Goal: Transaction & Acquisition: Book appointment/travel/reservation

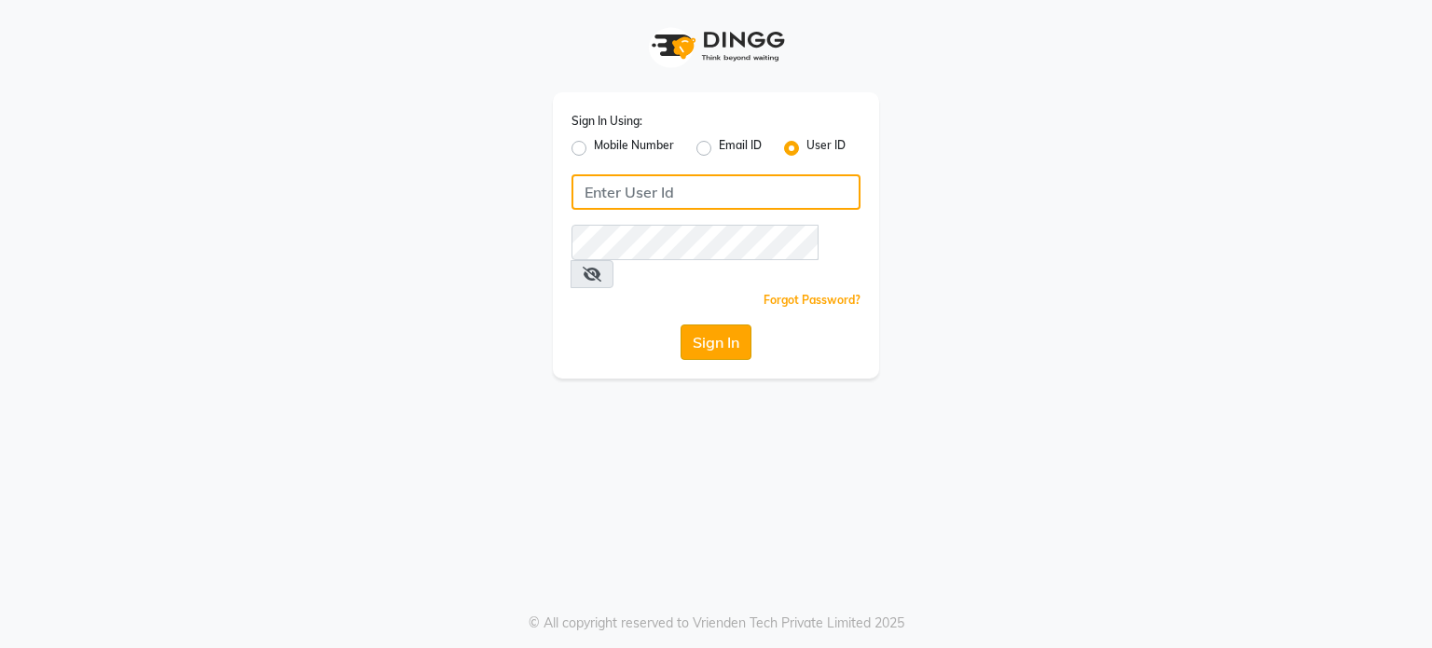
type input "punehaircompany"
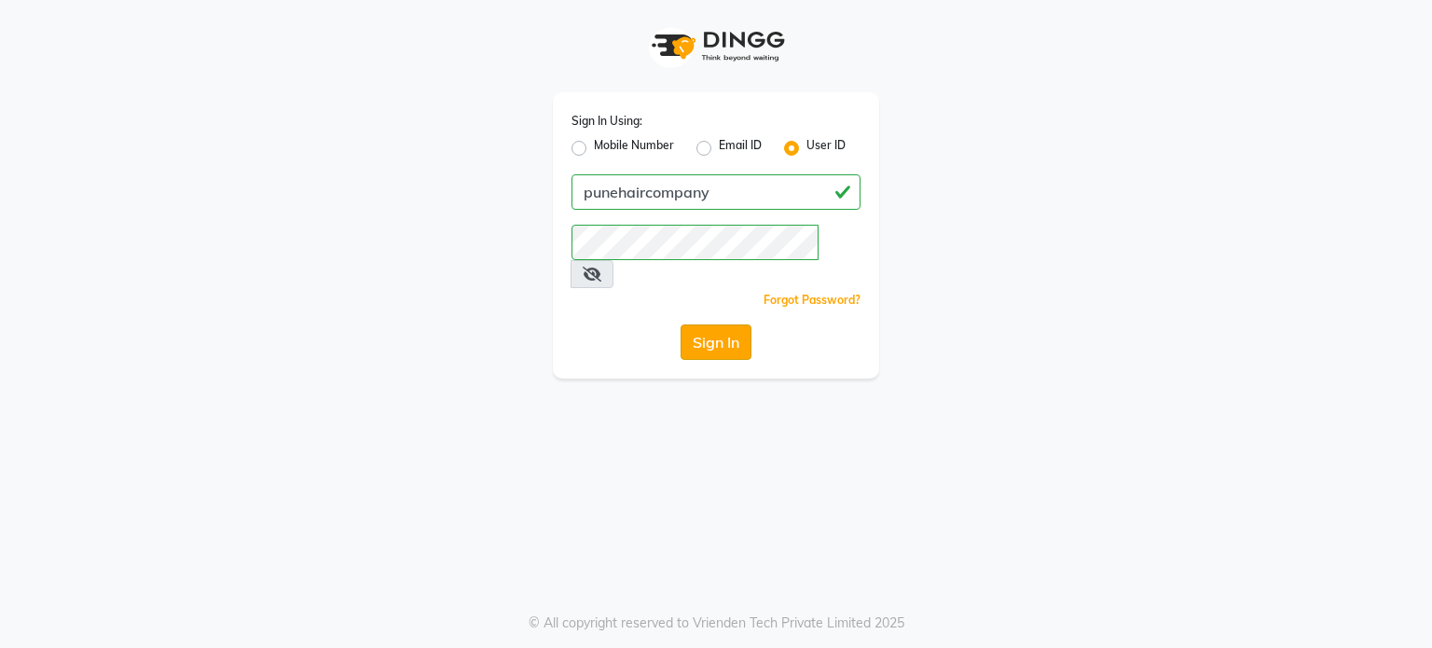
click at [693, 325] on button "Sign In" at bounding box center [716, 342] width 71 height 35
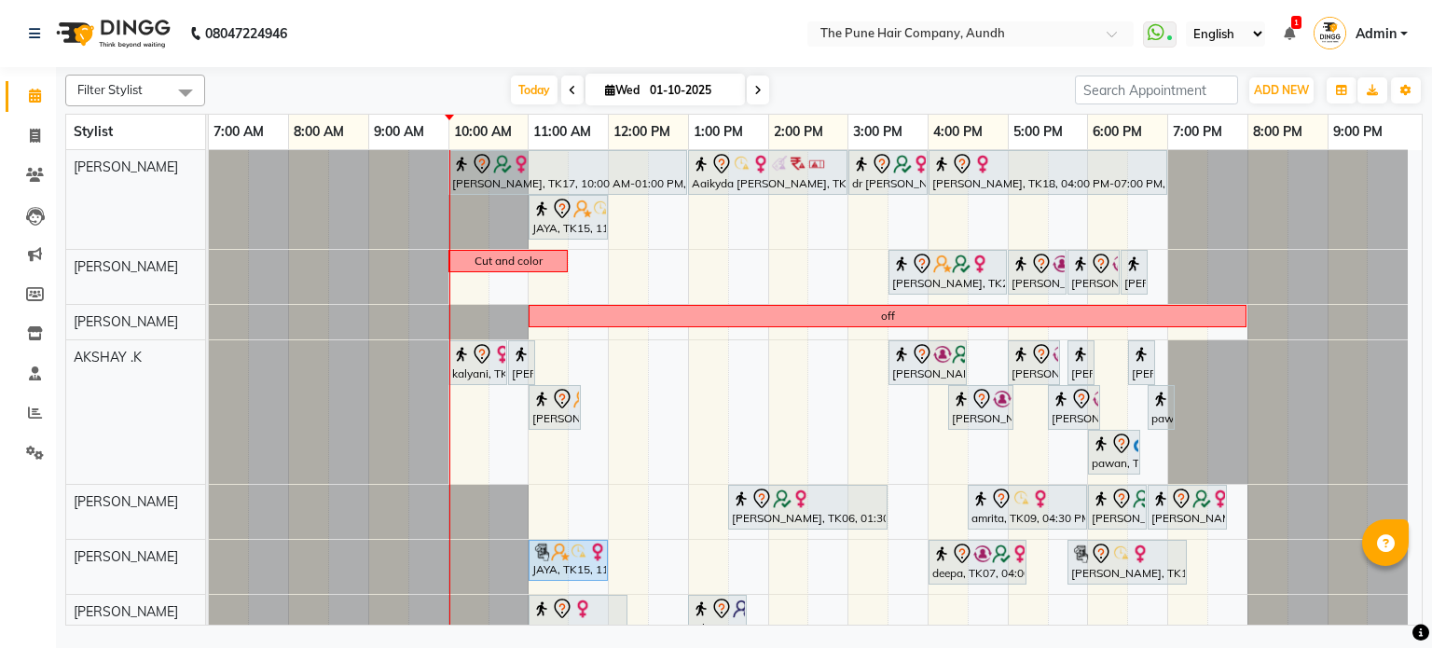
click at [503, 93] on div "[DATE] [DATE]" at bounding box center [639, 90] width 851 height 28
click at [521, 83] on span "Today" at bounding box center [534, 90] width 47 height 29
click at [765, 89] on span at bounding box center [758, 90] width 22 height 29
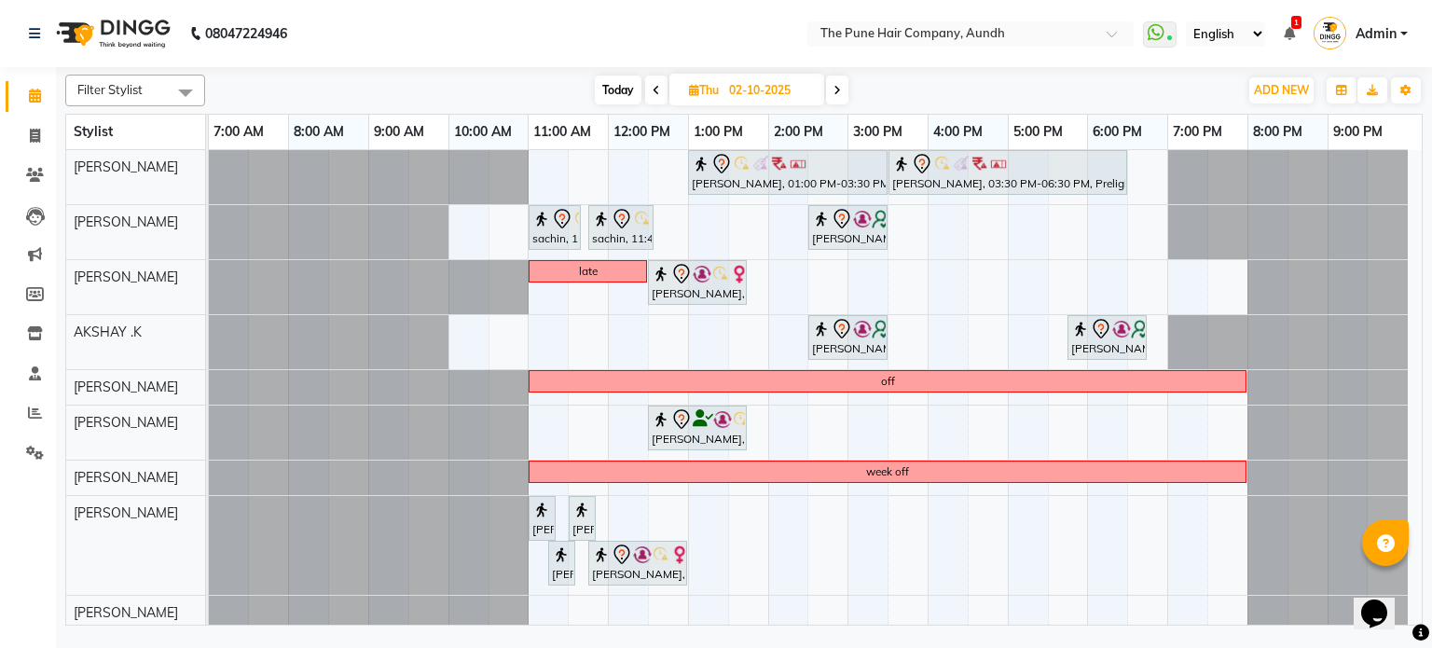
click at [842, 90] on span at bounding box center [837, 90] width 22 height 29
type input "03-10-2025"
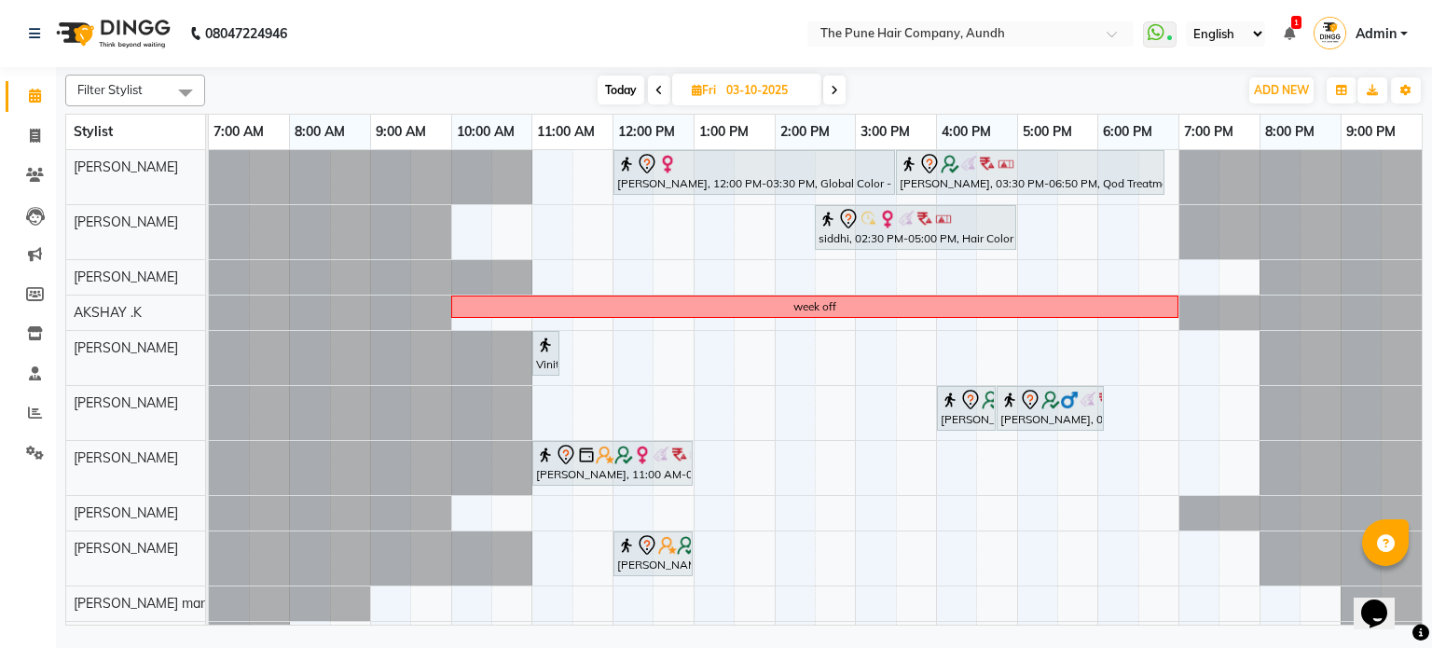
click at [767, 85] on input "03-10-2025" at bounding box center [767, 90] width 93 height 28
select select "10"
select select "2025"
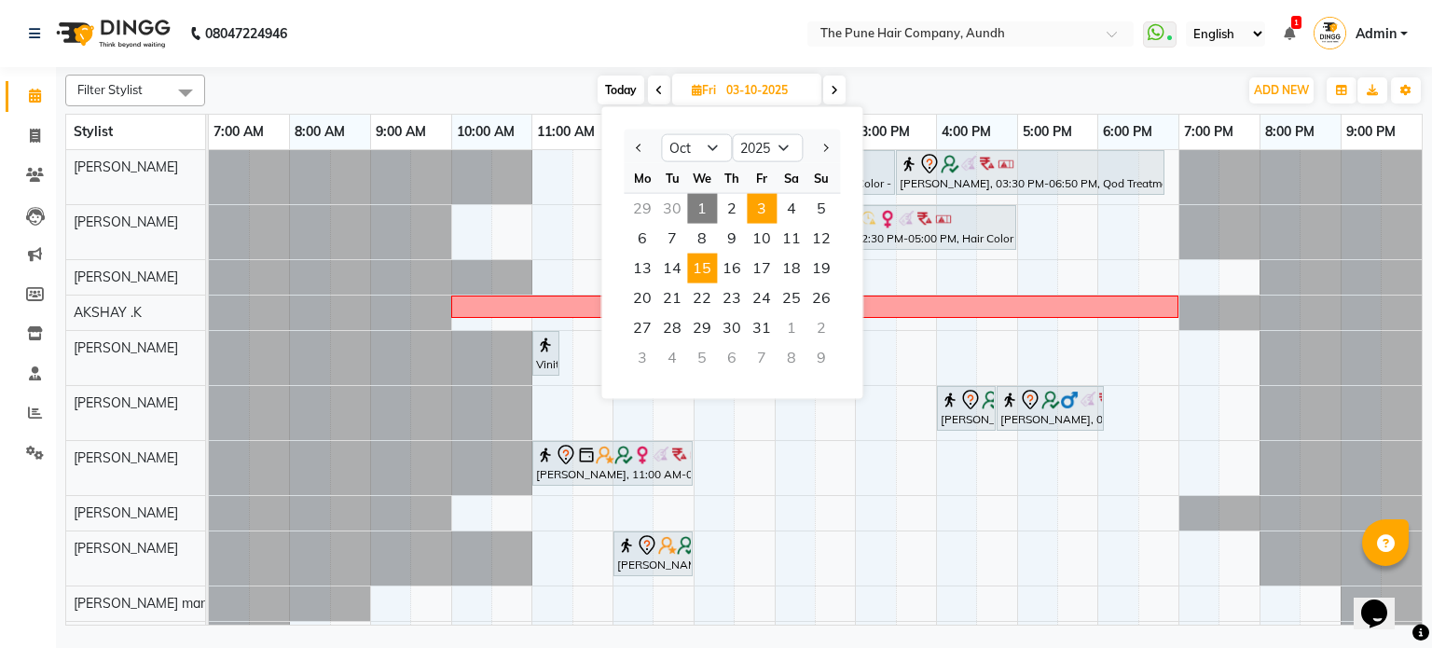
click at [702, 263] on span "15" at bounding box center [702, 269] width 30 height 30
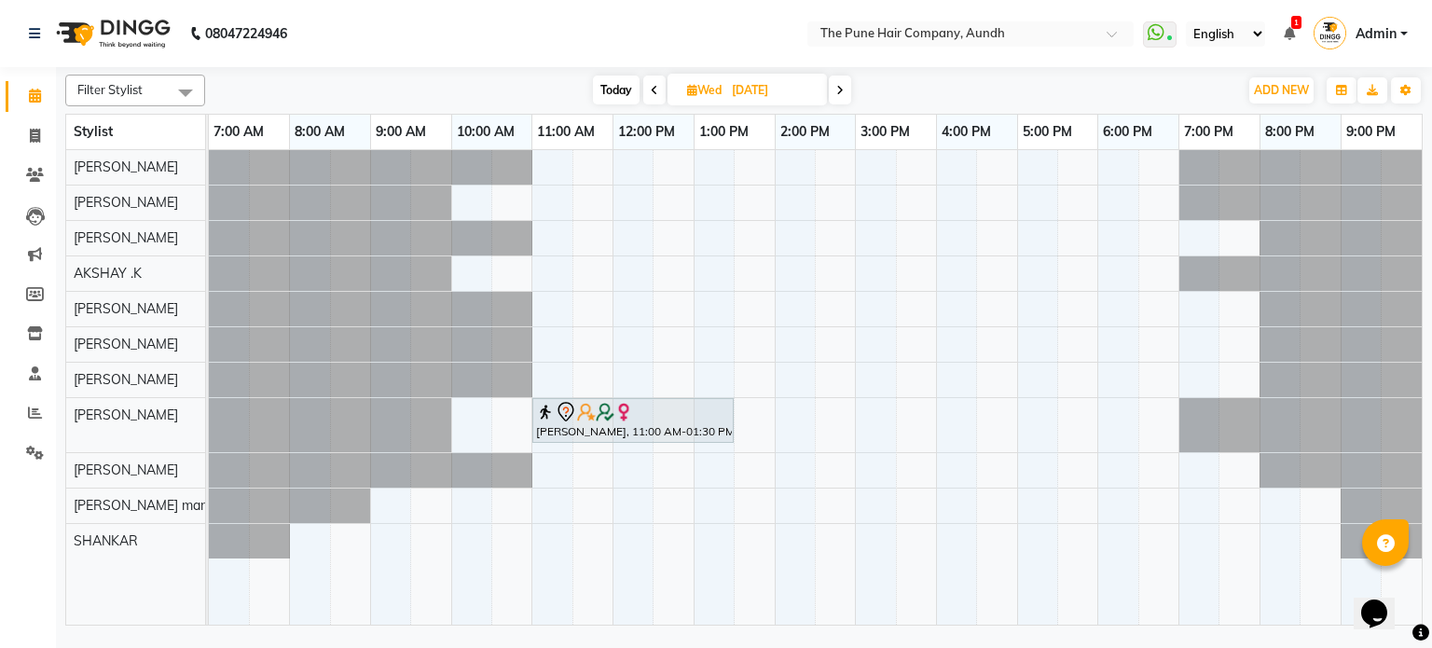
click at [611, 85] on span "Today" at bounding box center [616, 90] width 47 height 29
type input "01-10-2025"
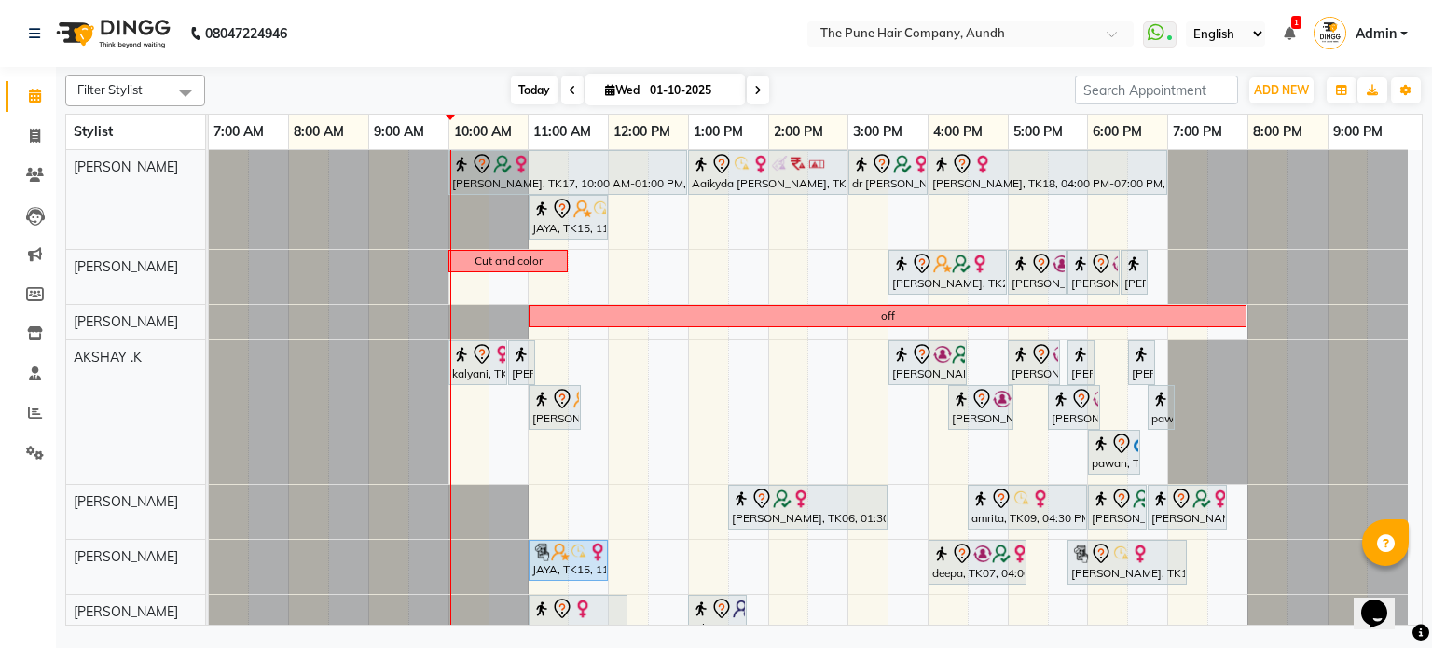
click at [529, 82] on span "Today" at bounding box center [534, 90] width 47 height 29
click at [696, 93] on input "01-10-2025" at bounding box center [690, 90] width 93 height 28
select select "10"
select select "2025"
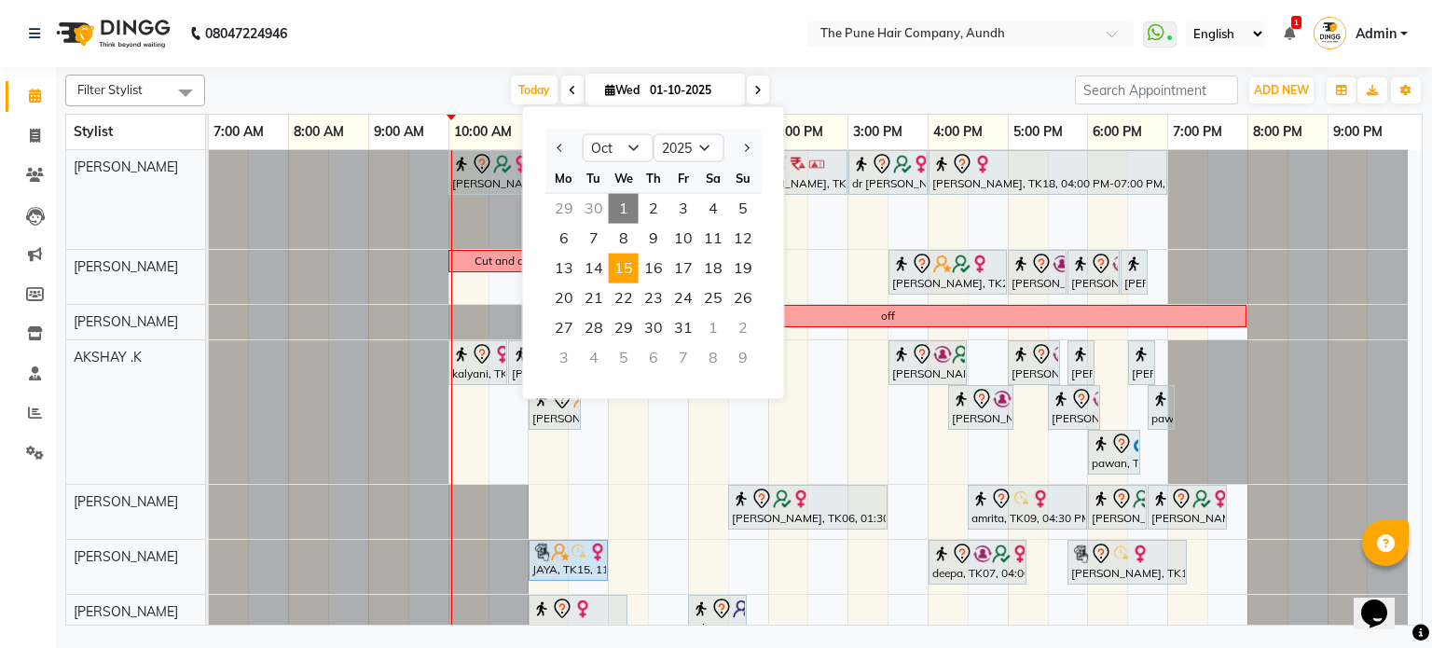
click at [615, 268] on span "15" at bounding box center [624, 269] width 30 height 30
type input "[DATE]"
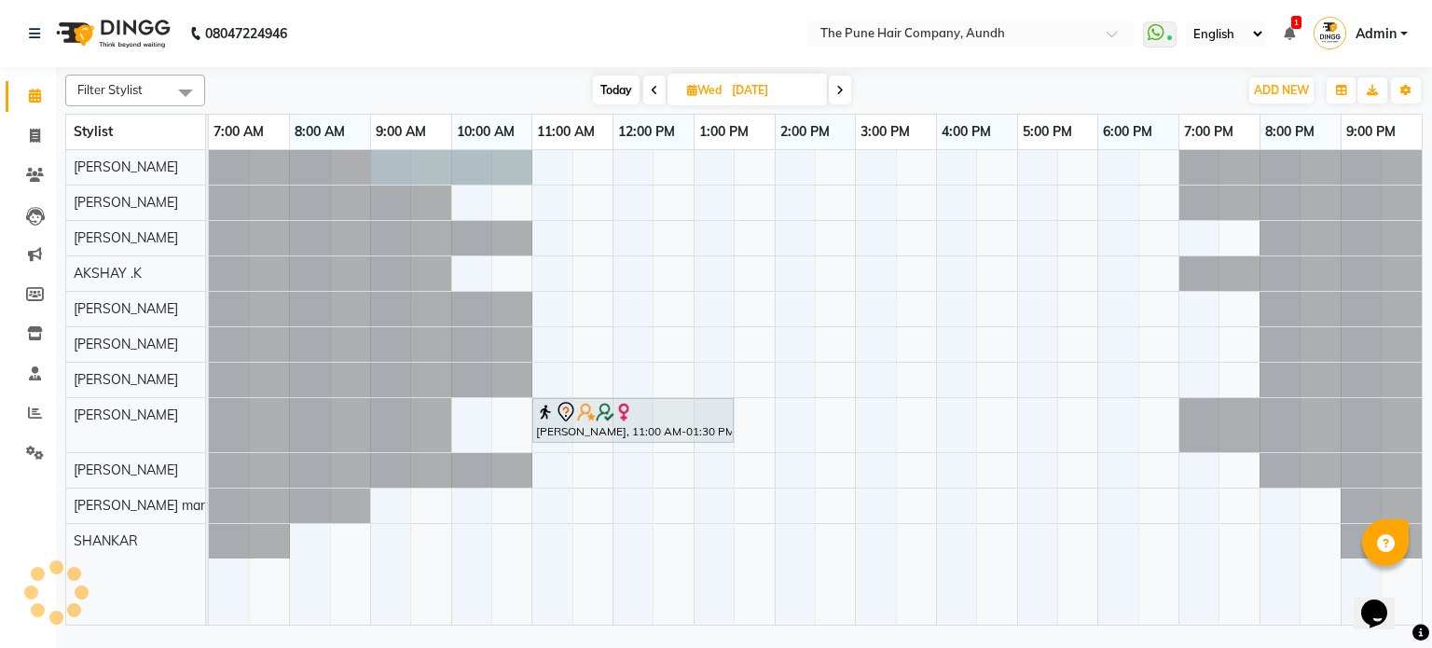
drag, startPoint x: 380, startPoint y: 161, endPoint x: 511, endPoint y: 165, distance: 131.5
click at [209, 165] on div at bounding box center [209, 167] width 0 height 35
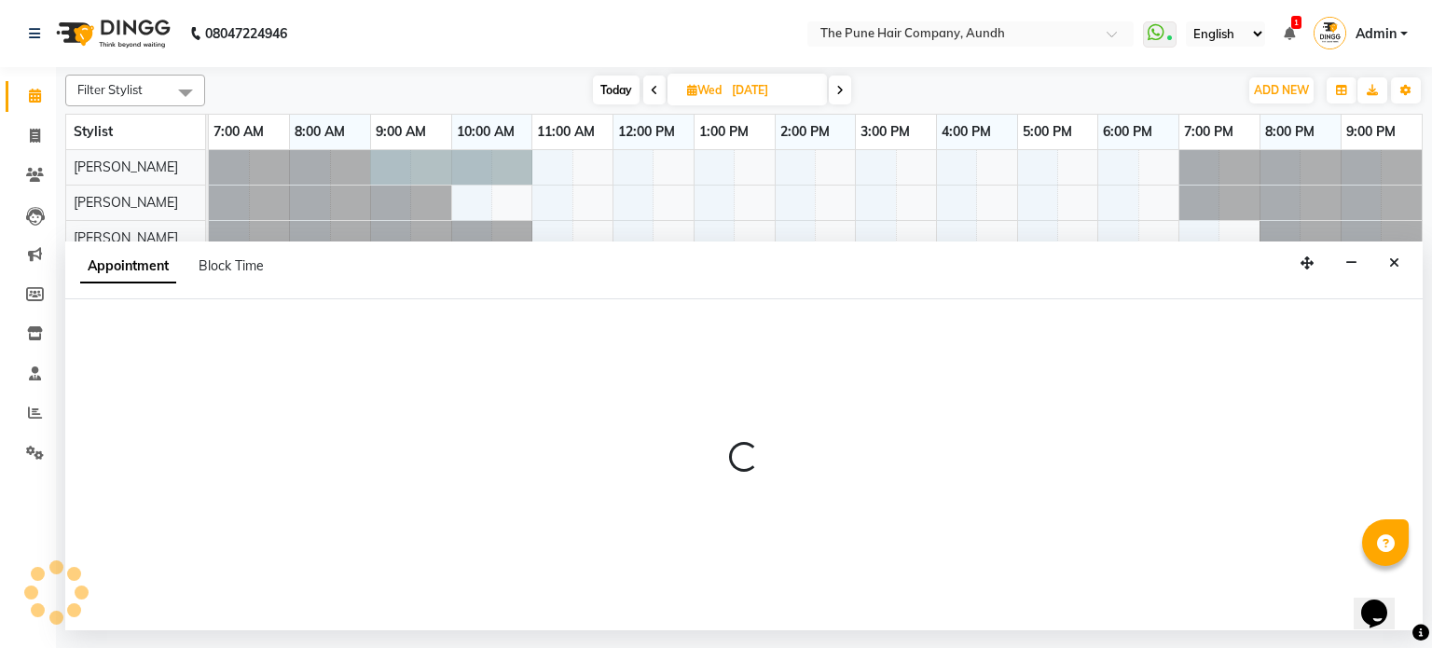
select select "3338"
select select "540"
select select "tentative"
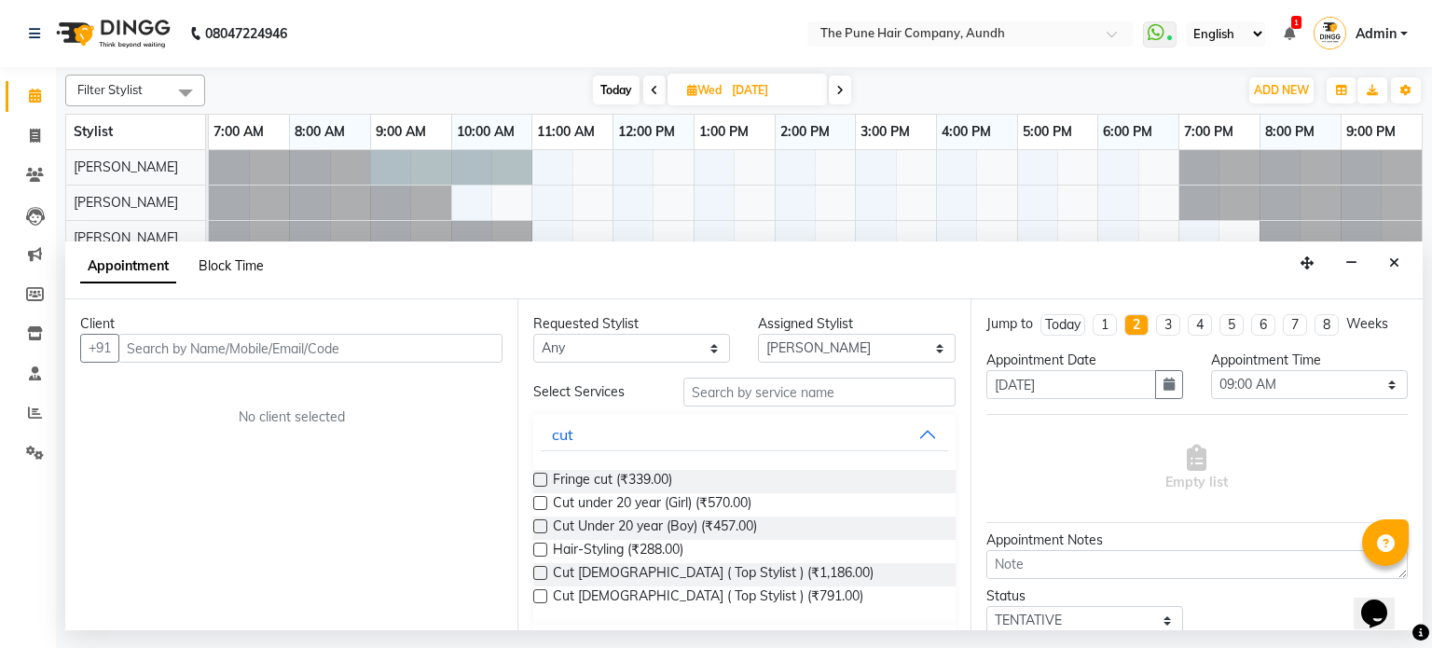
click at [226, 264] on span "Block Time" at bounding box center [231, 265] width 65 height 17
select select "3338"
select select "540"
select select "660"
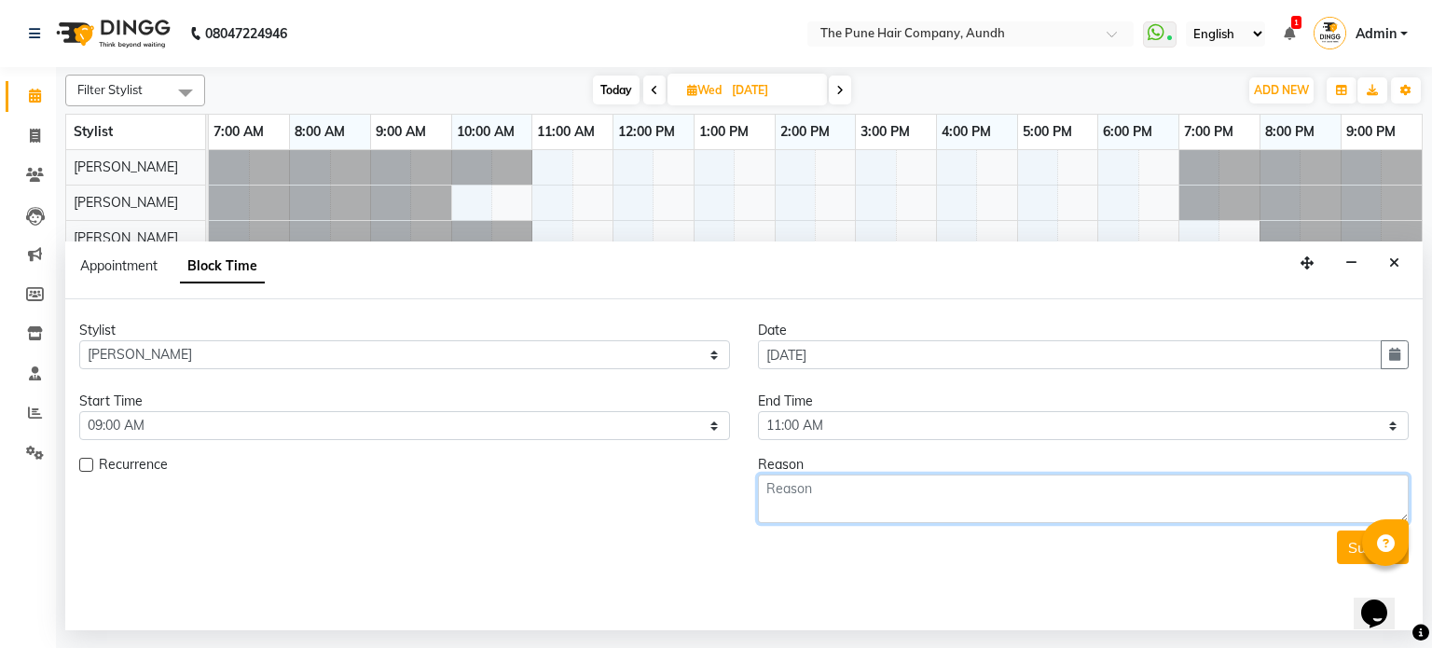
click at [861, 518] on textarea at bounding box center [1083, 499] width 651 height 48
type textarea "car servicing"
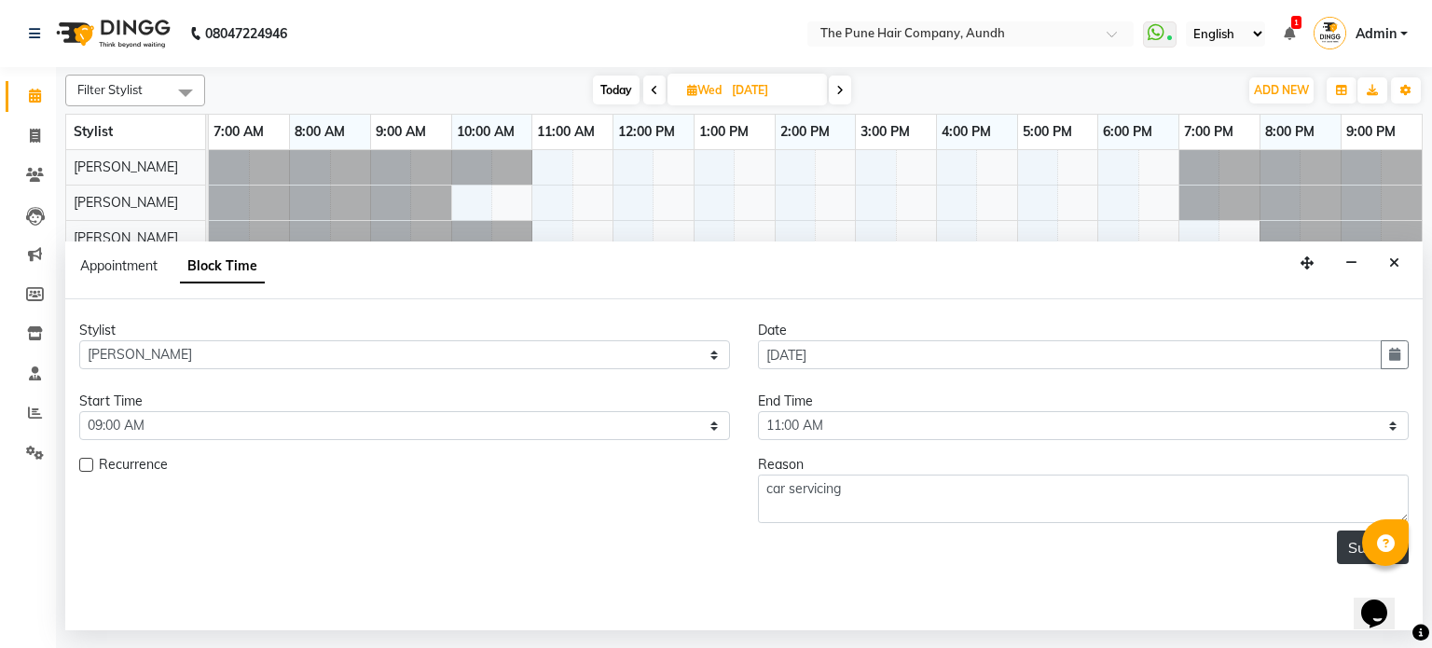
click at [1359, 538] on button "Submit" at bounding box center [1373, 548] width 72 height 34
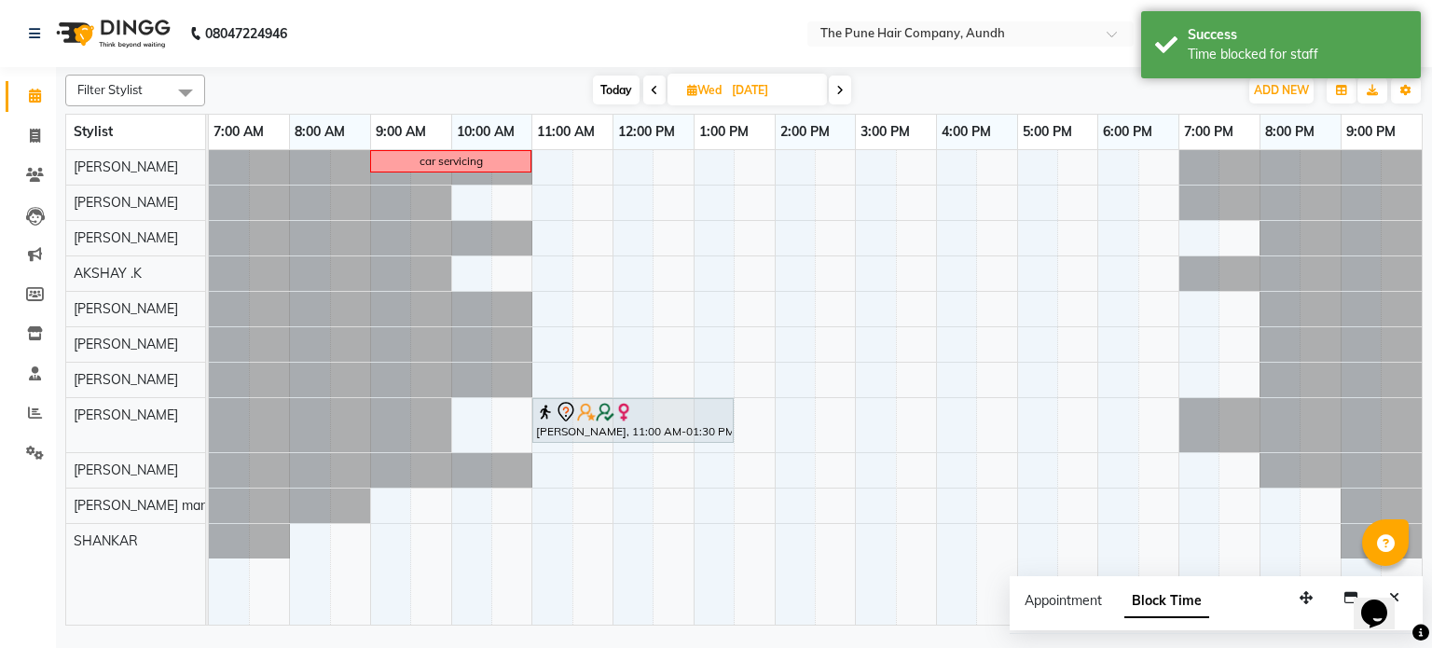
click at [608, 96] on span "Today" at bounding box center [616, 90] width 47 height 29
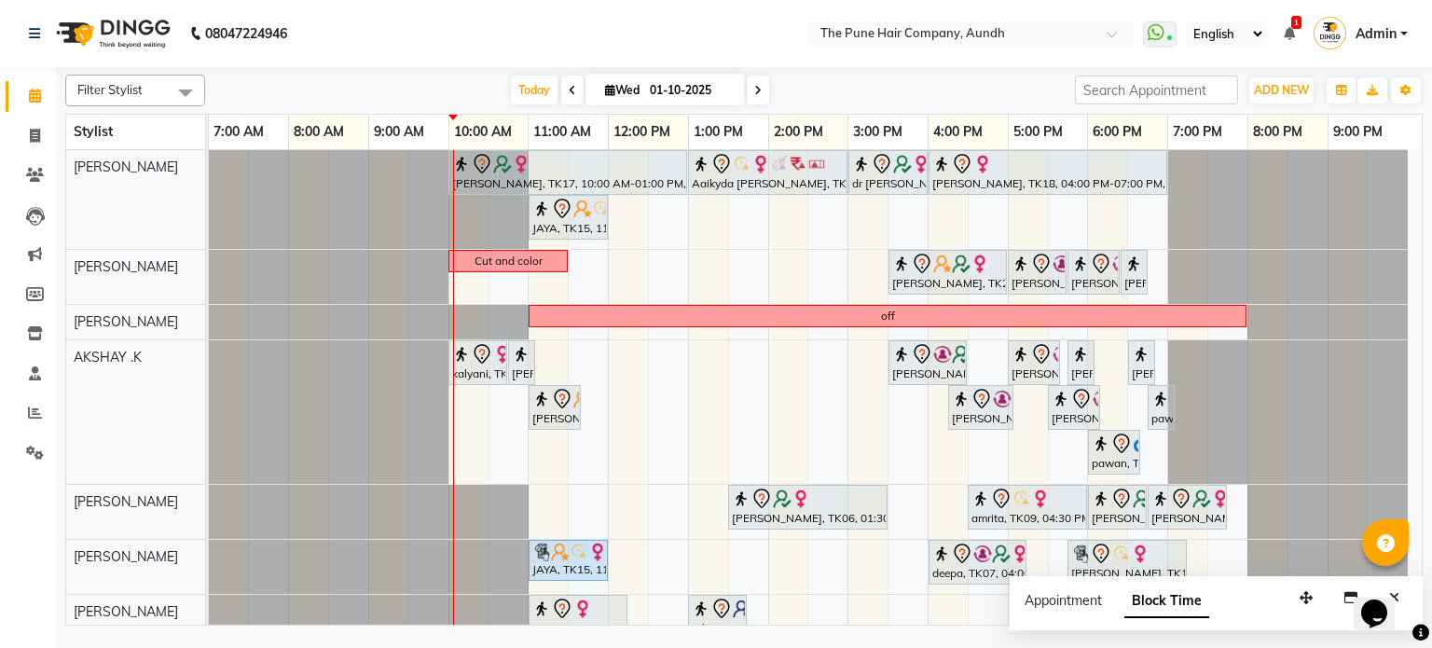
click at [525, 73] on div "Filter Stylist Select All AKSHAY .K [PERSON_NAME] [PERSON_NAME] [PERSON_NAME] […" at bounding box center [744, 346] width 1358 height 559
click at [522, 85] on span "Today" at bounding box center [534, 90] width 47 height 29
click at [755, 92] on icon at bounding box center [757, 90] width 7 height 11
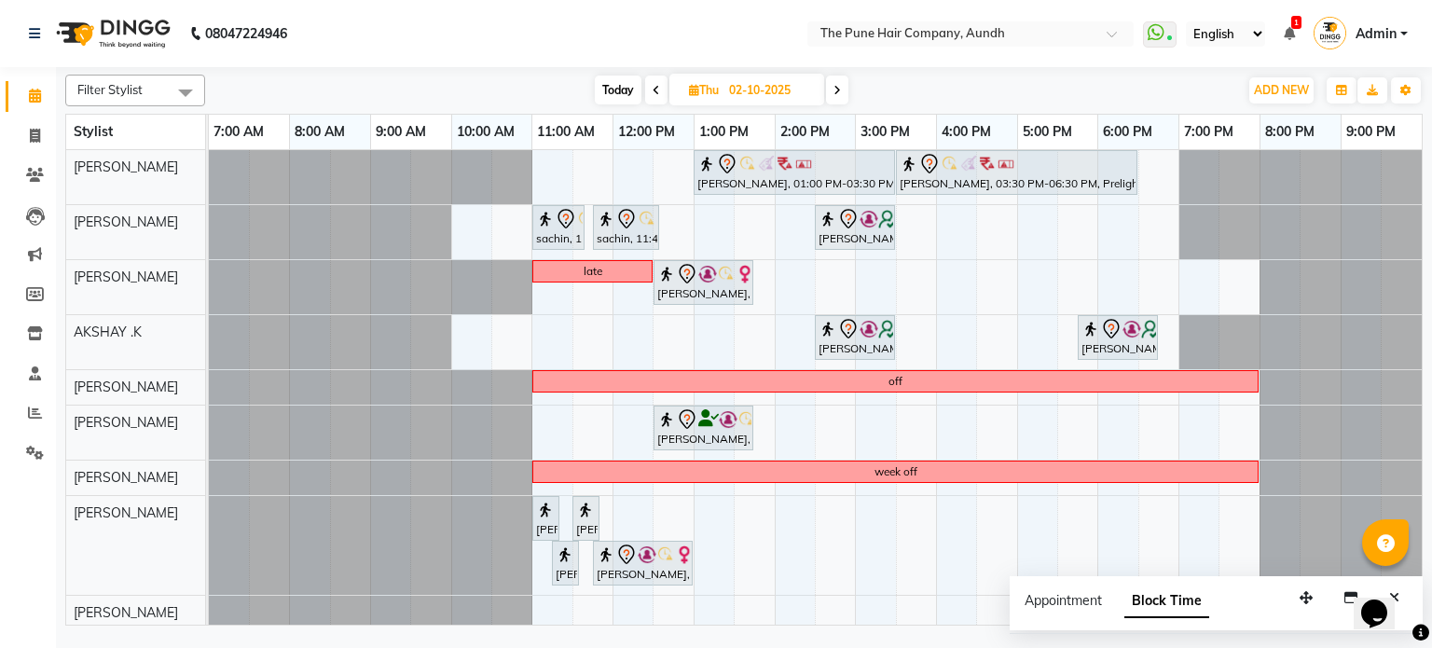
click at [836, 85] on icon at bounding box center [837, 90] width 7 height 11
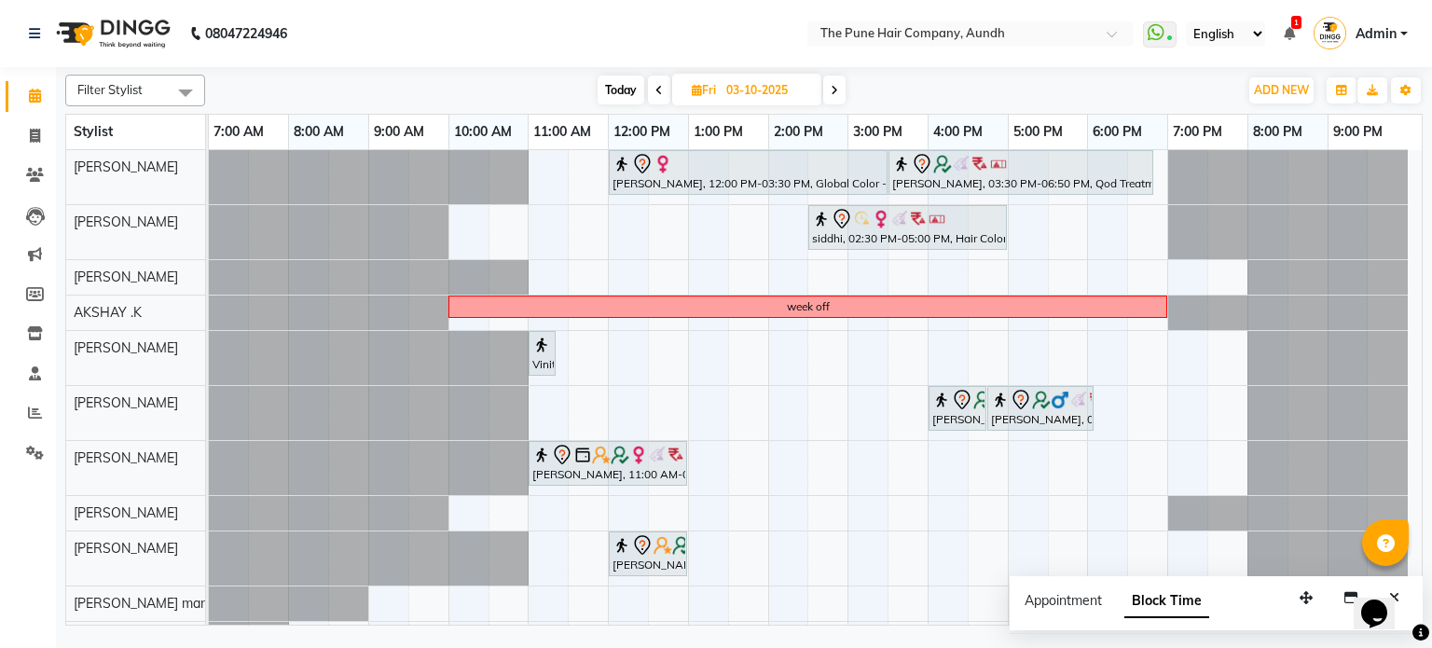
click at [836, 91] on icon at bounding box center [834, 90] width 7 height 11
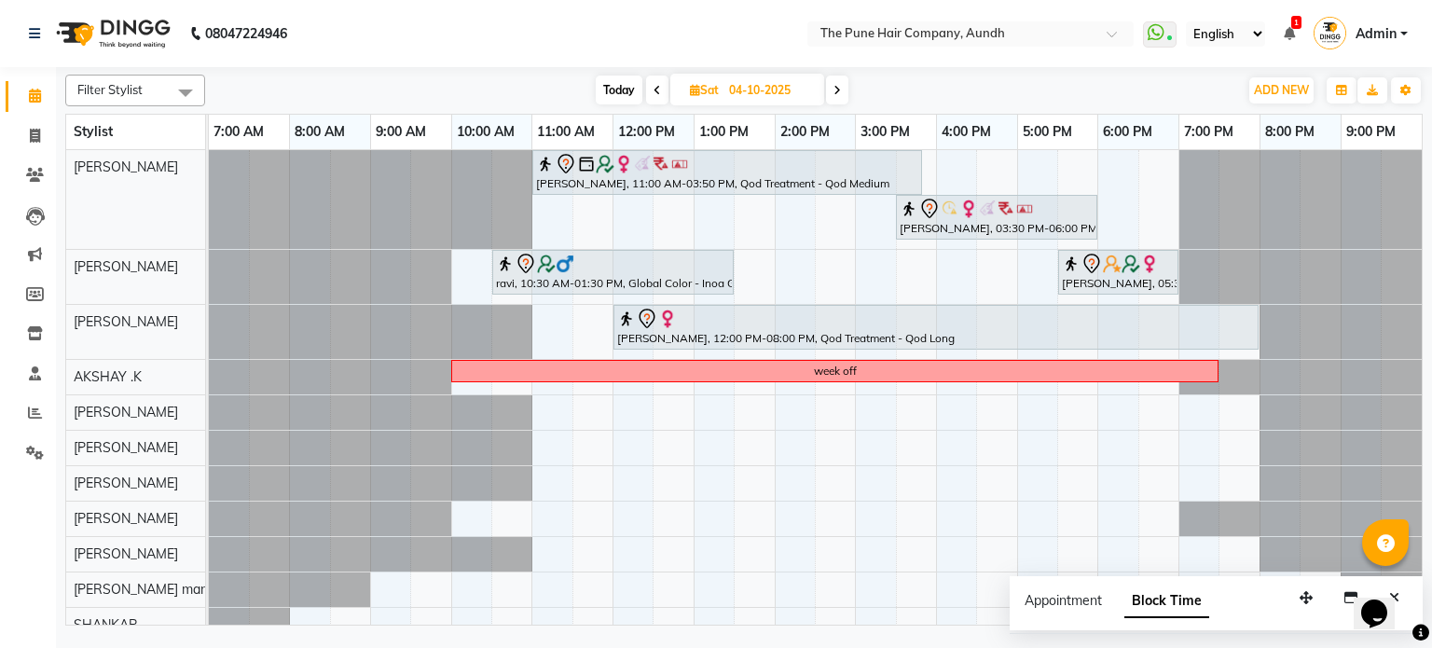
click at [836, 90] on icon at bounding box center [837, 90] width 7 height 11
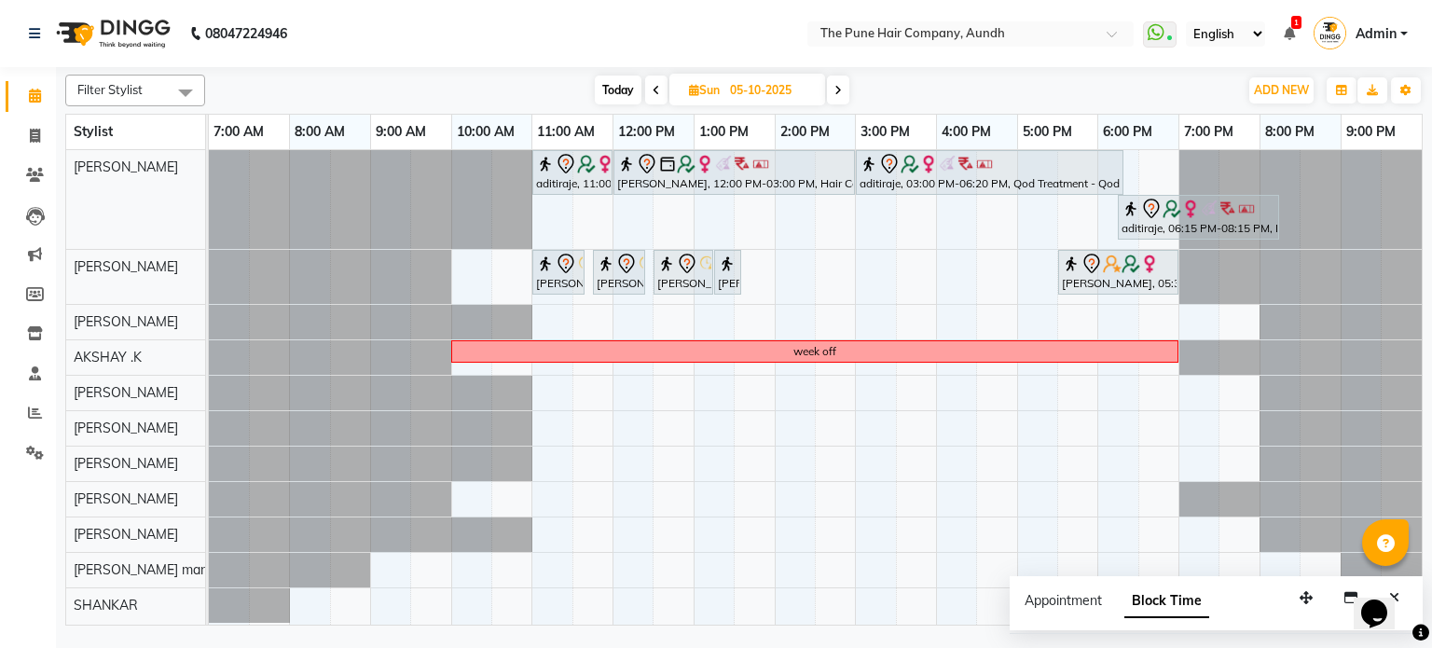
click at [836, 89] on icon at bounding box center [838, 90] width 7 height 11
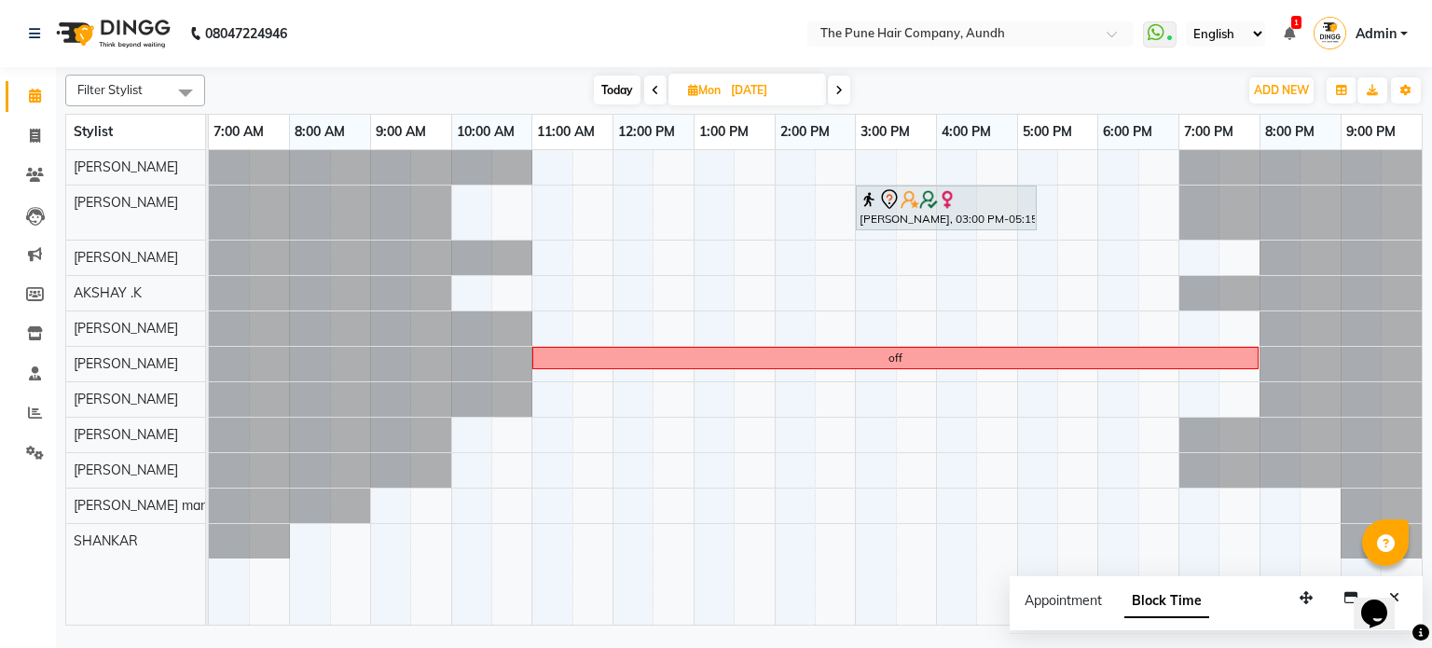
click at [653, 90] on icon at bounding box center [655, 90] width 7 height 11
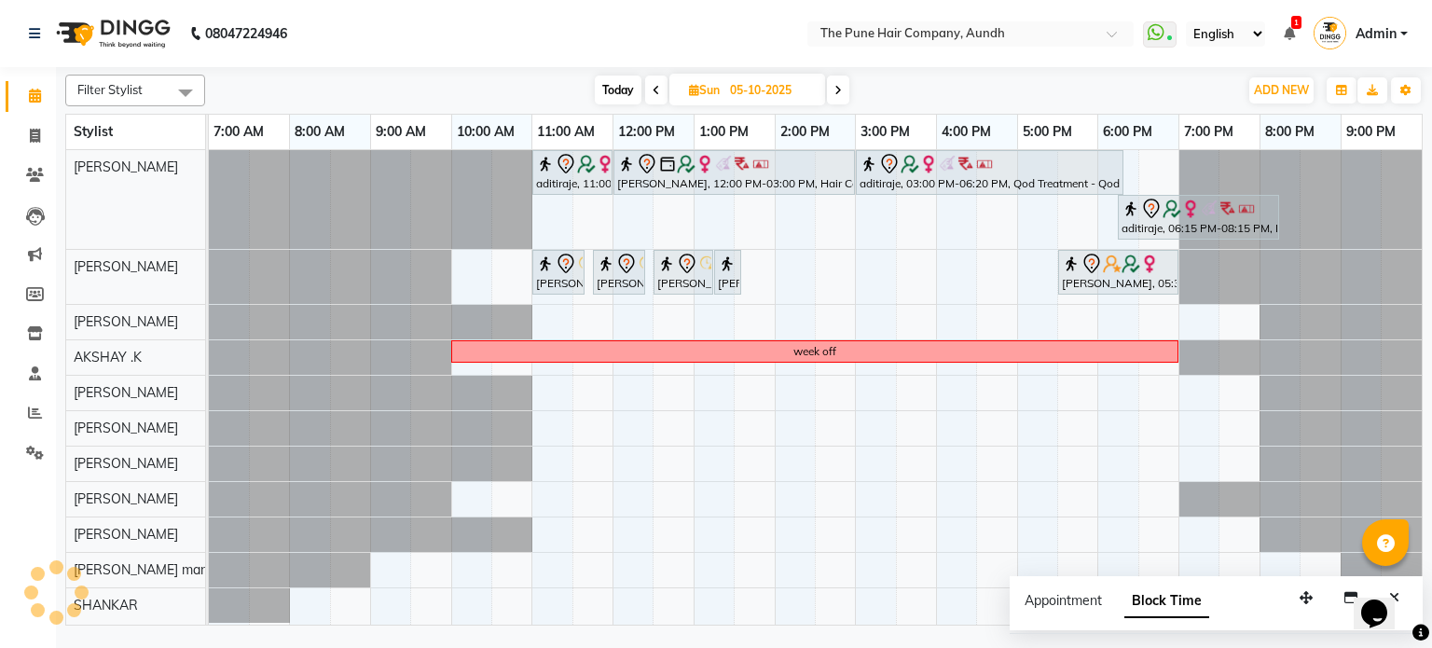
click at [645, 85] on span at bounding box center [656, 90] width 22 height 29
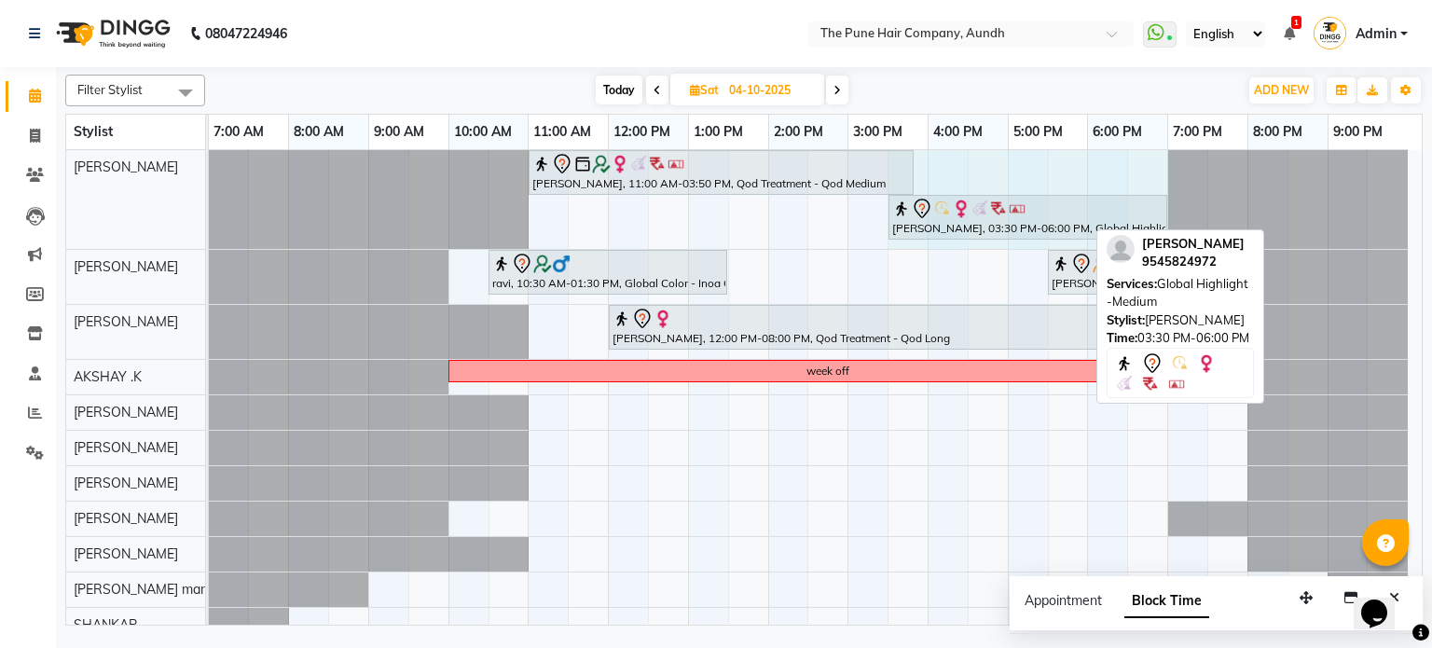
drag, startPoint x: 1082, startPoint y: 218, endPoint x: 1149, endPoint y: 217, distance: 67.1
click at [209, 217] on div "[PERSON_NAME], 11:00 AM-03:50 PM, Qod Treatment - Qod Medium [PERSON_NAME], 03:…" at bounding box center [209, 199] width 0 height 99
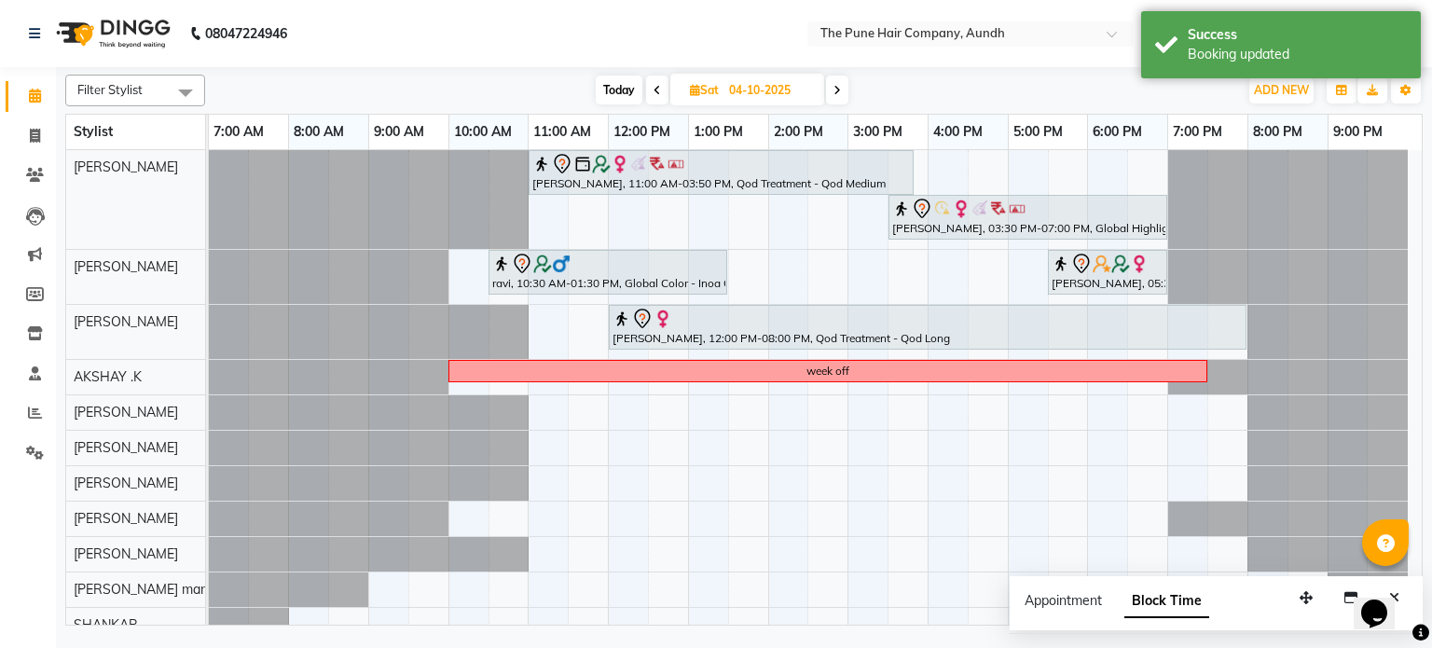
click at [654, 91] on icon at bounding box center [657, 90] width 7 height 11
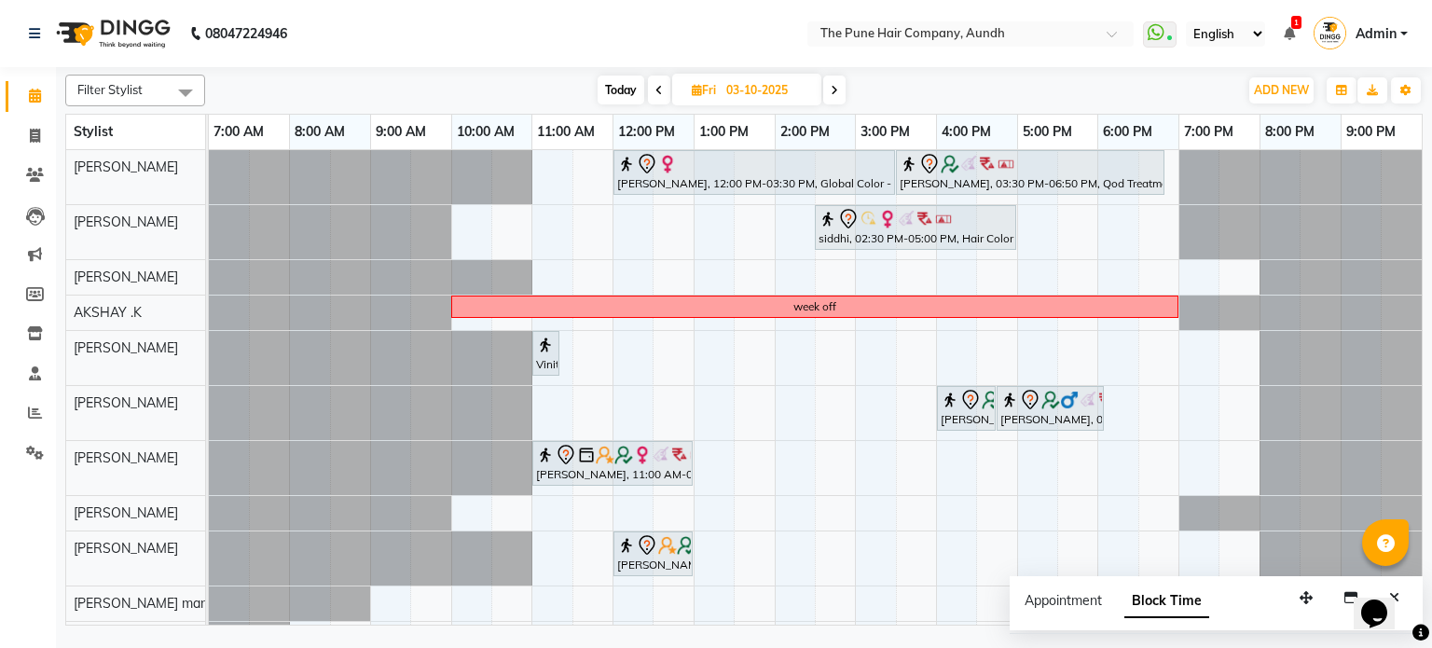
click at [836, 90] on icon at bounding box center [834, 90] width 7 height 11
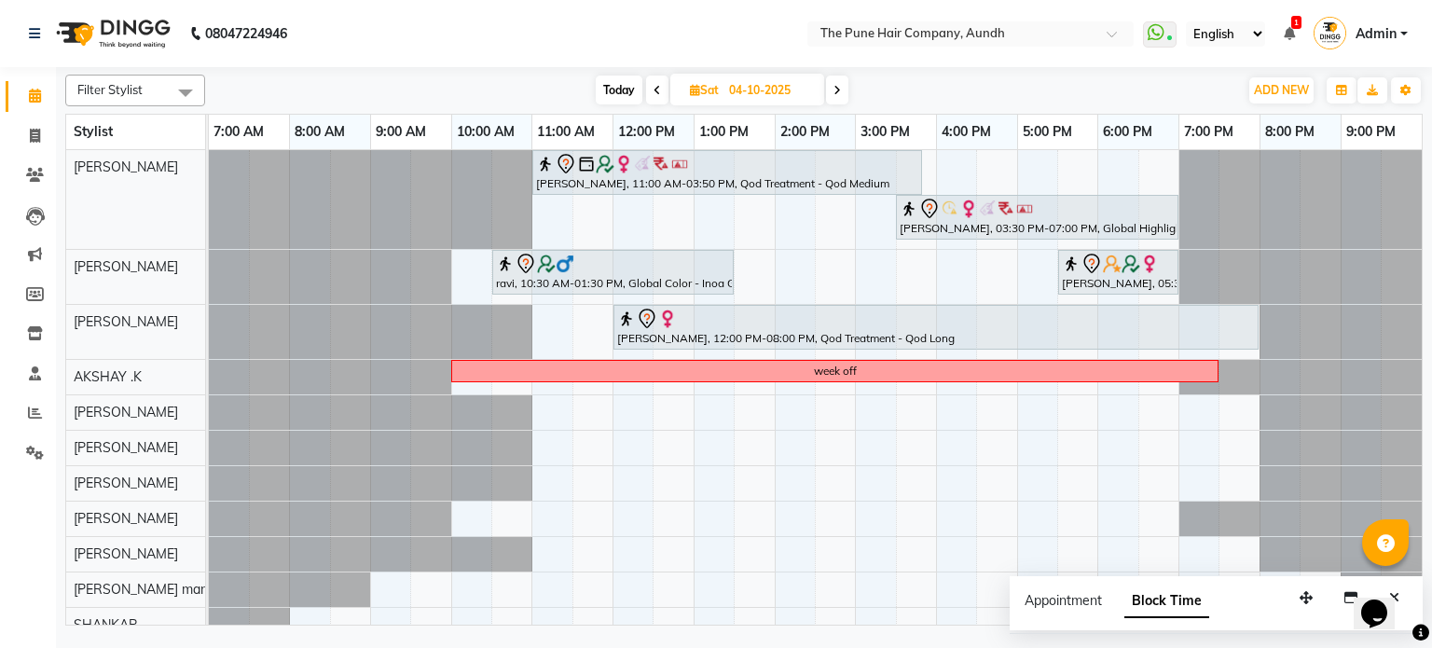
click at [646, 91] on span at bounding box center [657, 90] width 22 height 29
type input "03-10-2025"
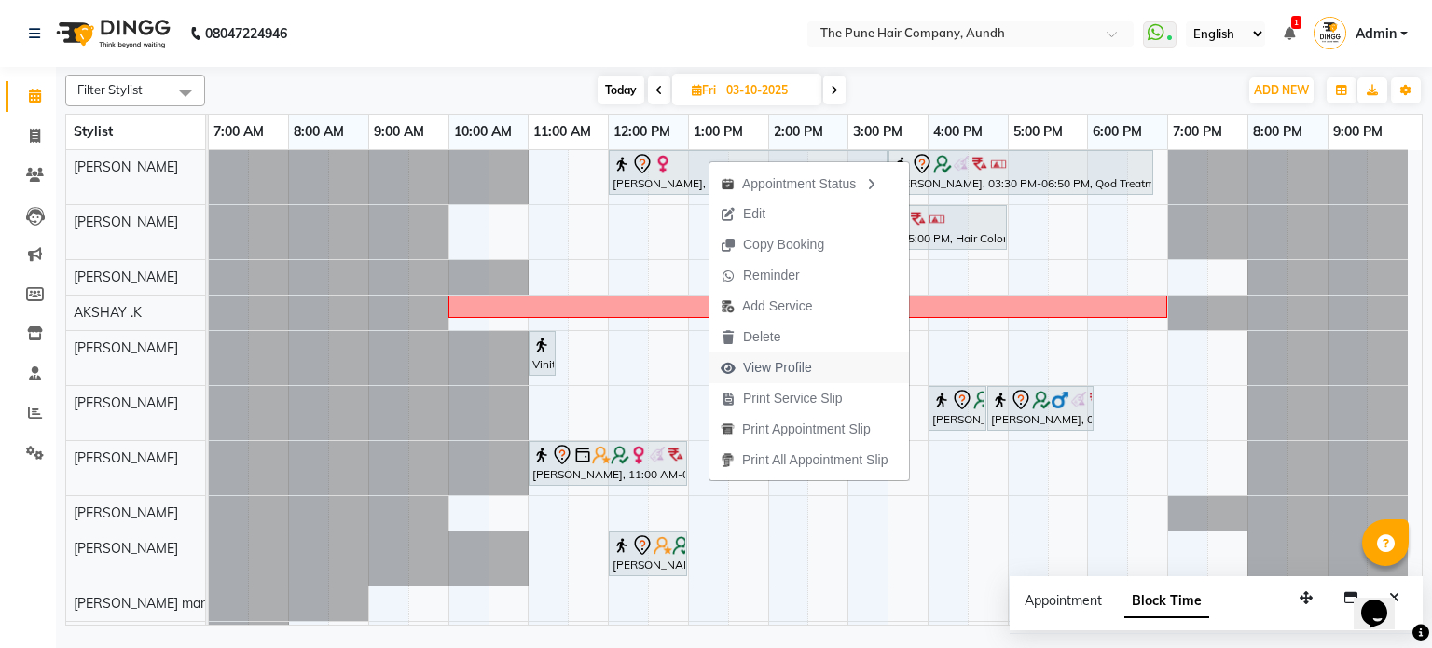
click at [776, 363] on span "View Profile" at bounding box center [777, 368] width 69 height 20
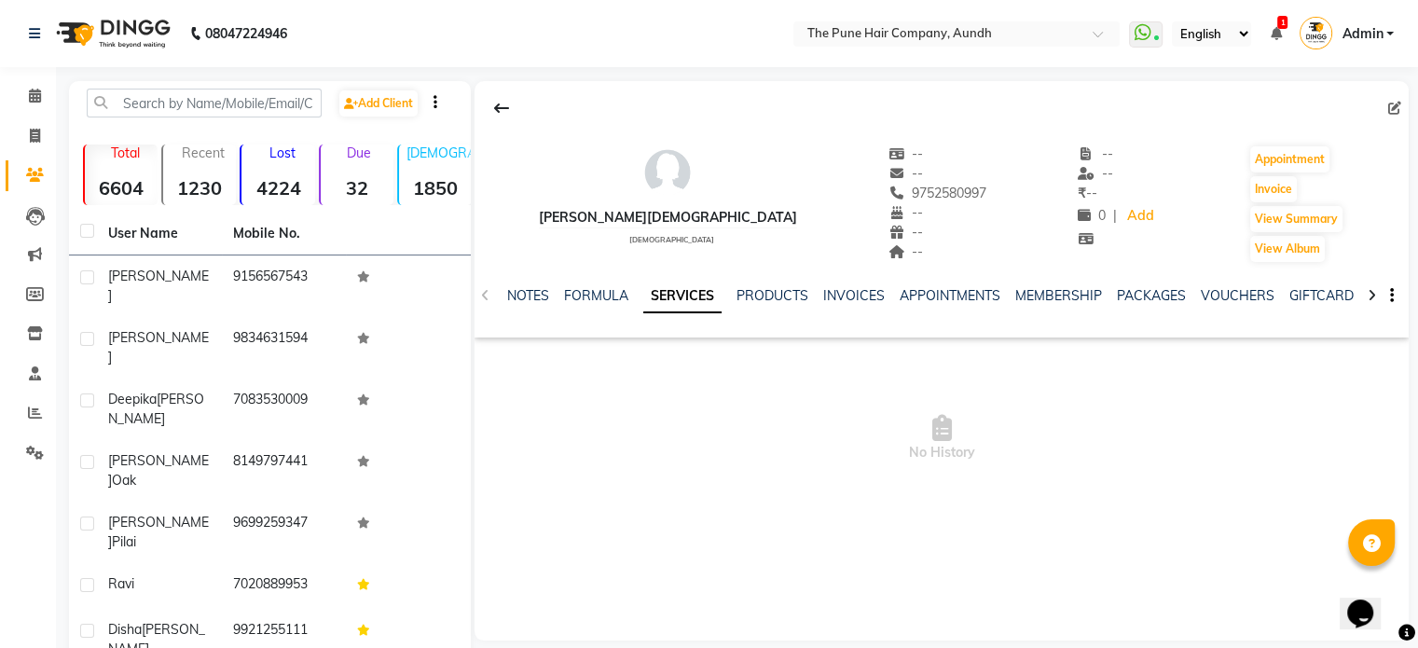
click at [780, 284] on div "NOTES FORMULA SERVICES PRODUCTS INVOICES APPOINTMENTS MEMBERSHIP PACKAGES VOUCH…" at bounding box center [942, 296] width 934 height 64
click at [780, 287] on link "PRODUCTS" at bounding box center [773, 295] width 72 height 17
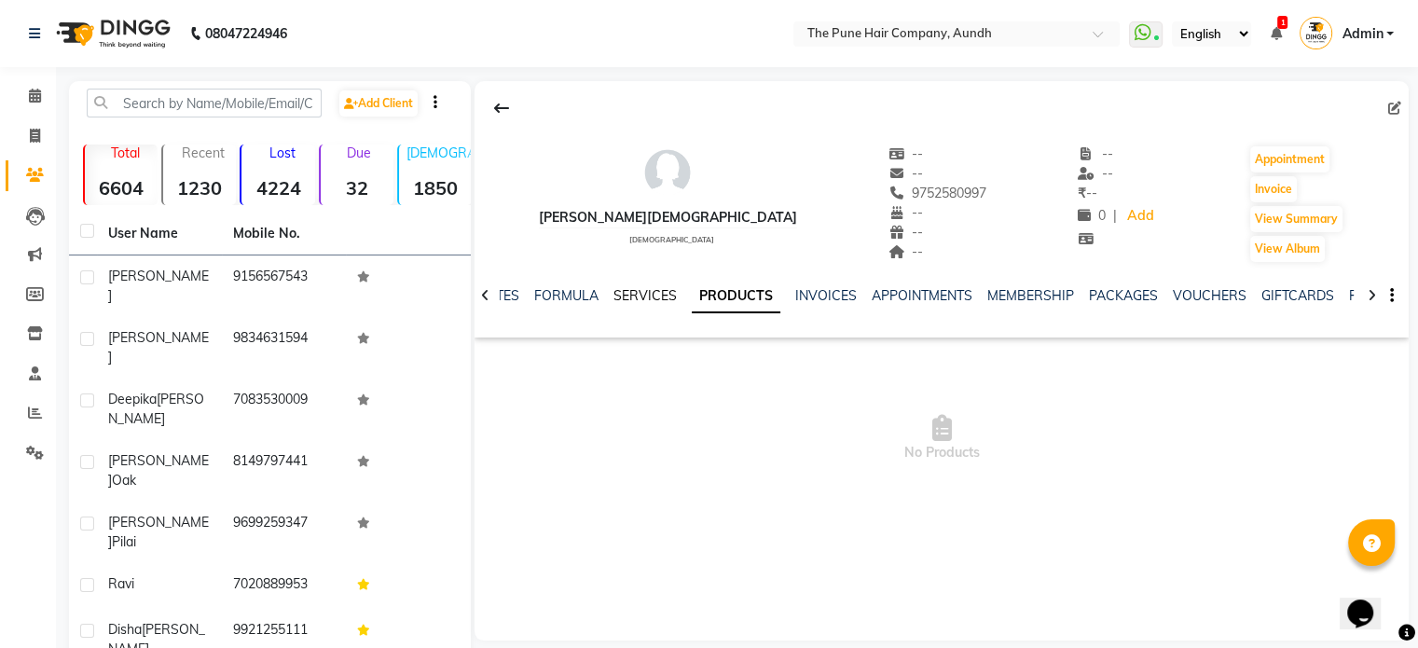
click at [639, 294] on link "SERVICES" at bounding box center [645, 295] width 63 height 17
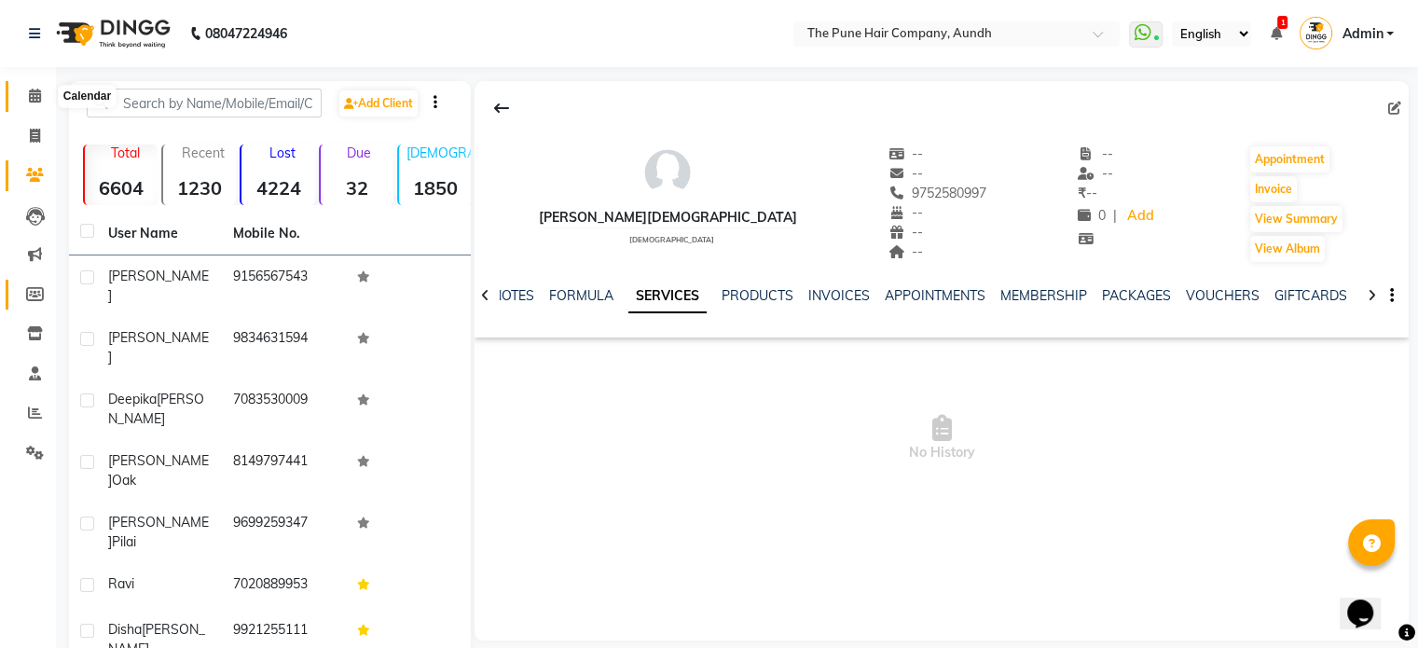
drag, startPoint x: 22, startPoint y: 93, endPoint x: 43, endPoint y: 283, distance: 190.4
click at [23, 93] on span at bounding box center [35, 96] width 33 height 21
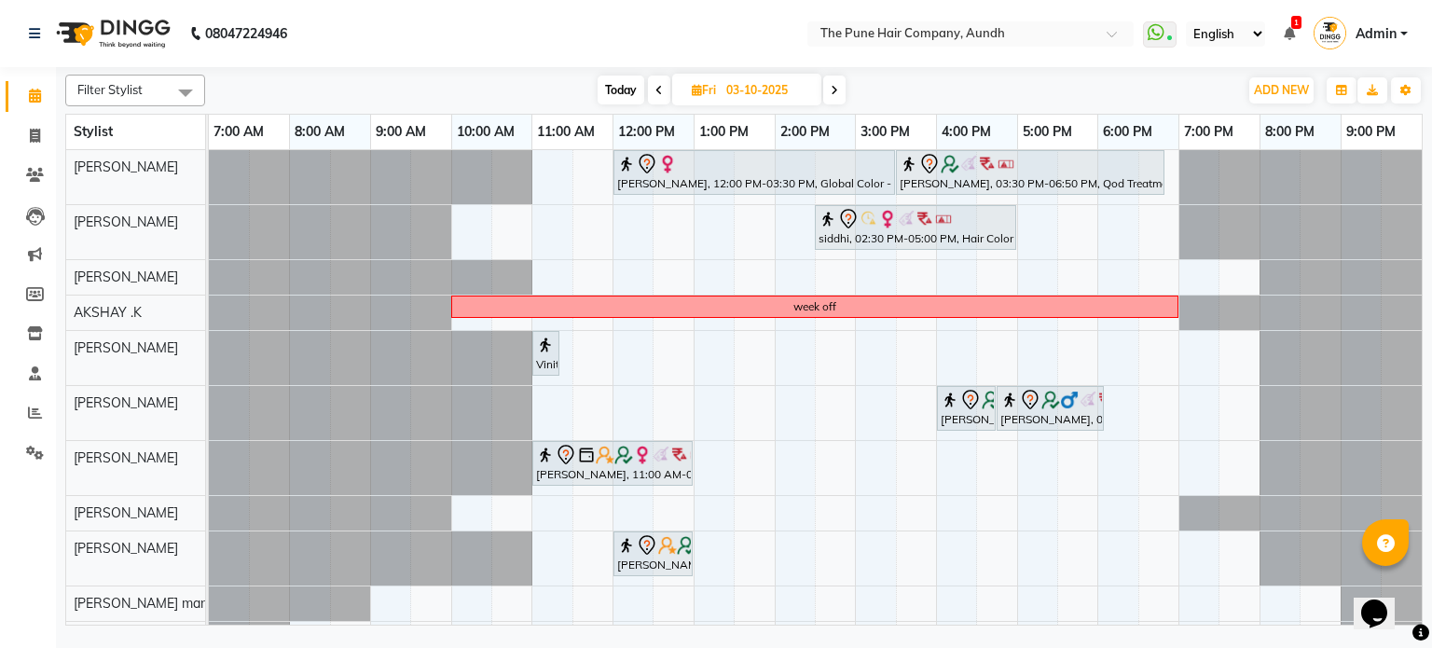
click at [843, 88] on span at bounding box center [834, 90] width 22 height 29
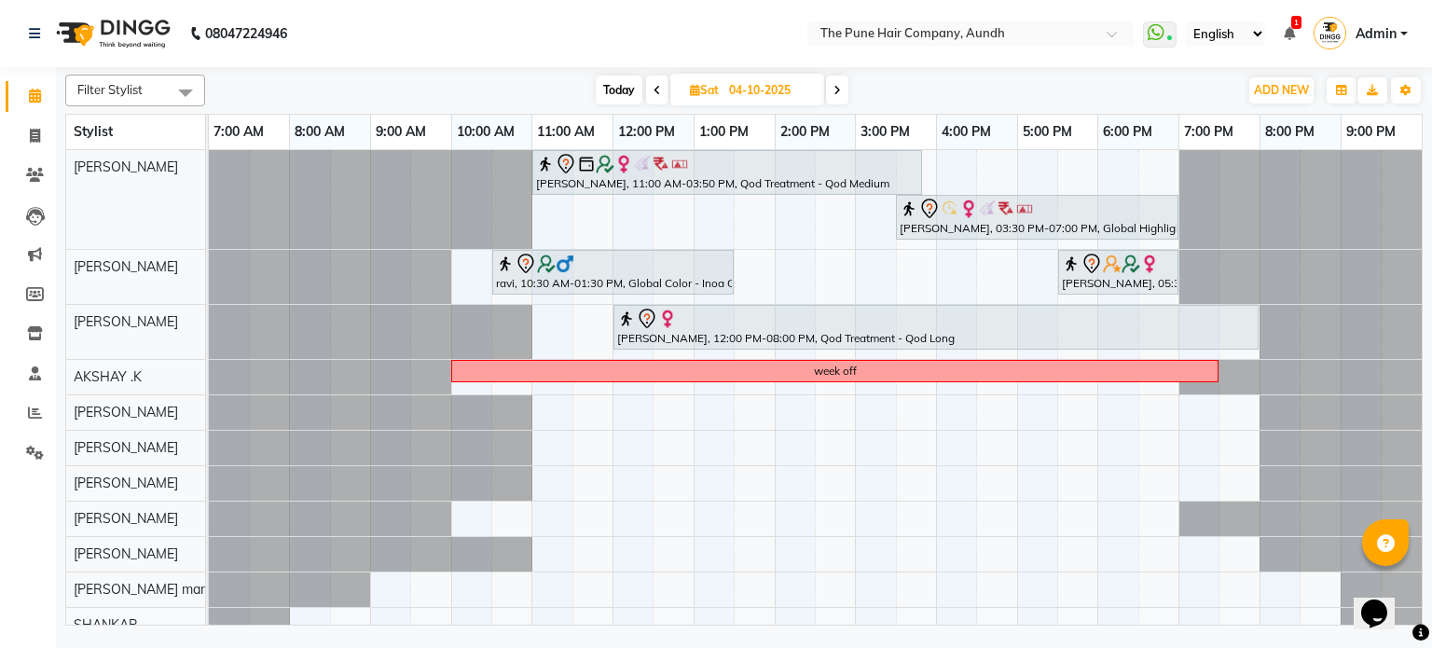
click at [653, 82] on span at bounding box center [657, 90] width 22 height 29
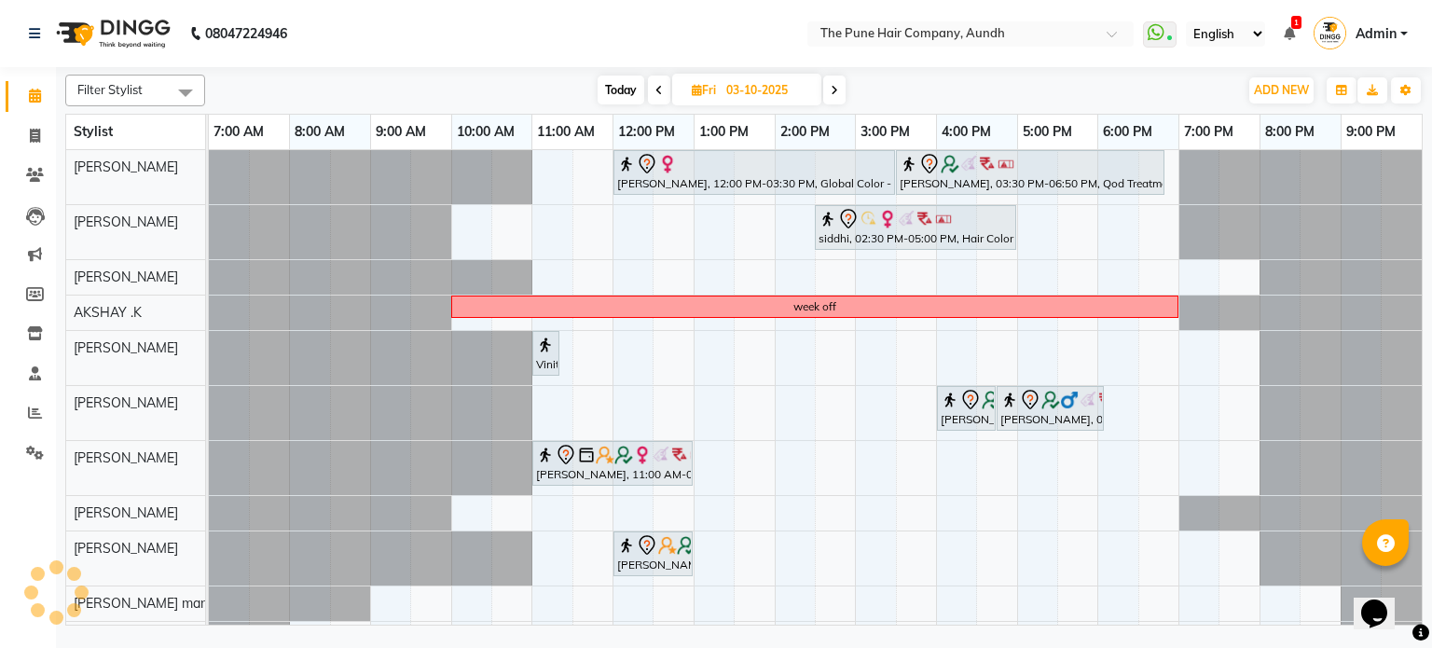
click at [653, 82] on span at bounding box center [659, 90] width 22 height 29
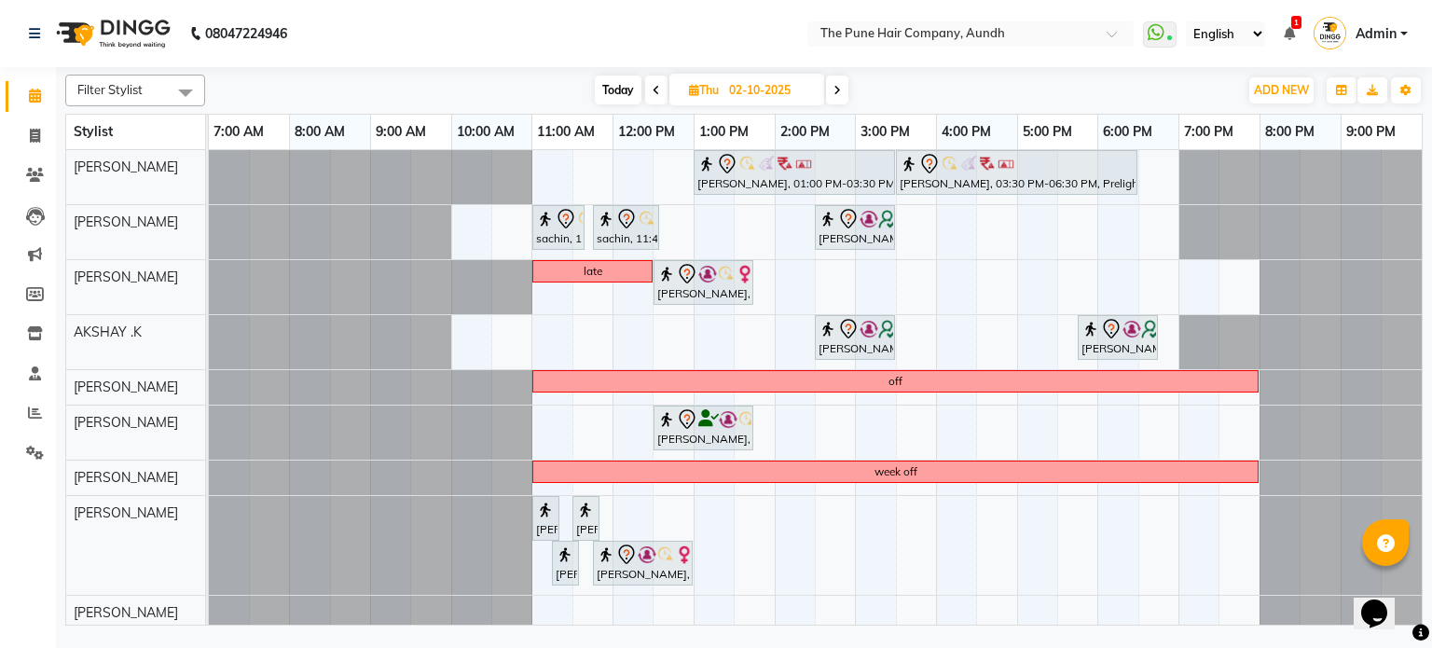
click at [833, 87] on span at bounding box center [837, 90] width 22 height 29
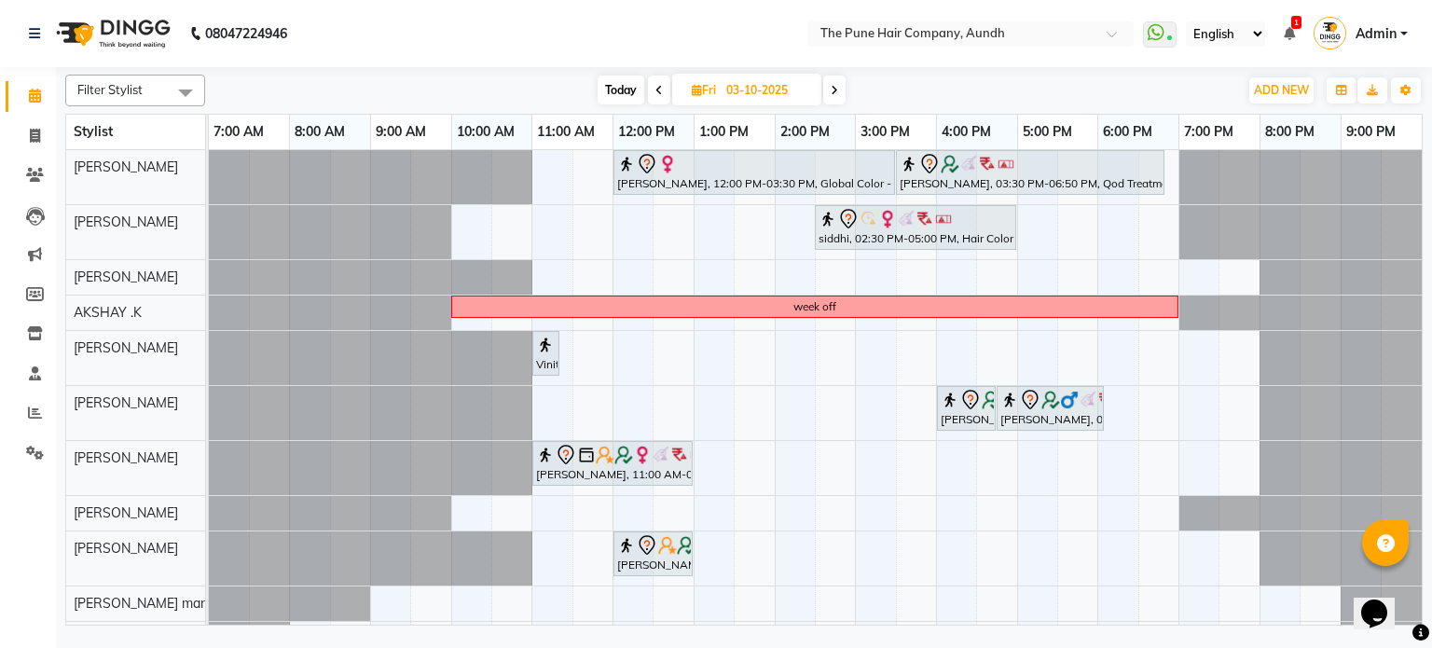
click at [658, 88] on icon at bounding box center [659, 90] width 7 height 11
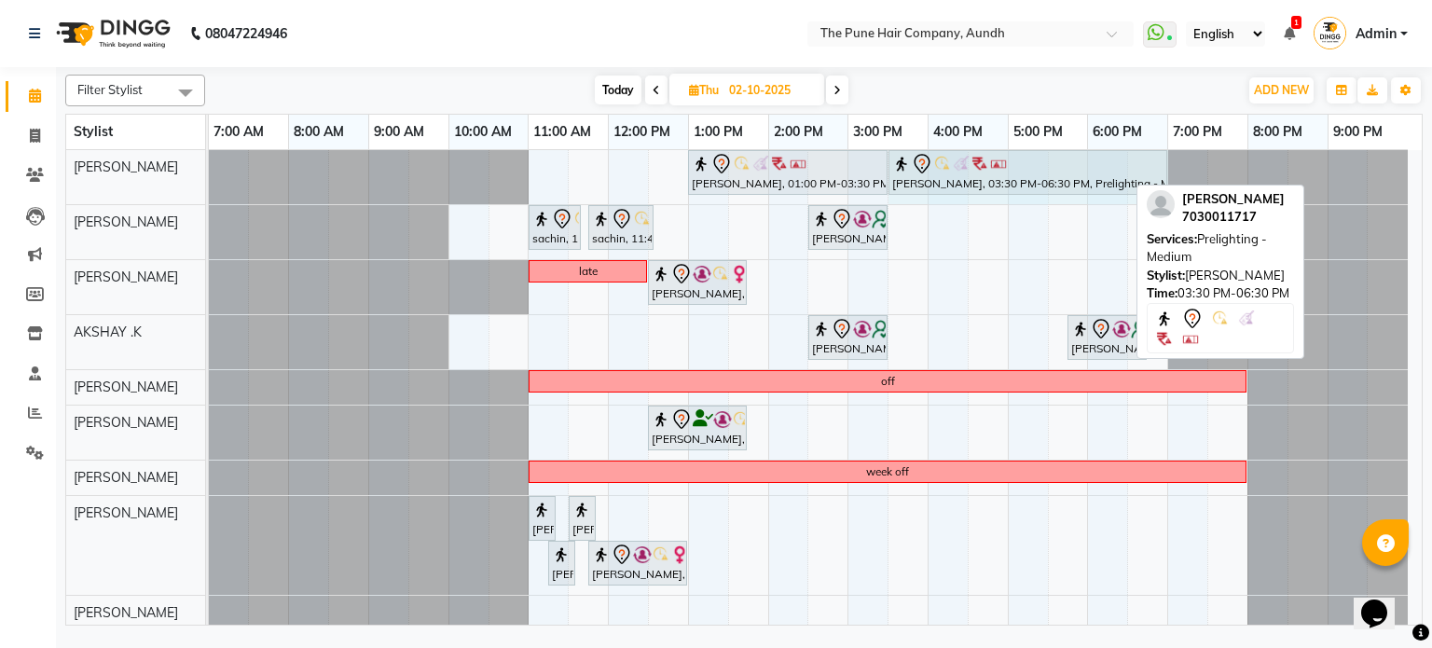
drag, startPoint x: 1125, startPoint y: 169, endPoint x: 1099, endPoint y: 165, distance: 25.5
click at [209, 168] on div "[PERSON_NAME], 01:00 PM-03:30 PM, Global Highlight - Long [PERSON_NAME], 03:30 …" at bounding box center [209, 177] width 0 height 54
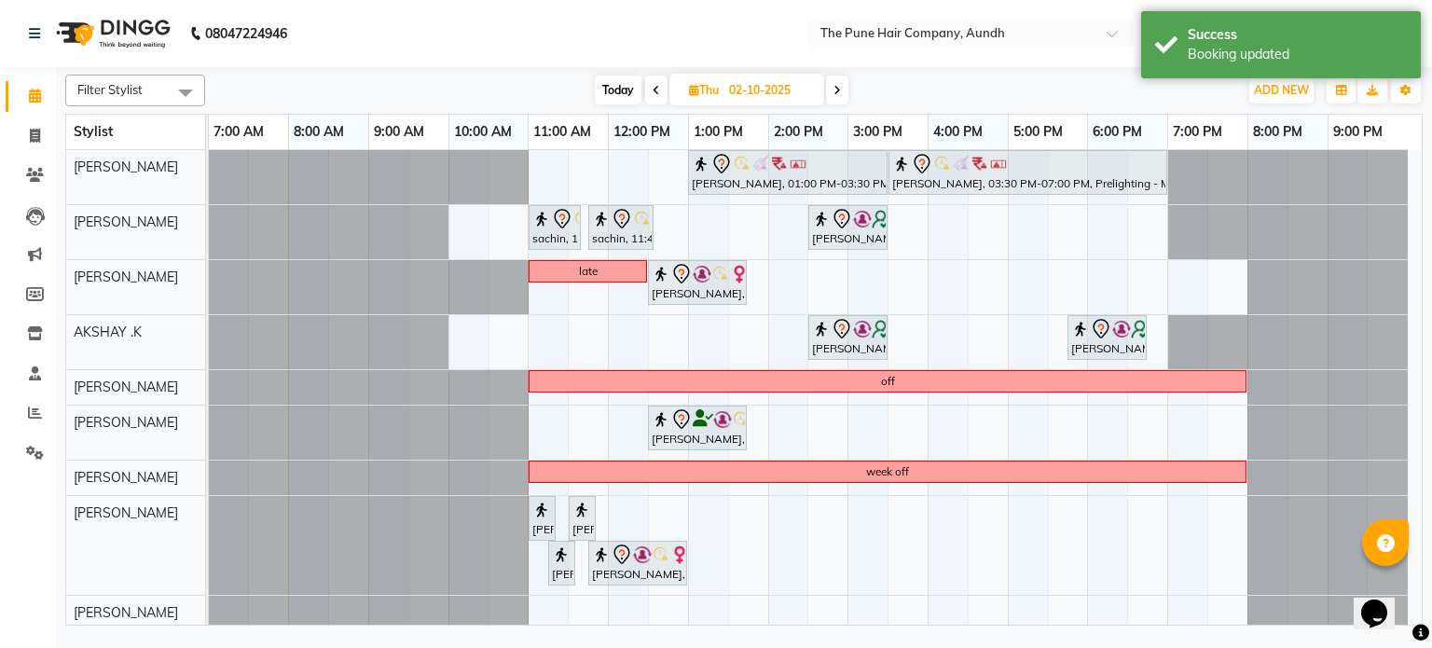
click at [834, 88] on span at bounding box center [837, 90] width 22 height 29
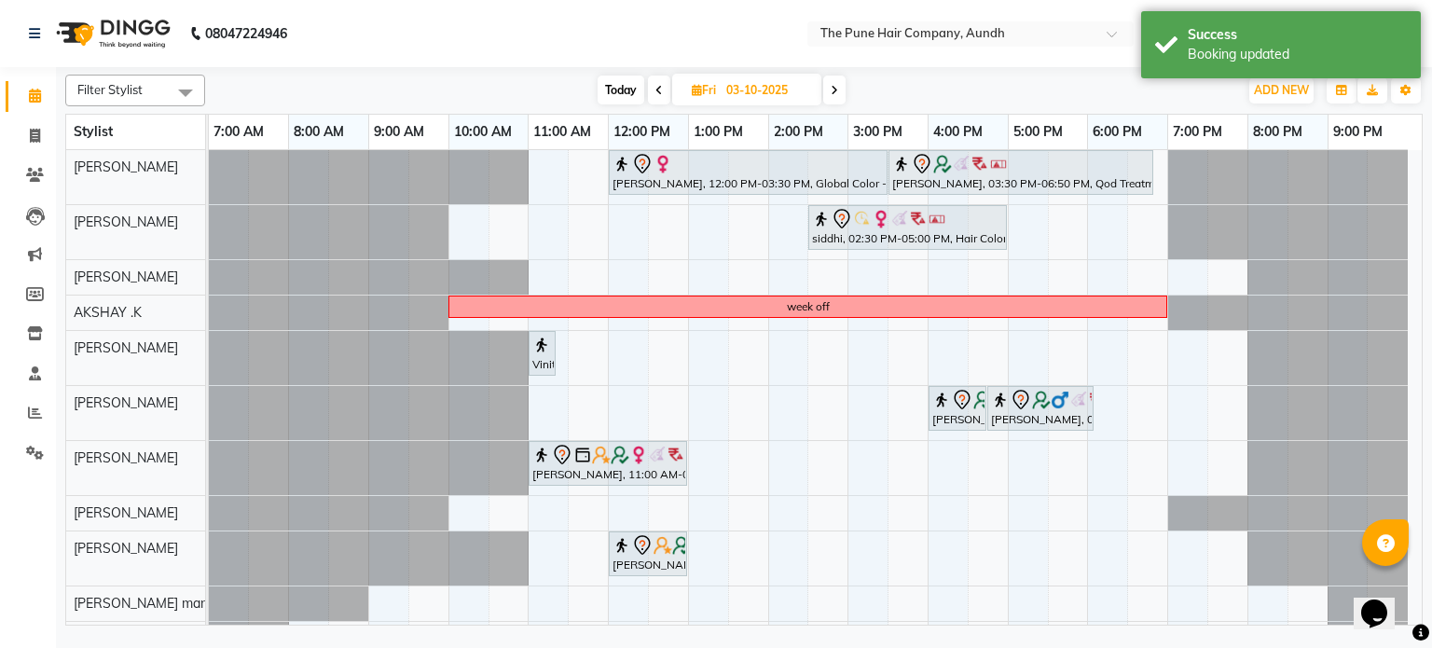
click at [836, 100] on span at bounding box center [834, 90] width 22 height 29
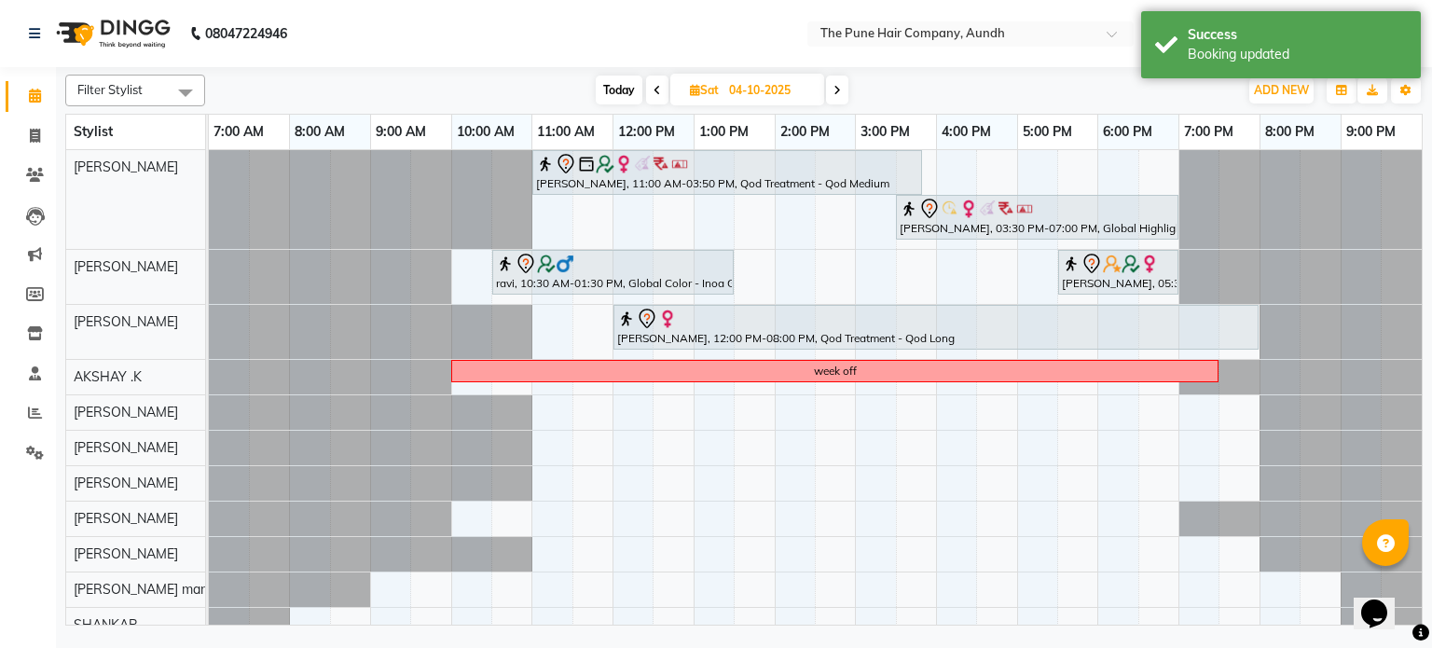
click at [824, 104] on div "Filter Stylist Select All AKSHAY .K [PERSON_NAME] [PERSON_NAME] [PERSON_NAME] […" at bounding box center [744, 91] width 1358 height 32
click at [826, 95] on span at bounding box center [837, 90] width 22 height 29
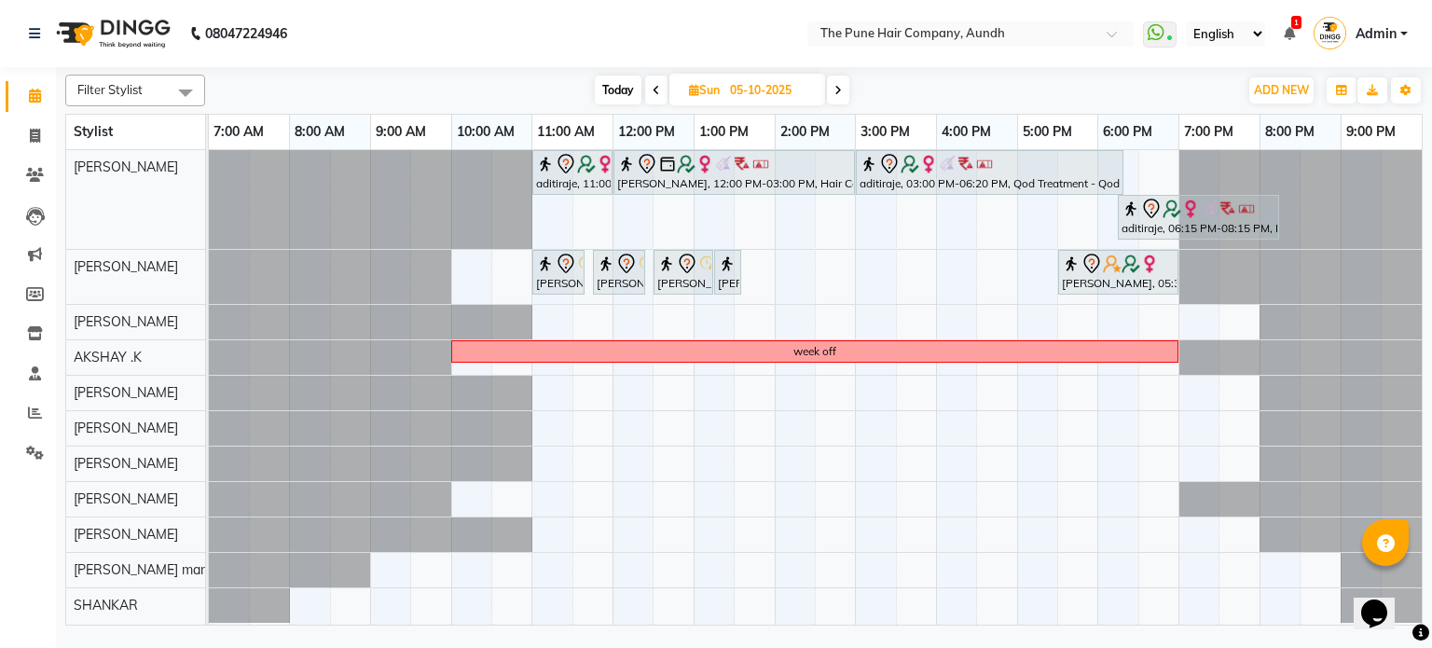
click at [836, 95] on span at bounding box center [838, 90] width 22 height 29
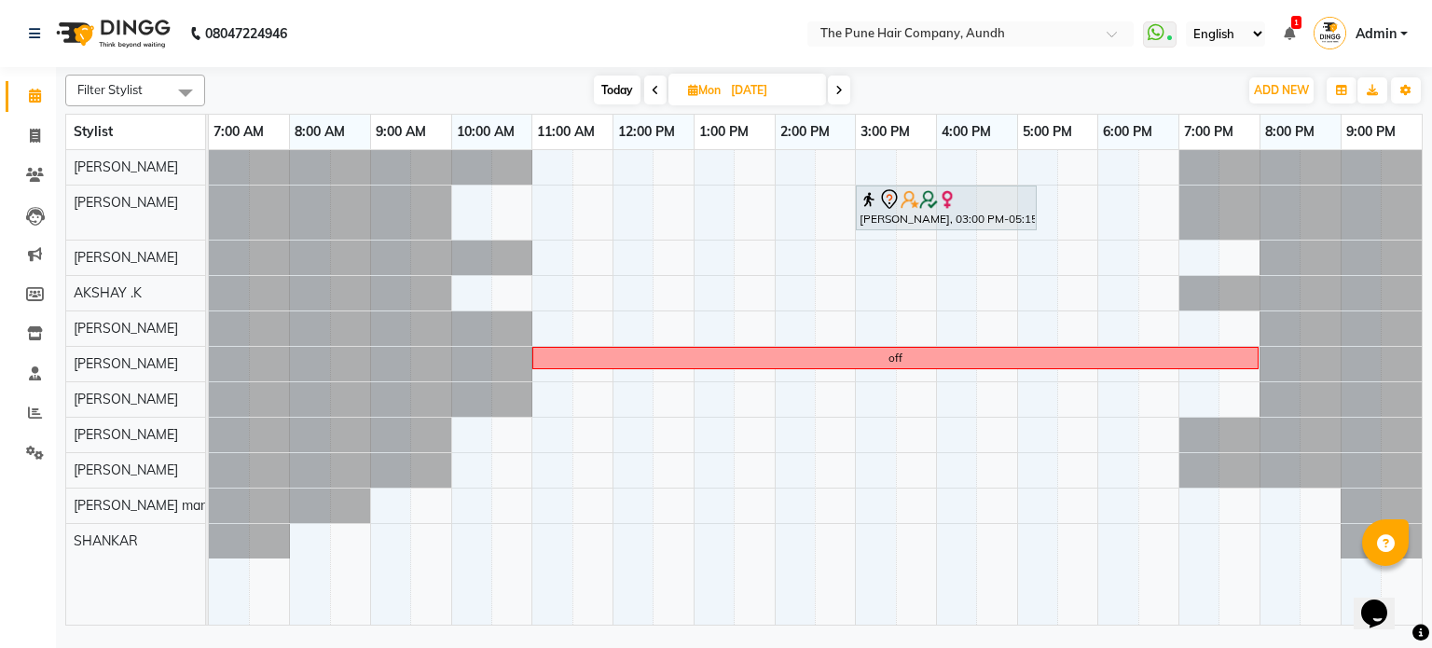
click at [656, 90] on icon at bounding box center [655, 90] width 7 height 11
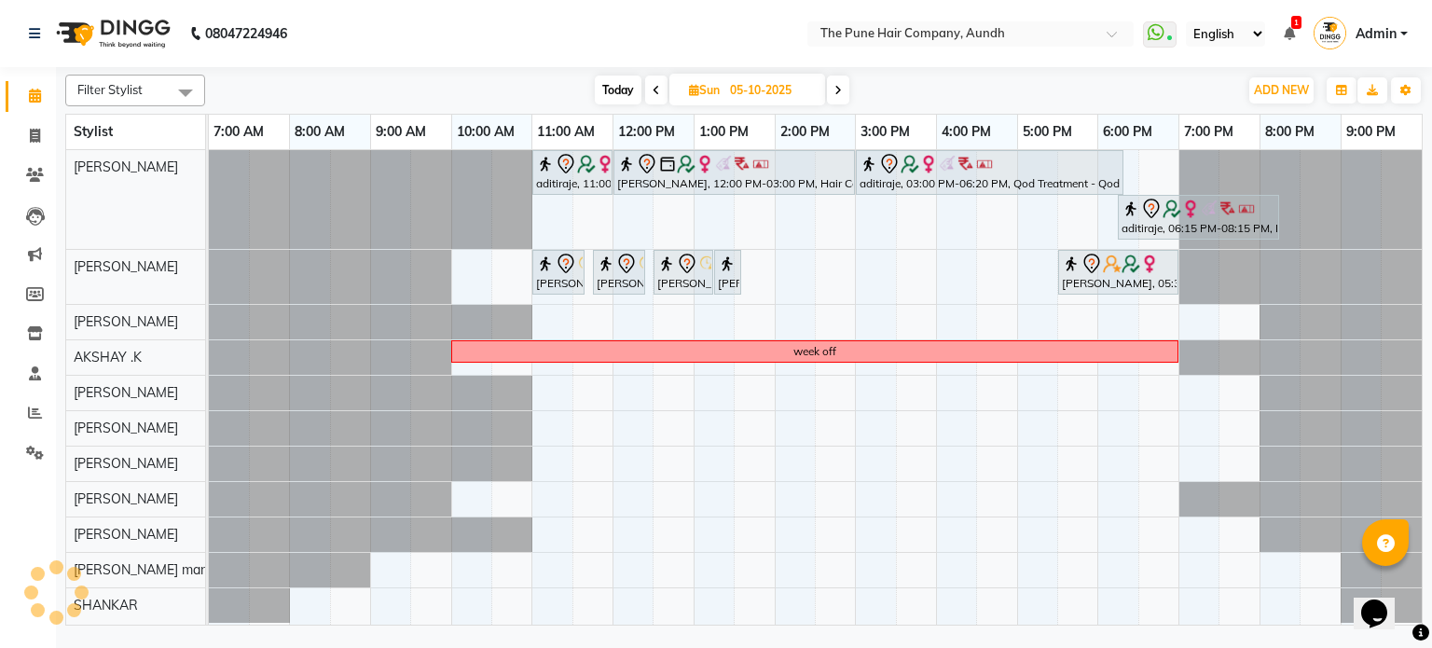
click at [656, 90] on icon at bounding box center [656, 90] width 7 height 11
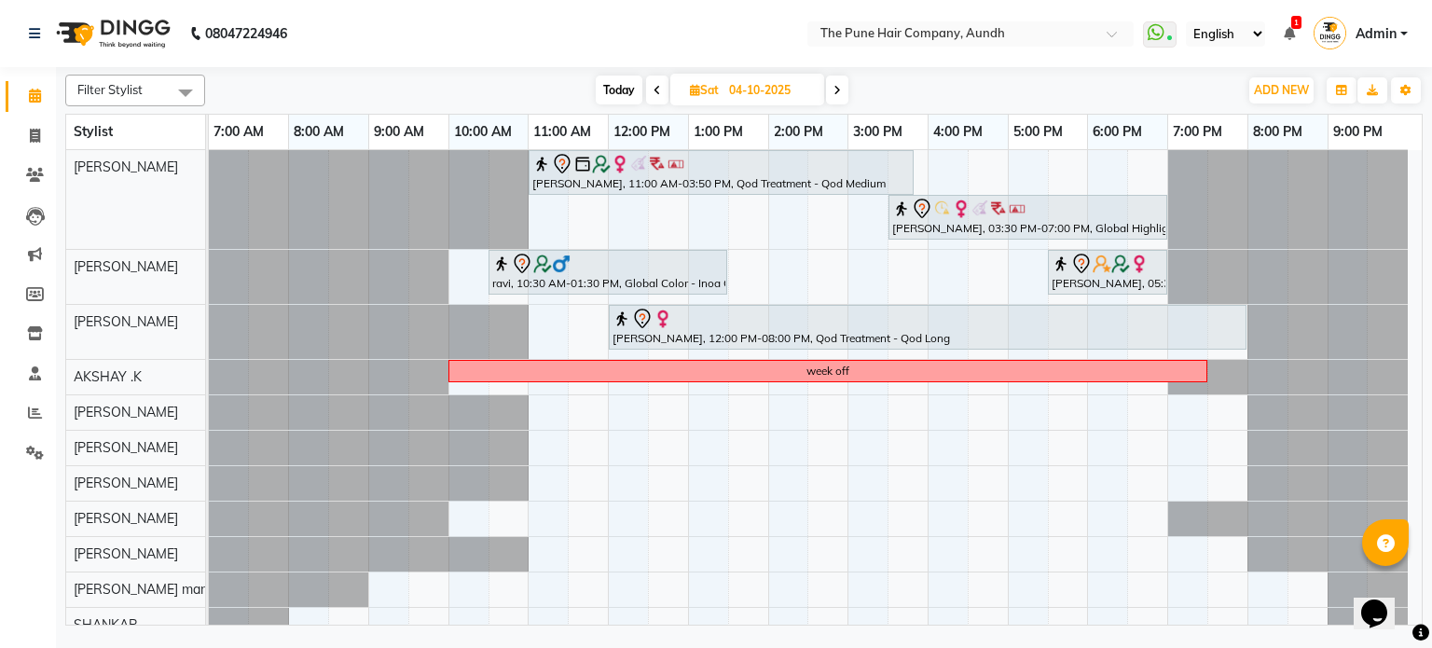
click at [656, 90] on icon at bounding box center [657, 90] width 7 height 11
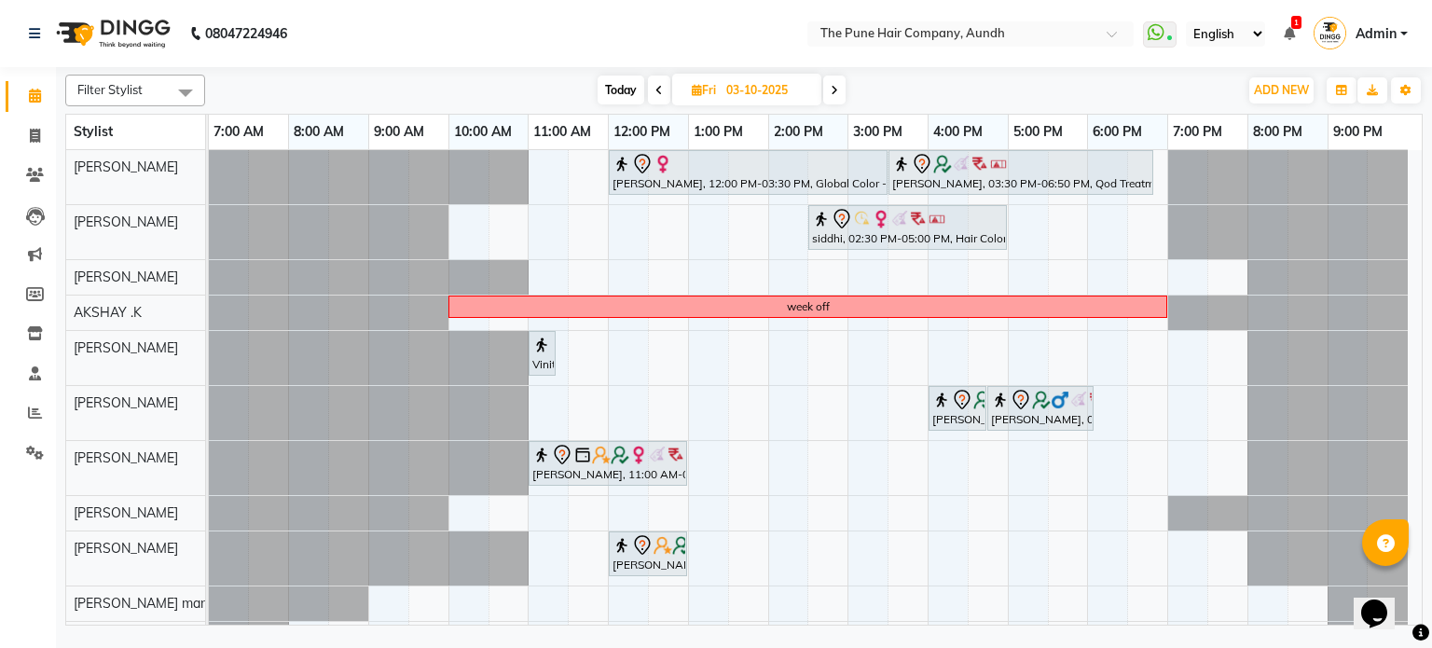
click at [606, 90] on span "Today" at bounding box center [621, 90] width 47 height 29
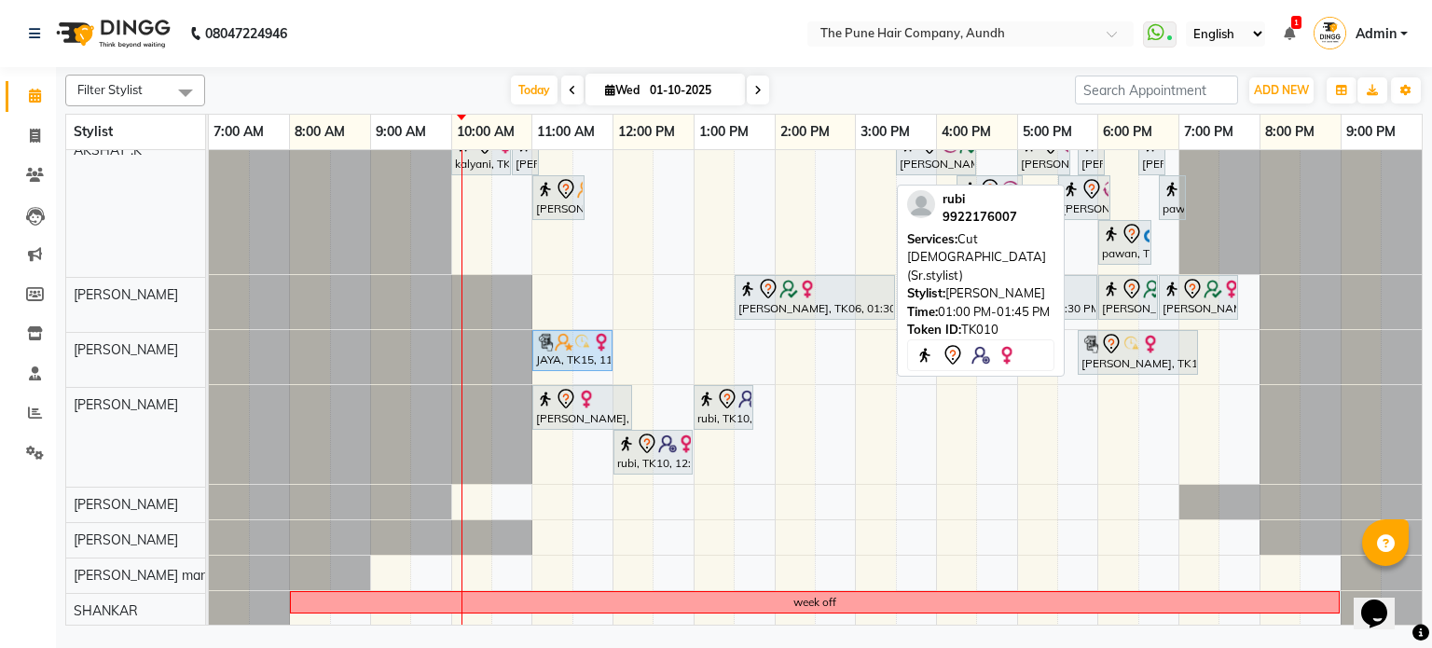
scroll to position [221, 0]
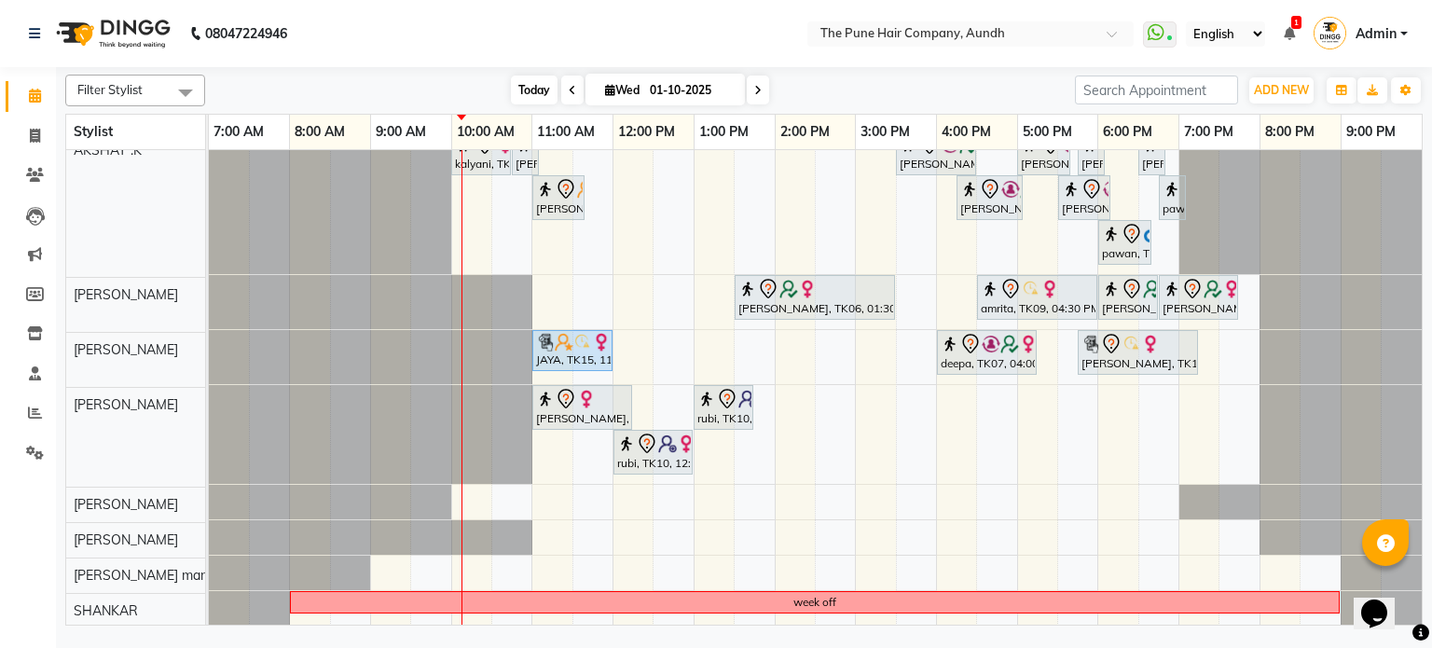
click at [519, 81] on span "Today" at bounding box center [534, 90] width 47 height 29
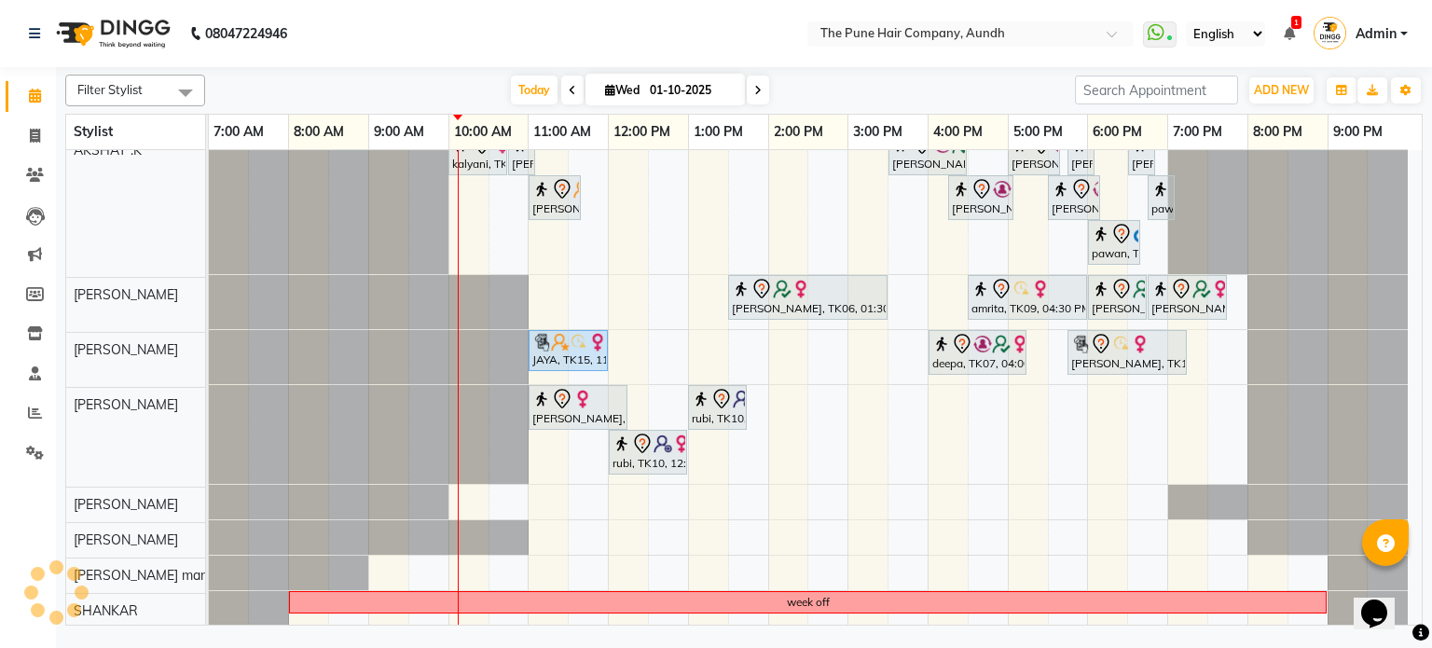
scroll to position [207, 0]
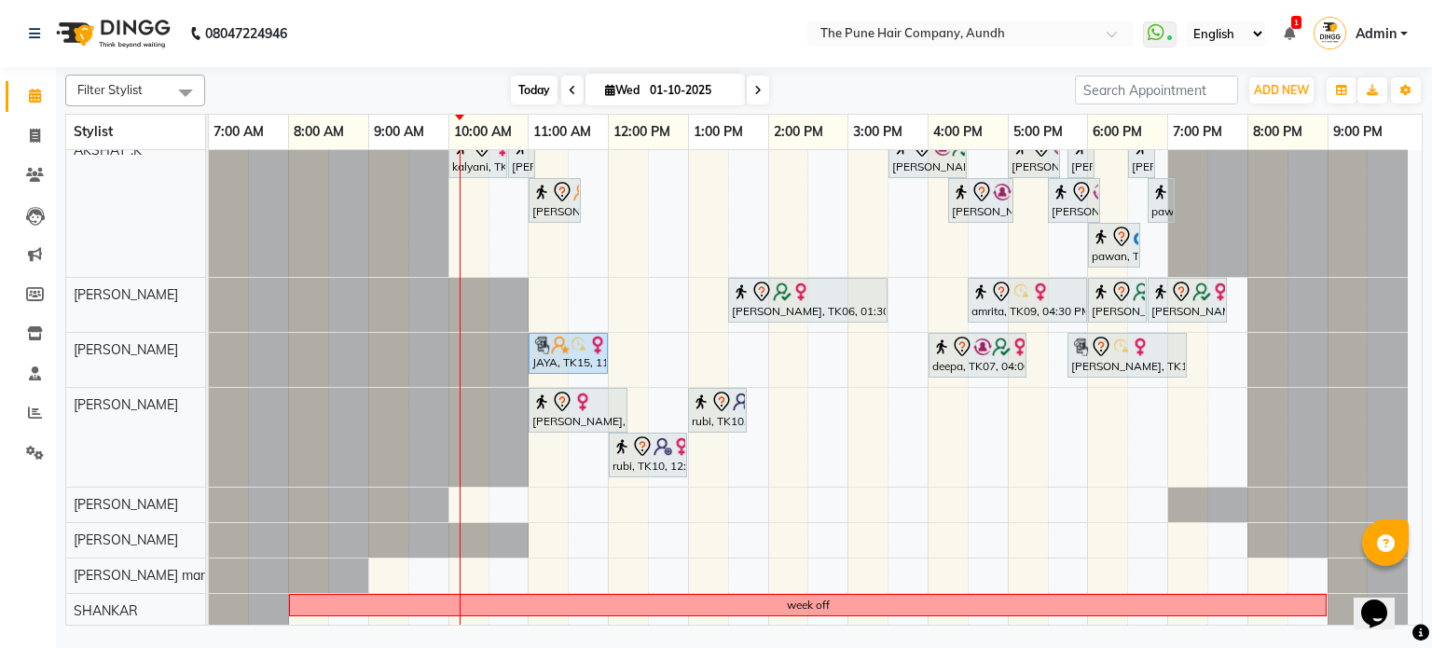
click at [538, 90] on span "Today" at bounding box center [534, 90] width 47 height 29
click at [750, 90] on span at bounding box center [758, 90] width 22 height 29
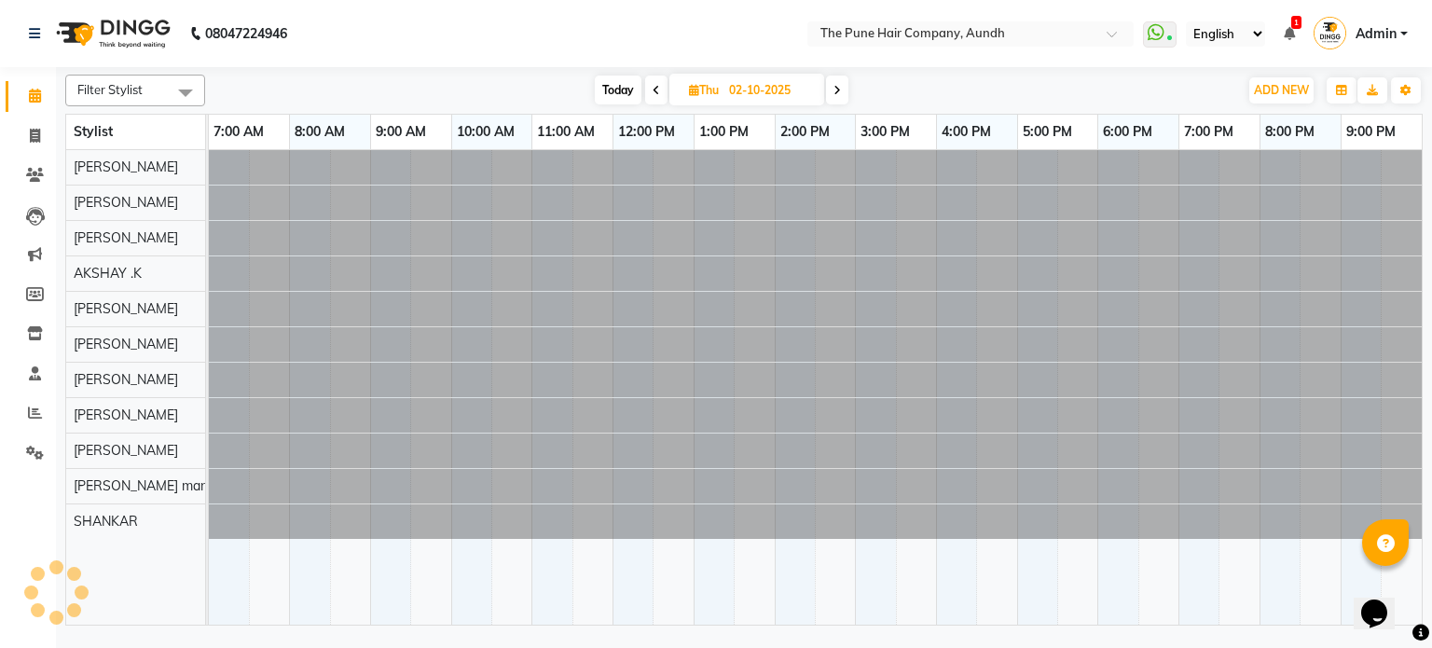
scroll to position [0, 0]
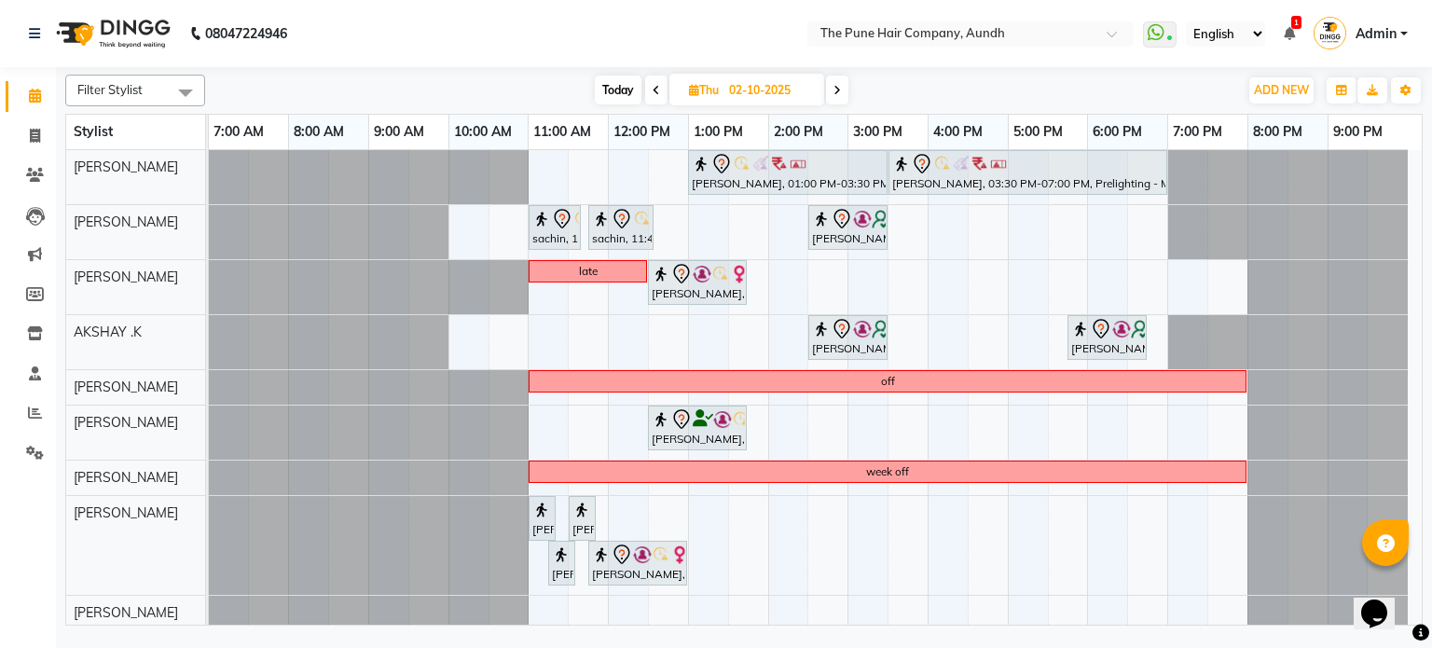
click at [833, 82] on span at bounding box center [837, 90] width 22 height 29
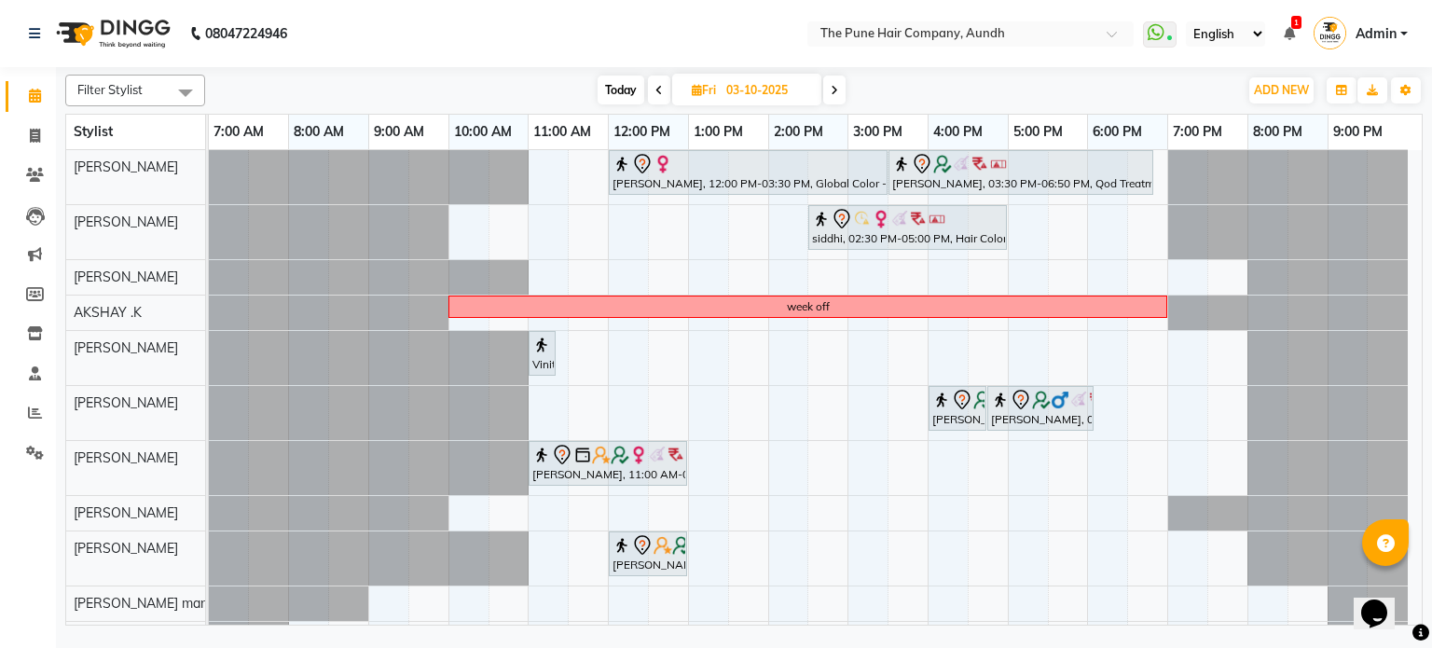
click at [609, 88] on span "Today" at bounding box center [621, 90] width 47 height 29
type input "01-10-2025"
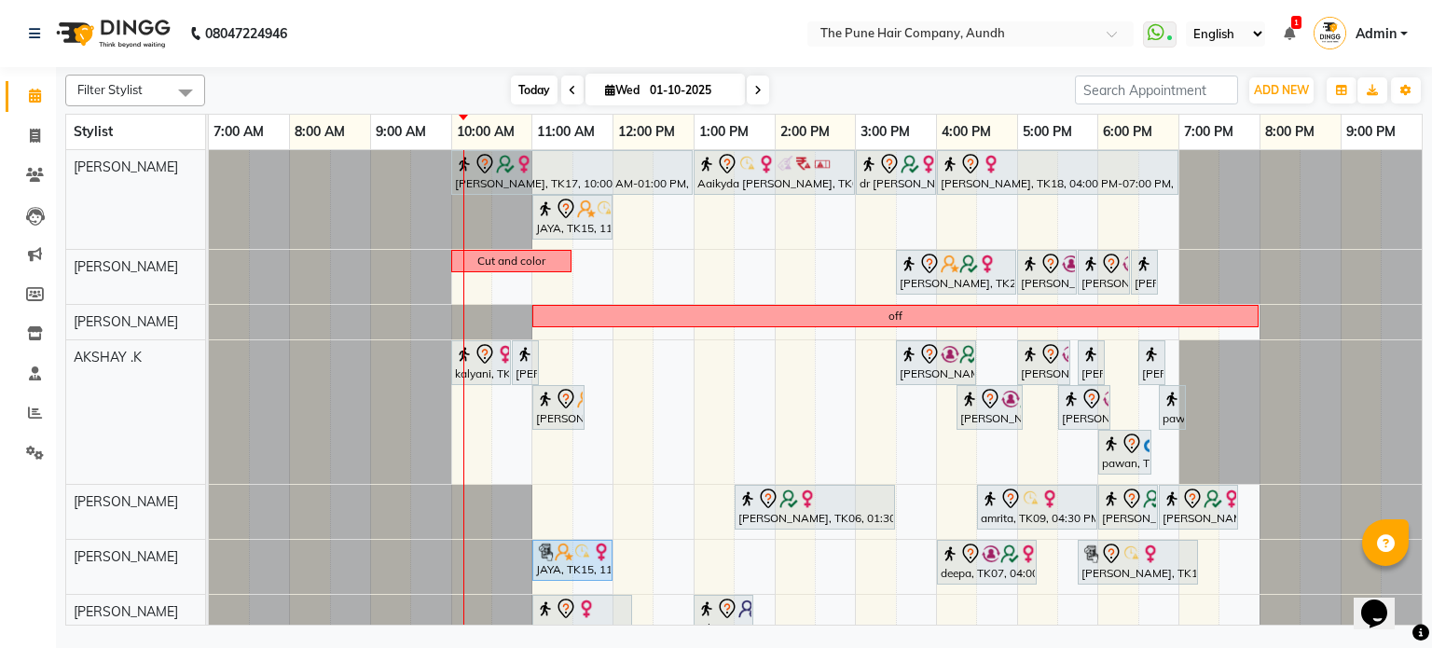
click at [519, 92] on span "Today" at bounding box center [534, 90] width 47 height 29
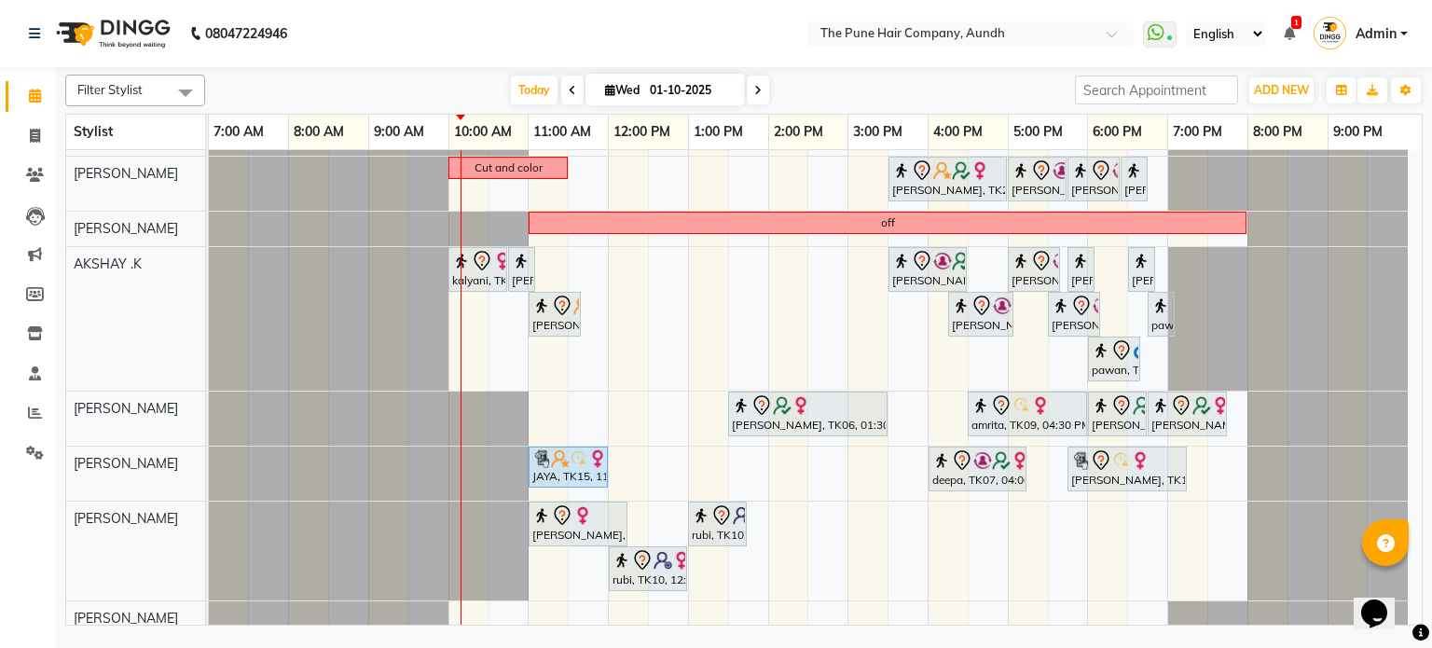
scroll to position [186, 0]
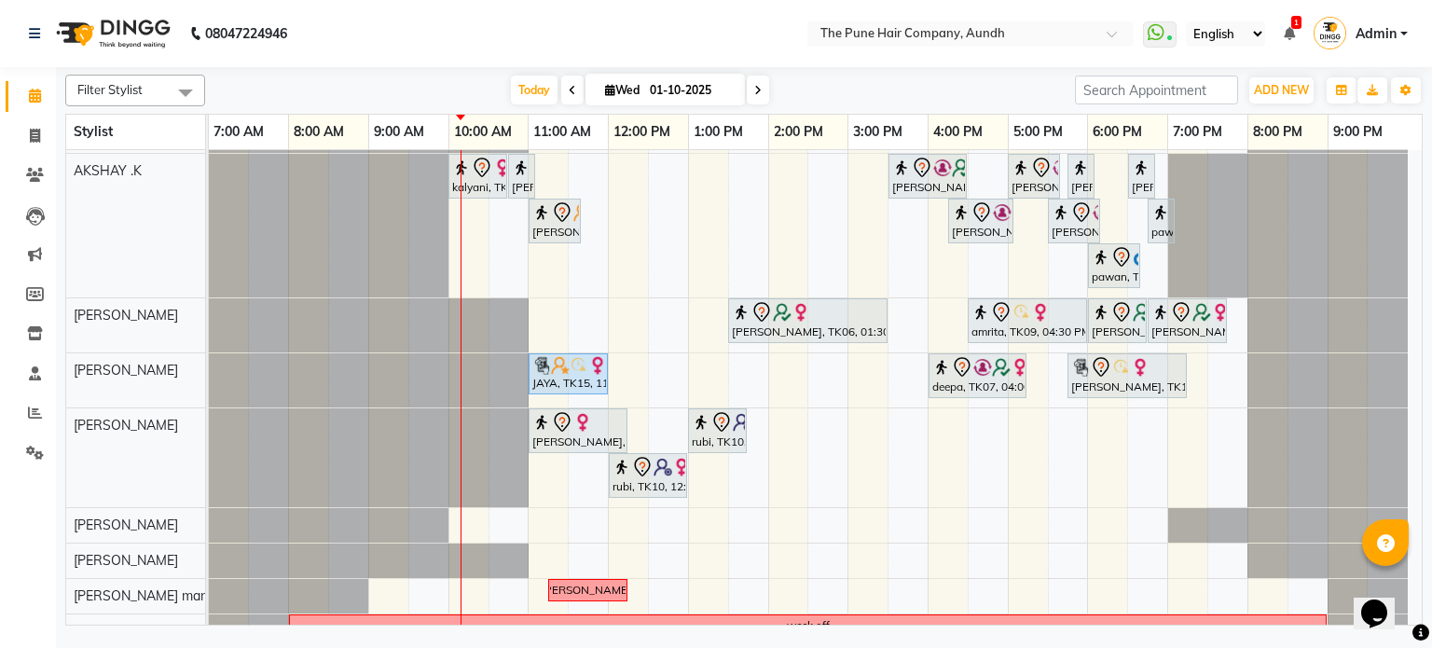
click at [693, 368] on div "[PERSON_NAME], TK17, 10:00 AM-01:00 PM, Hair Color [PERSON_NAME] Touchup 2 Inch…" at bounding box center [815, 306] width 1213 height 685
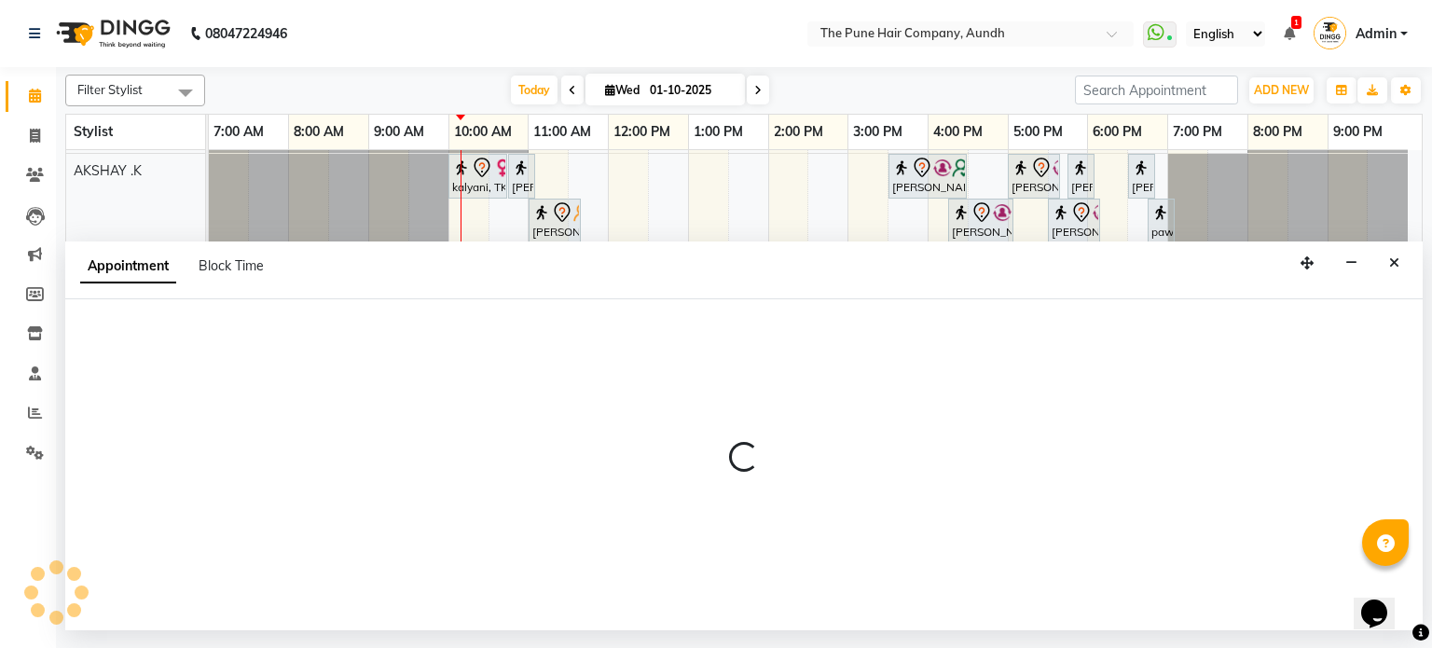
select select "18078"
select select "780"
select select "tentative"
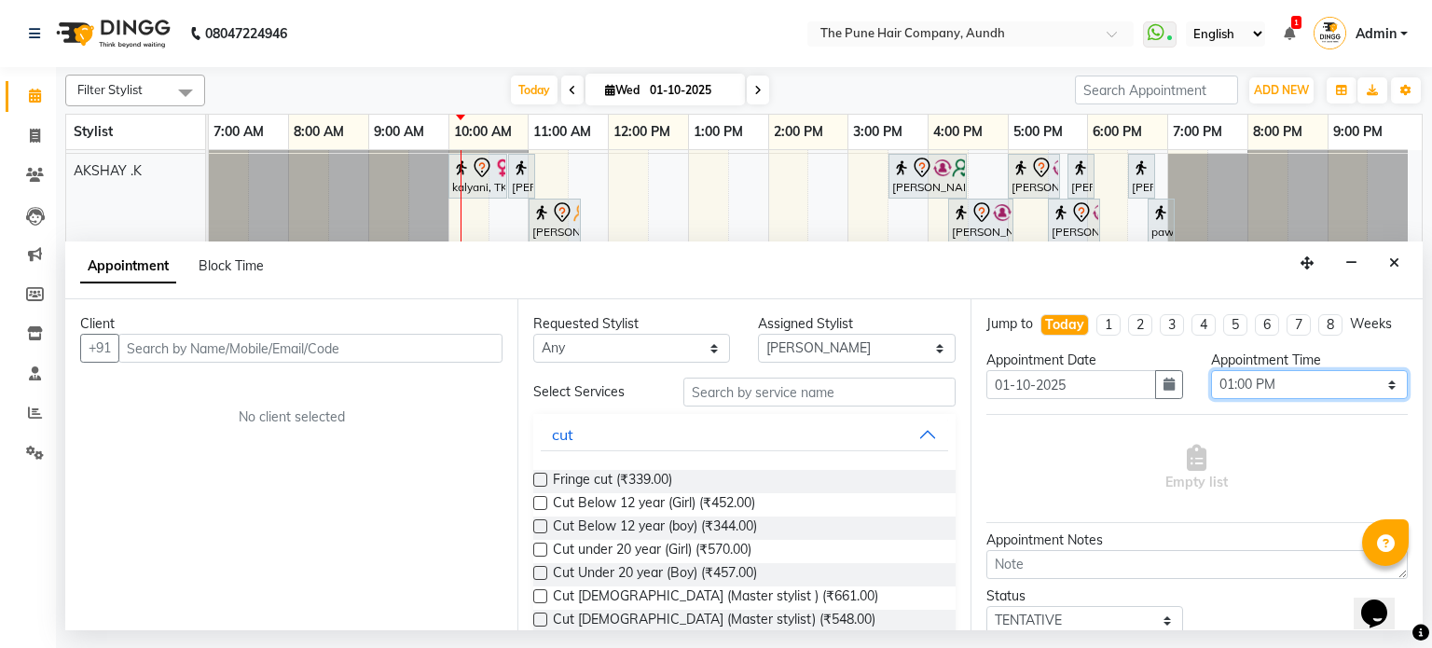
click at [1318, 388] on select "Select 08:00 AM 08:15 AM 08:30 AM 08:45 AM 09:00 AM 09:15 AM 09:30 AM 09:45 AM …" at bounding box center [1309, 384] width 197 height 29
select select "750"
click at [1211, 370] on select "Select 08:00 AM 08:15 AM 08:30 AM 08:45 AM 09:00 AM 09:15 AM 09:30 AM 09:45 AM …" at bounding box center [1309, 384] width 197 height 29
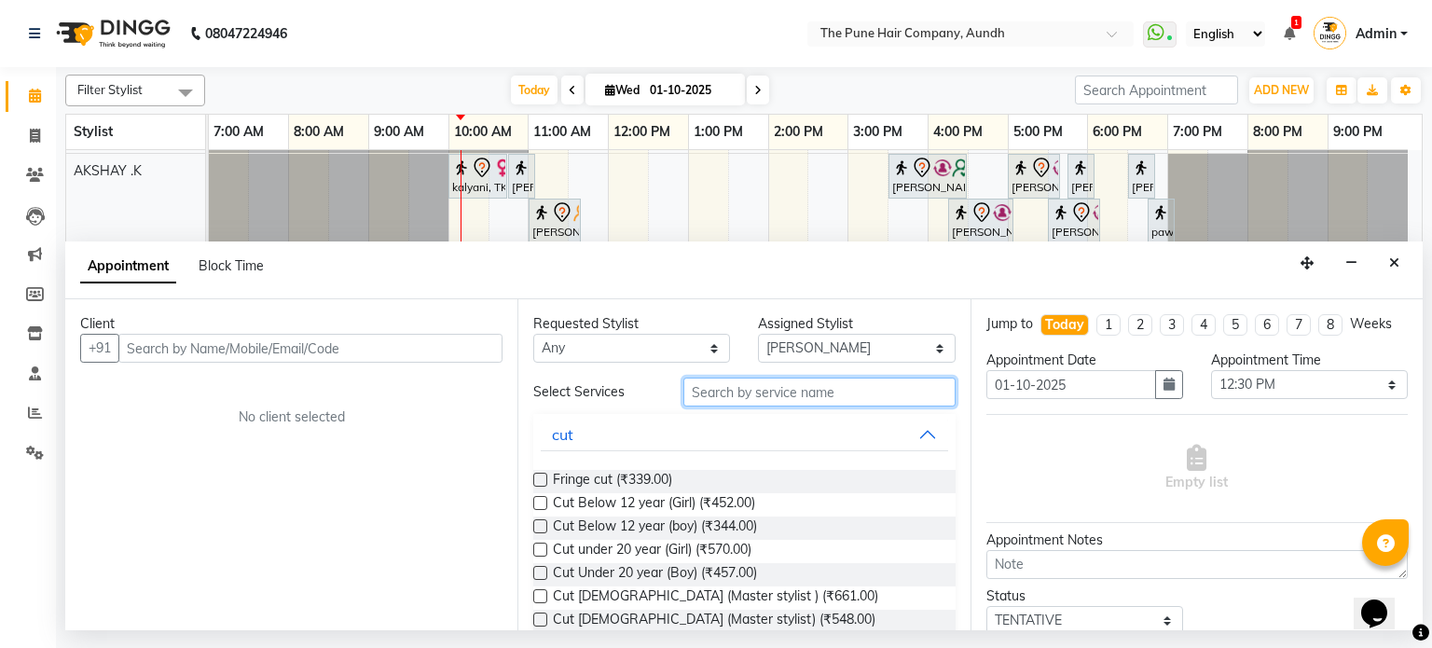
click at [897, 378] on input "text" at bounding box center [820, 392] width 272 height 29
type input "cut"
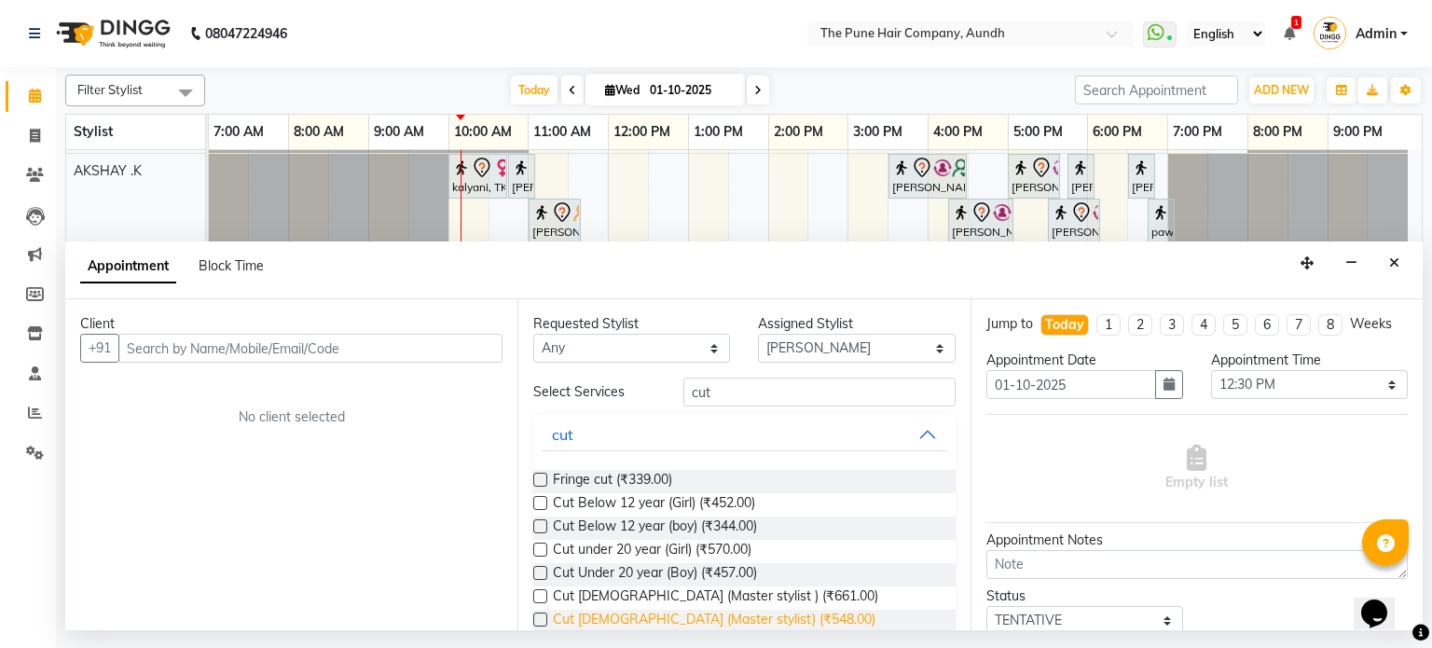
click at [694, 615] on span "Cut [DEMOGRAPHIC_DATA] (Master stylist) (₹548.00)" at bounding box center [714, 621] width 323 height 23
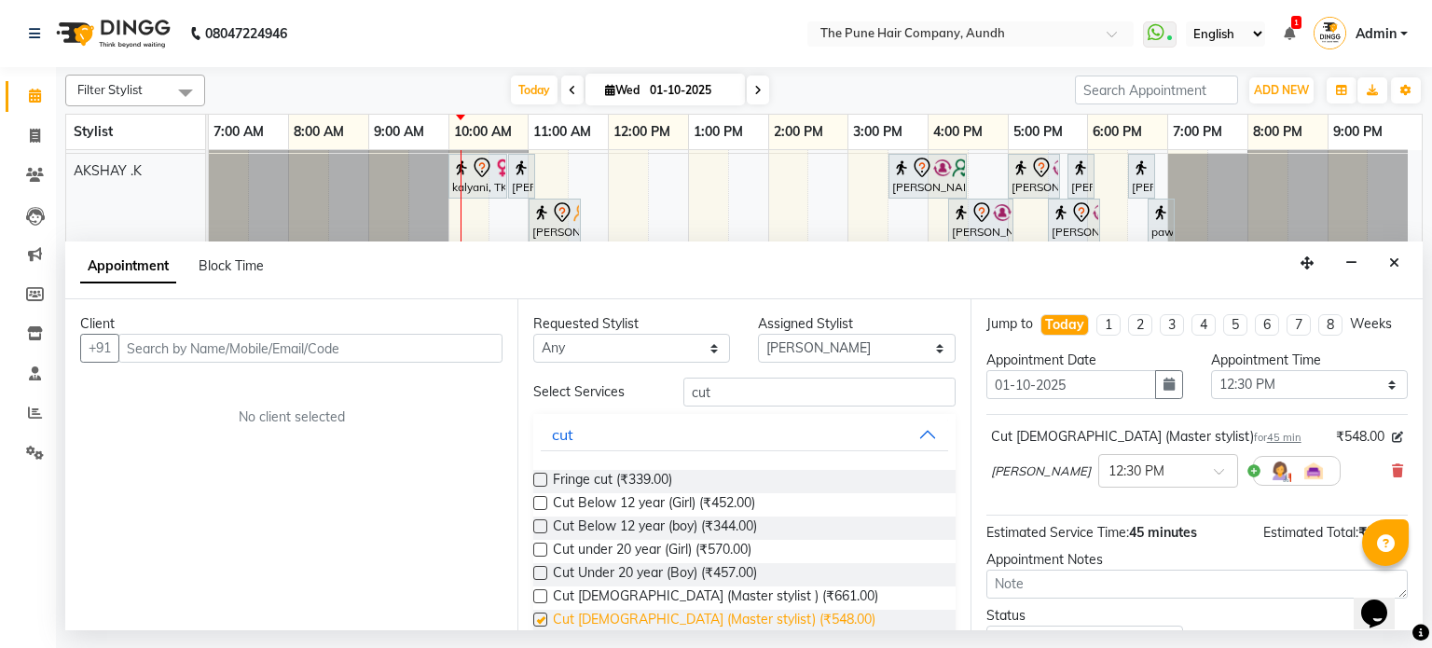
checkbox input "false"
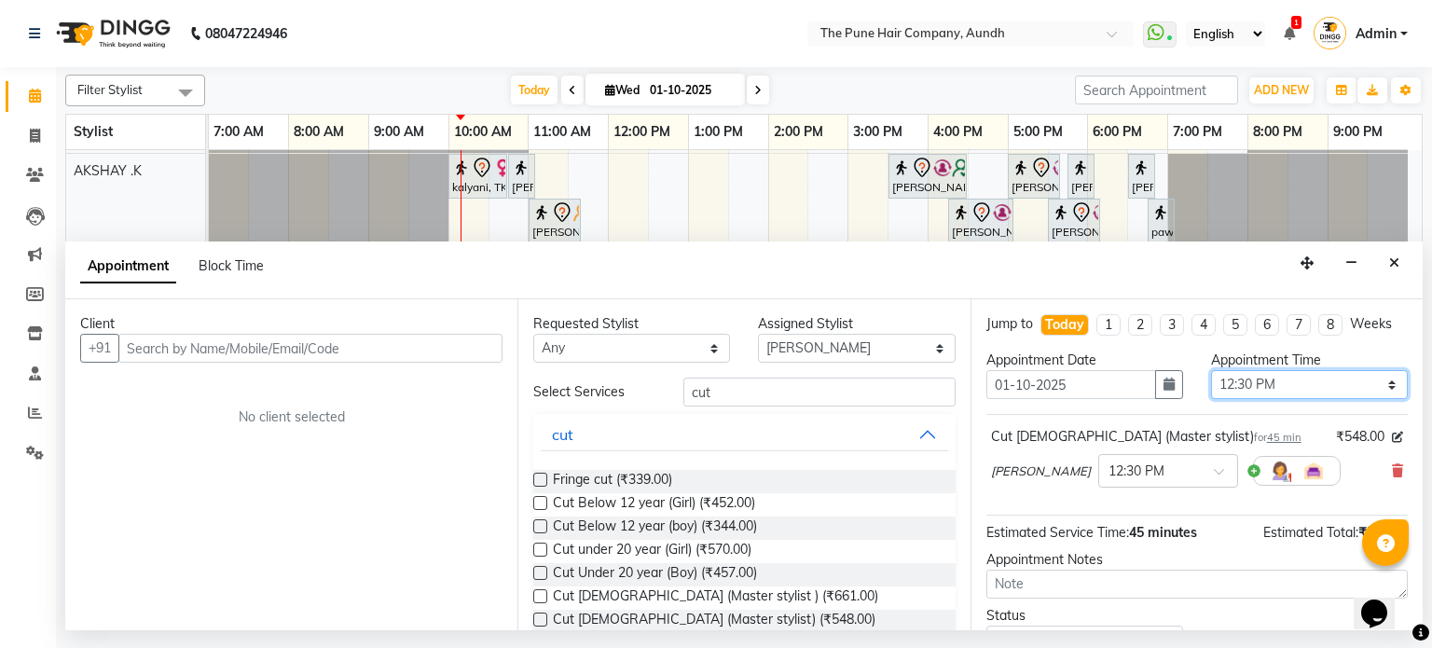
click at [1257, 380] on select "Select 08:00 AM 08:15 AM 08:30 AM 08:45 AM 09:00 AM 09:15 AM 09:30 AM 09:45 AM …" at bounding box center [1309, 384] width 197 height 29
select select "765"
click at [1211, 370] on select "Select 08:00 AM 08:15 AM 08:30 AM 08:45 AM 09:00 AM 09:15 AM 09:30 AM 09:45 AM …" at bounding box center [1309, 384] width 197 height 29
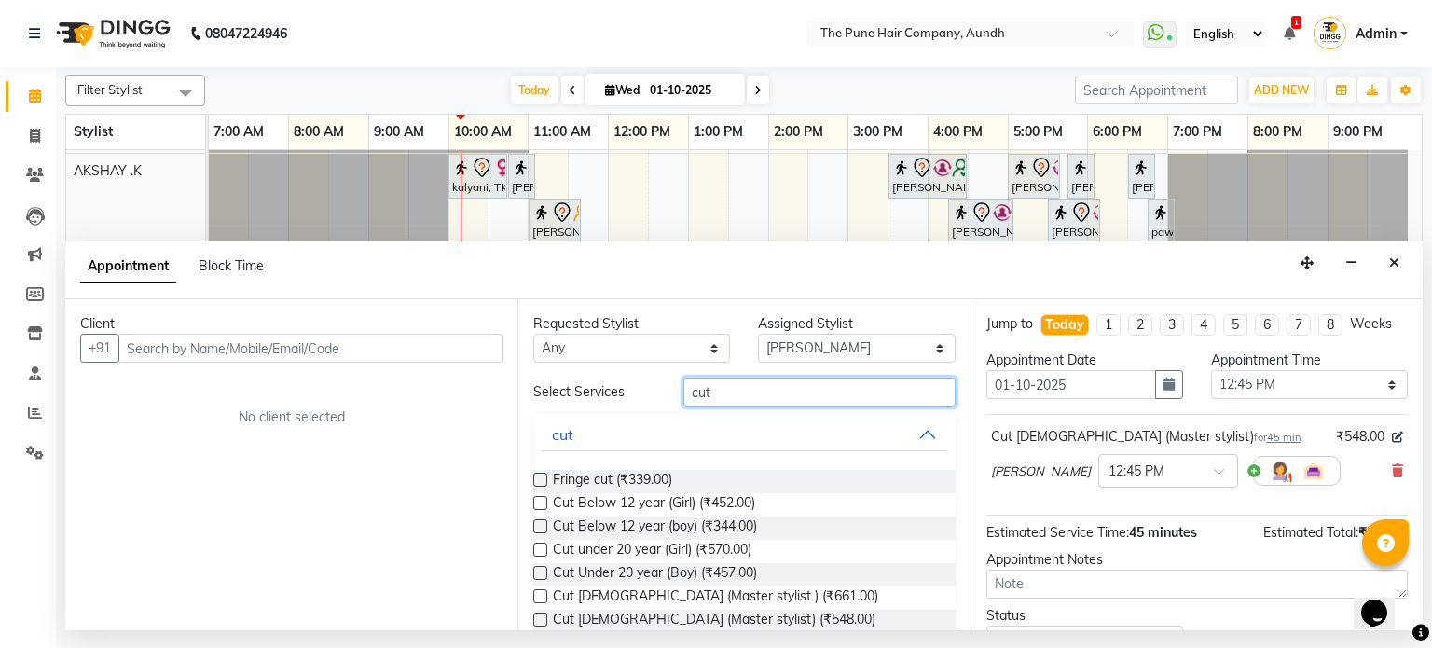
drag, startPoint x: 749, startPoint y: 398, endPoint x: 625, endPoint y: 409, distance: 124.5
click at [625, 409] on div "Select Services cut cut Fringe cut (₹339.00) Cut Below 12 year (Girl) (₹452.00)…" at bounding box center [743, 554] width 421 height 352
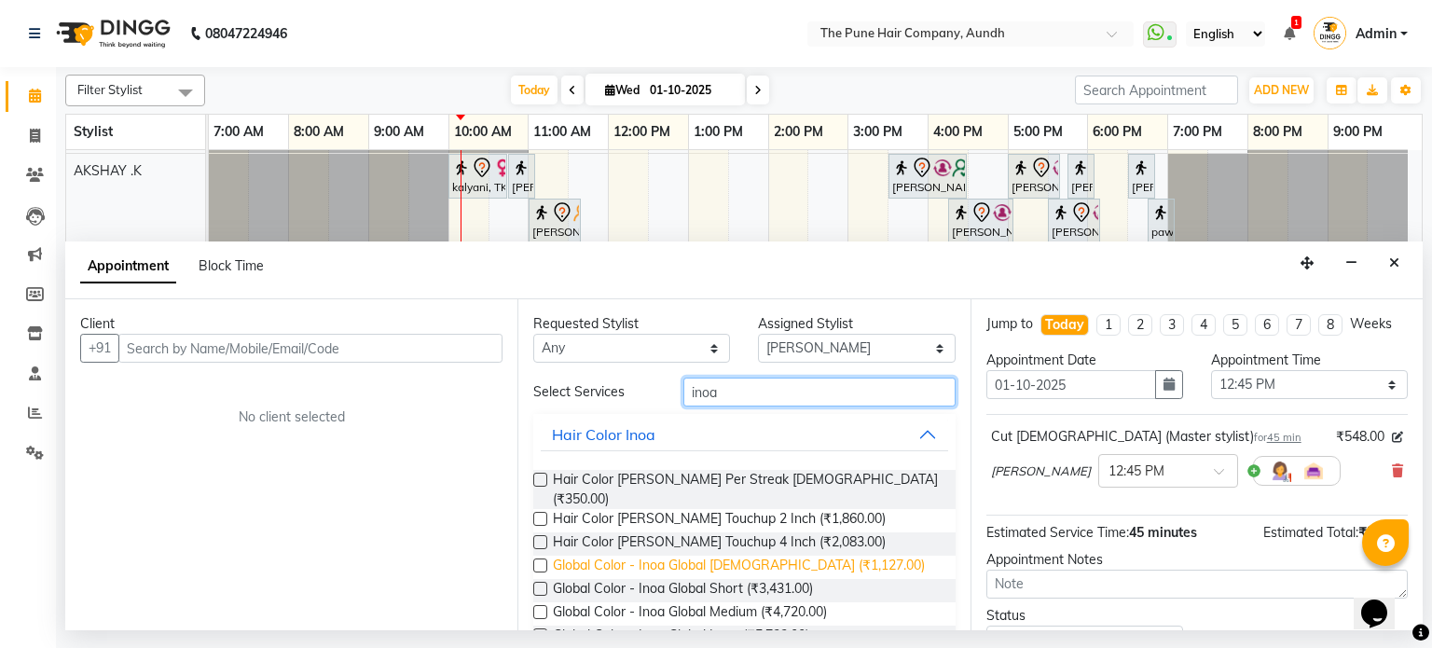
type input "inoa"
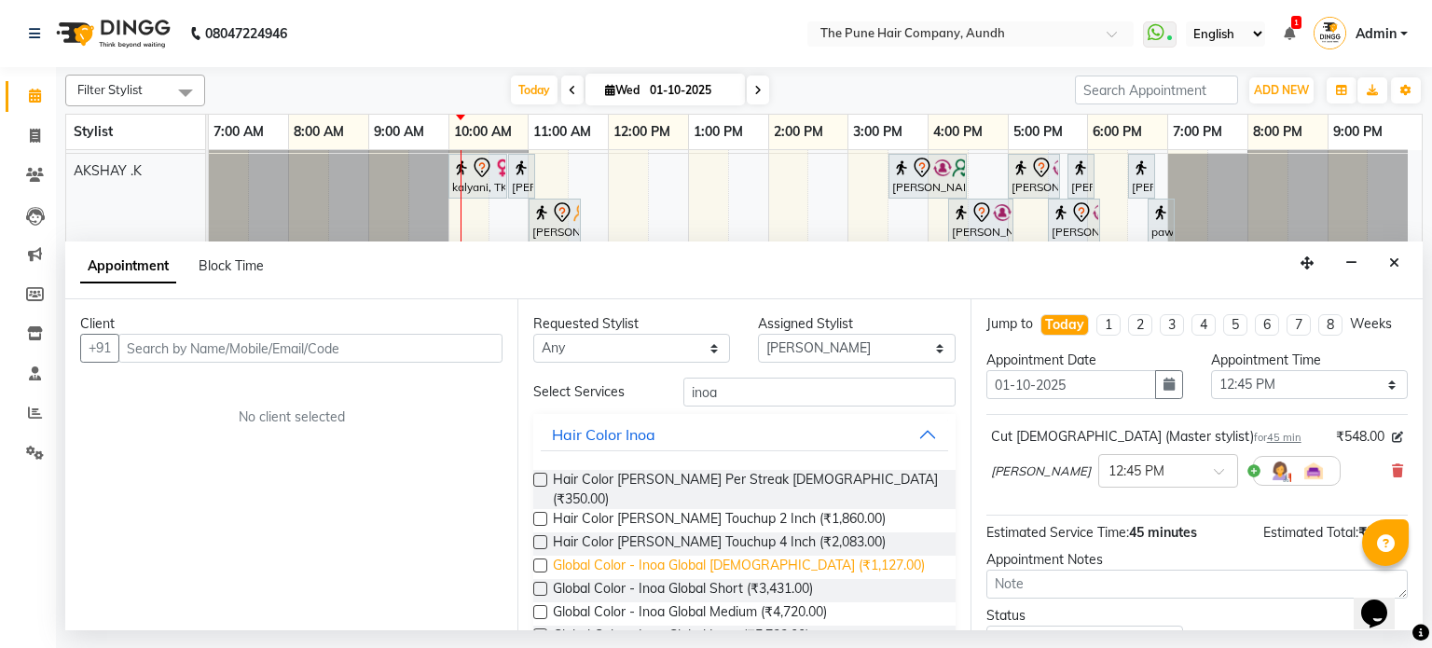
click at [629, 556] on span "Global Color - Inoa Global [DEMOGRAPHIC_DATA] (₹1,127.00)" at bounding box center [739, 567] width 372 height 23
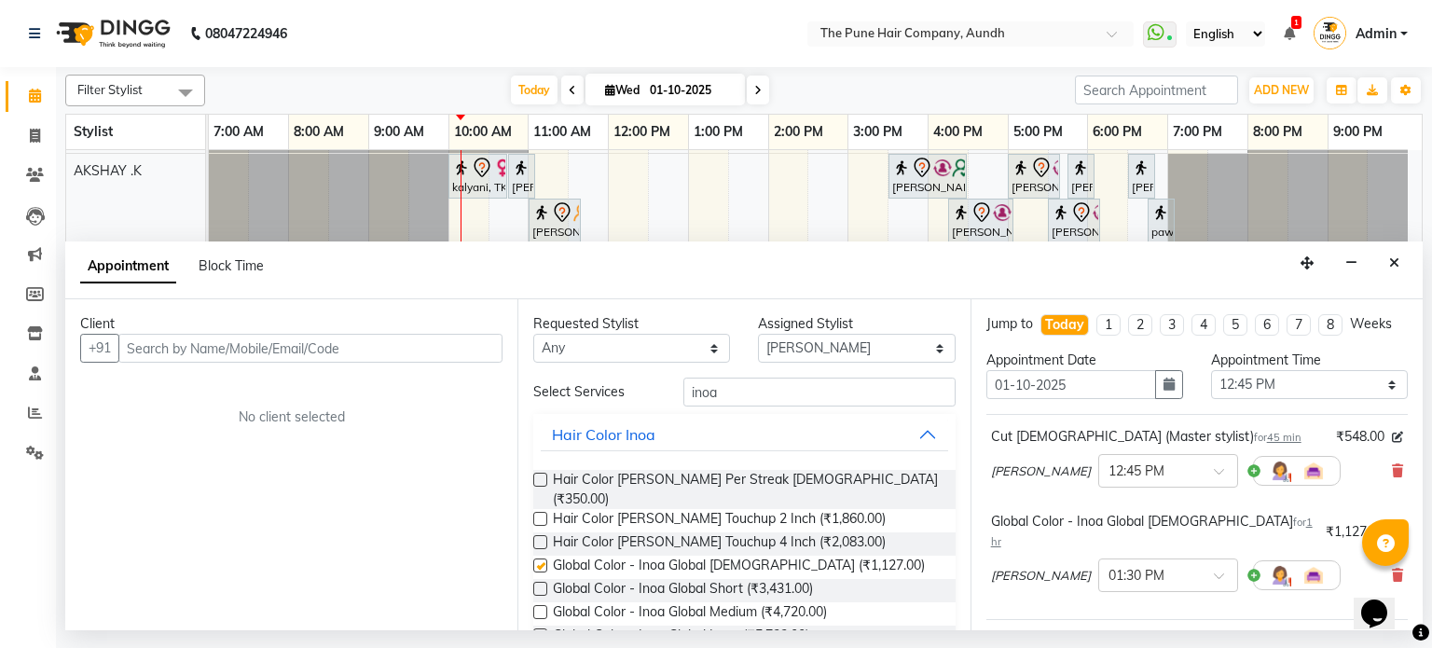
checkbox input "false"
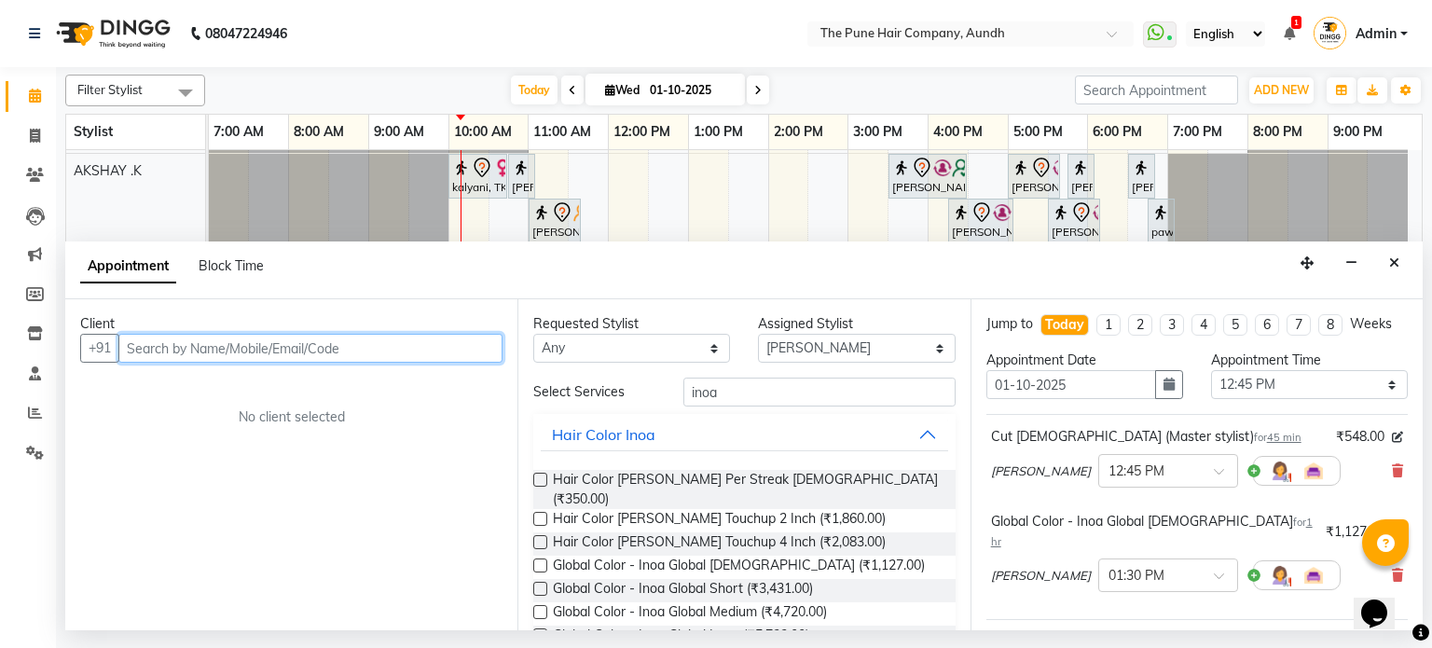
click at [410, 351] on input "text" at bounding box center [310, 348] width 384 height 29
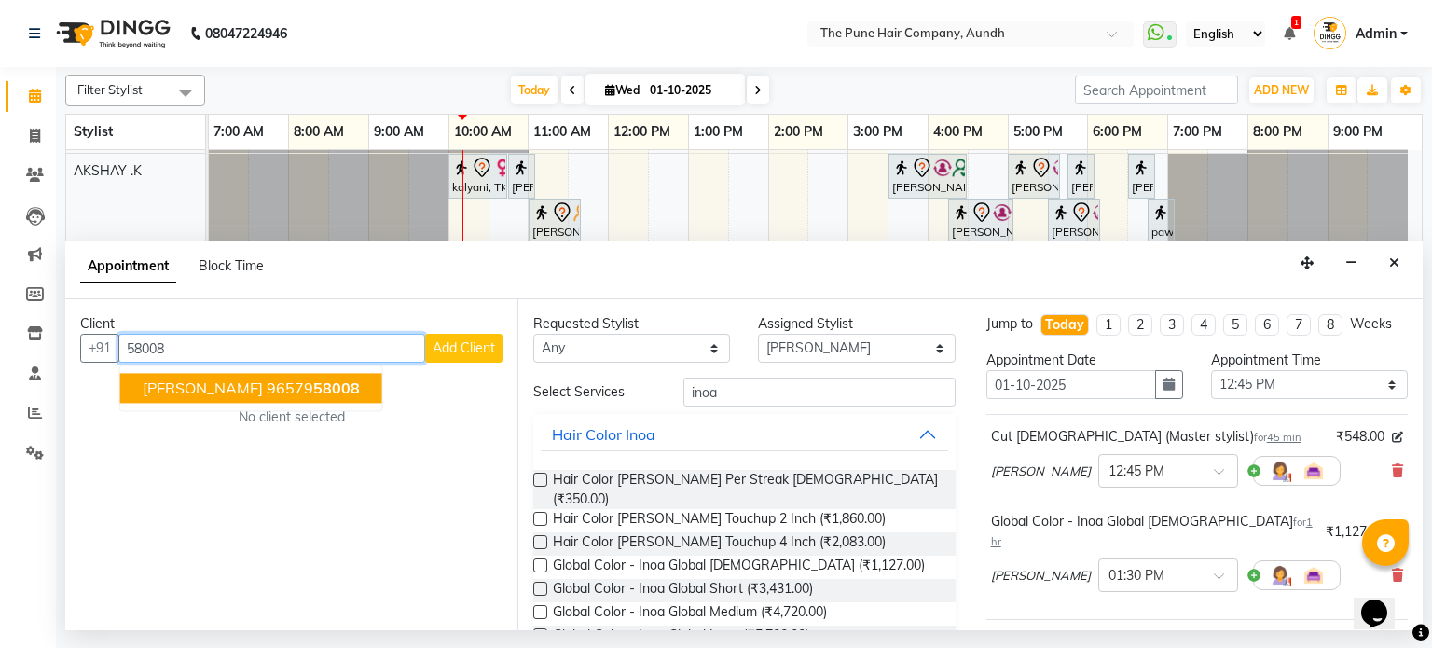
click at [277, 387] on ngb-highlight "96579 58008" at bounding box center [313, 389] width 93 height 19
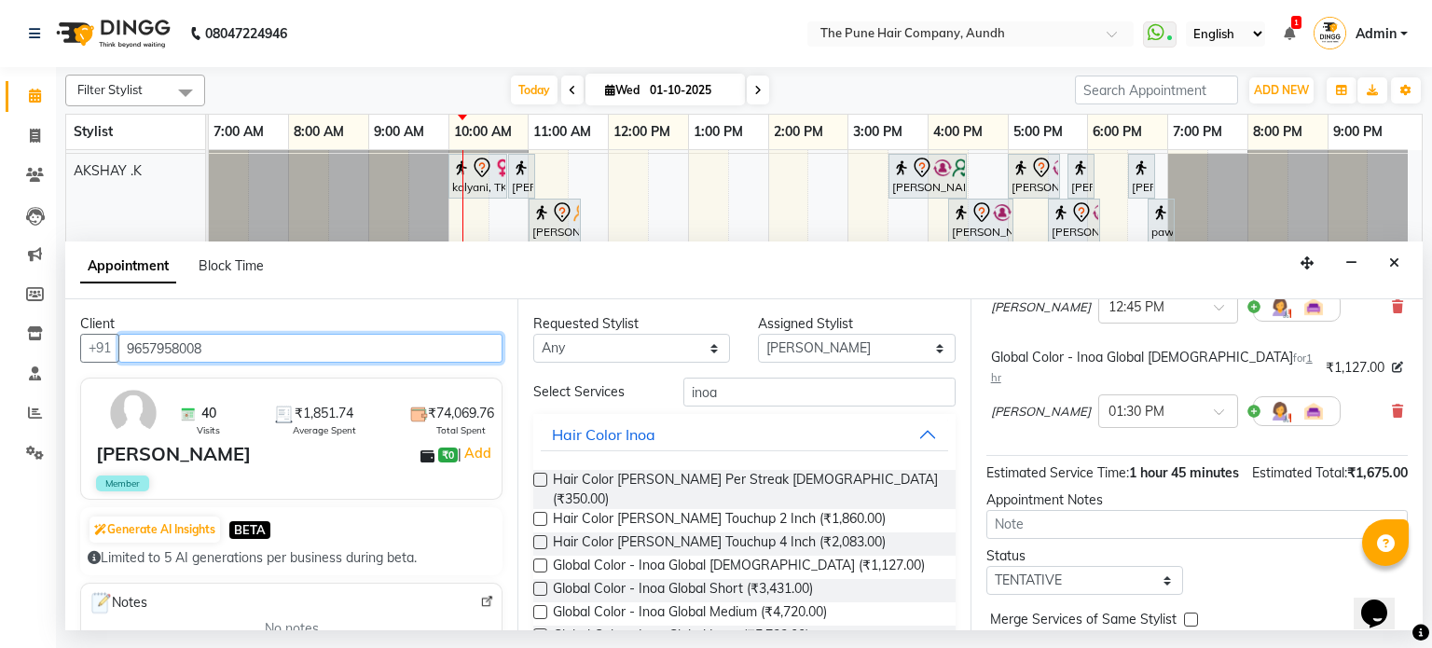
scroll to position [245, 0]
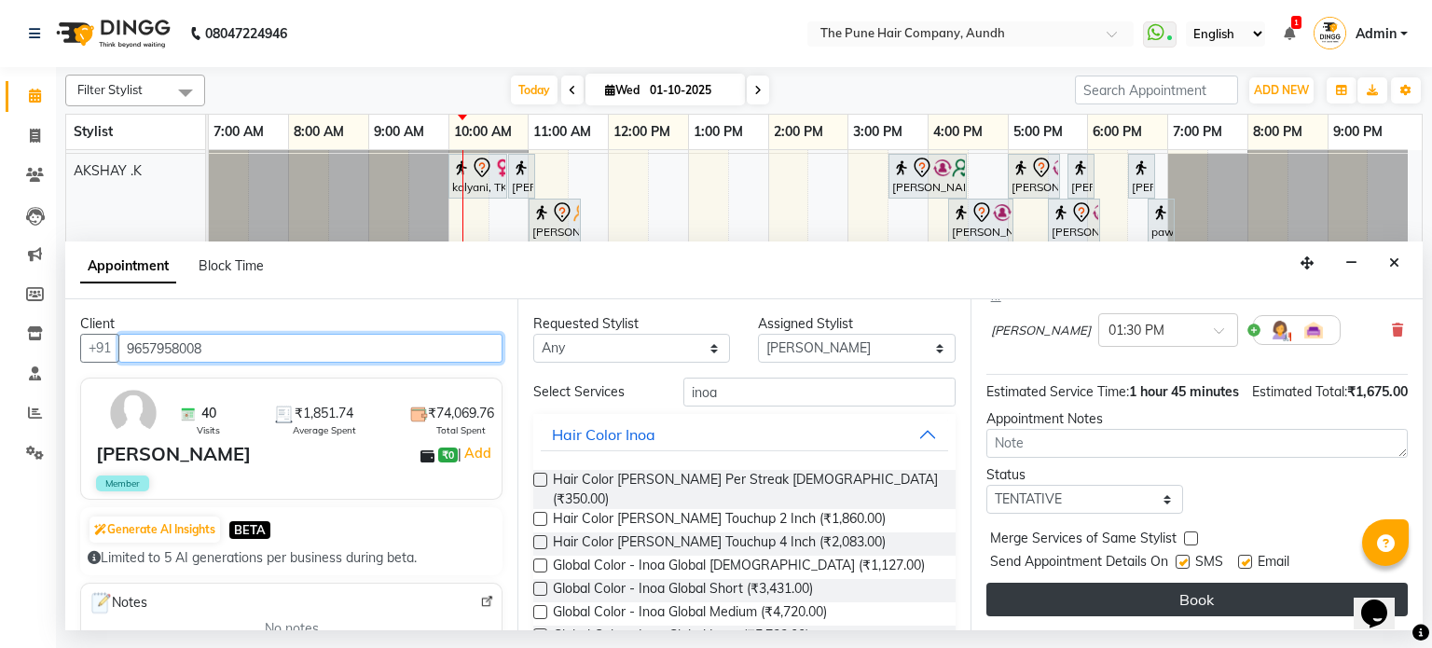
type input "9657958008"
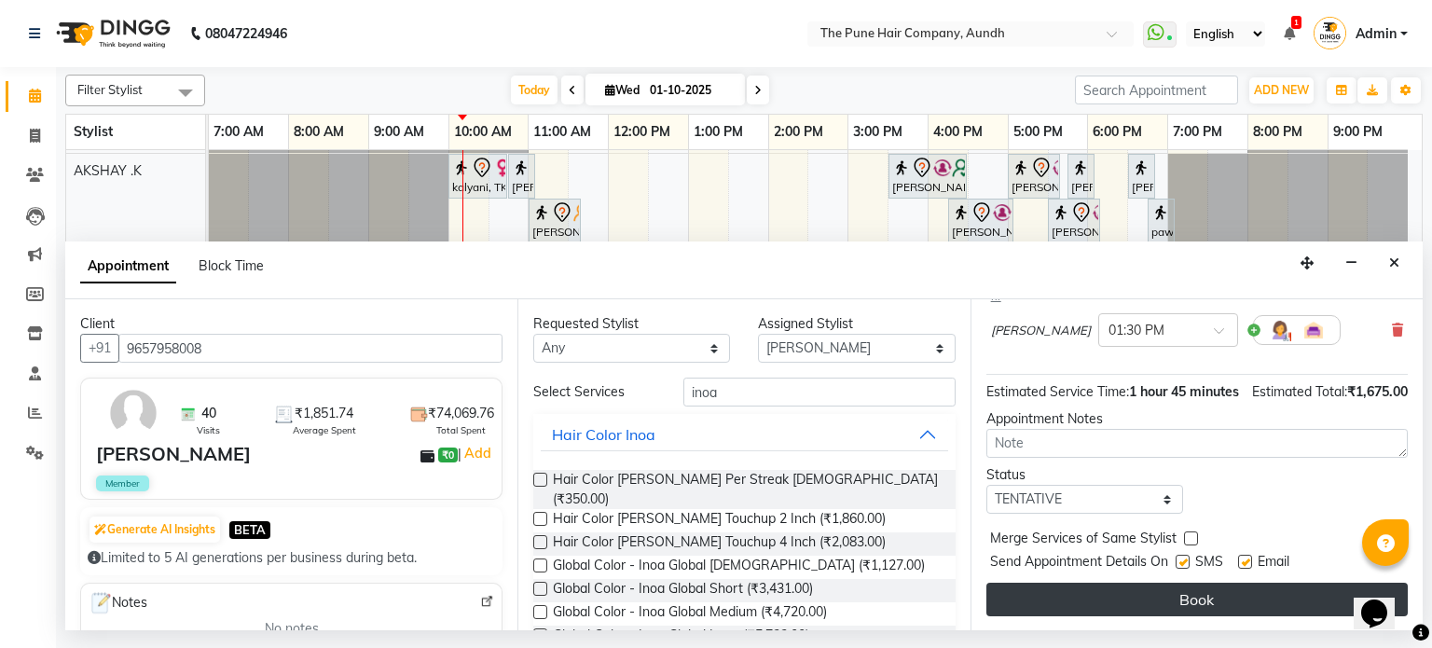
click at [1100, 594] on button "Book" at bounding box center [1197, 600] width 421 height 34
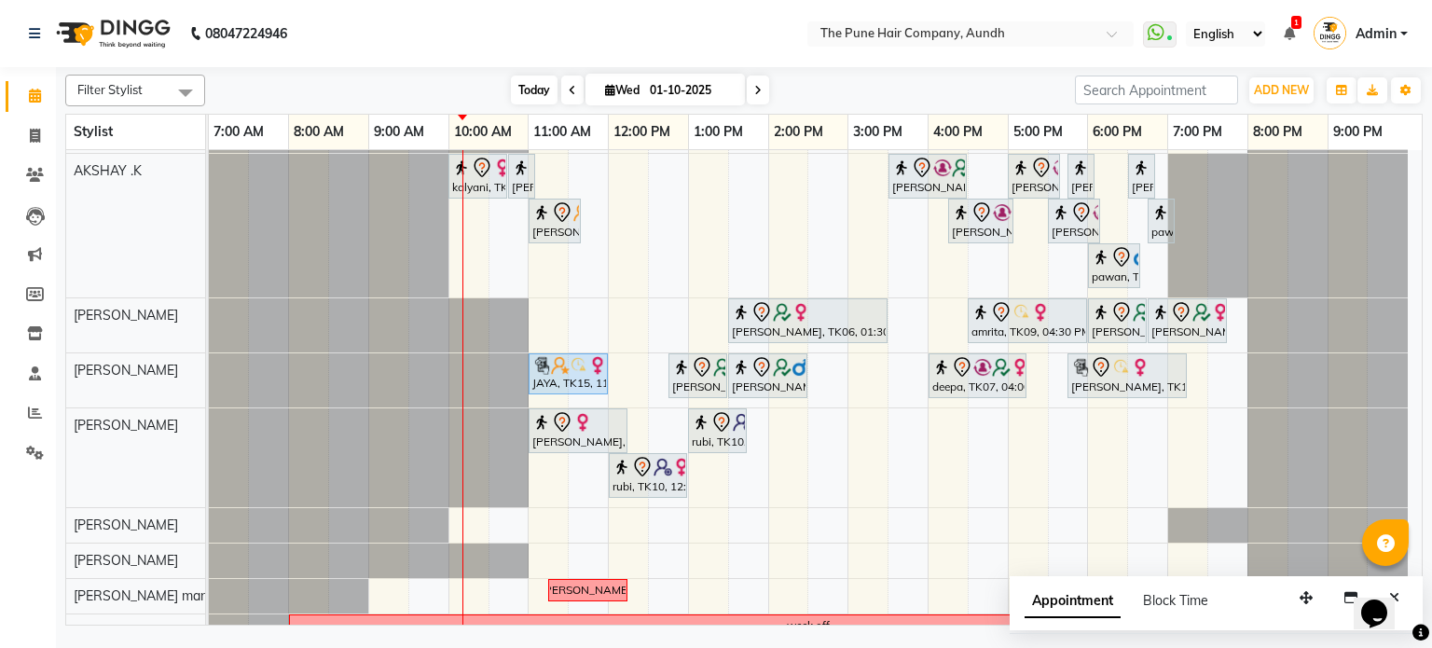
click at [518, 82] on span "Today" at bounding box center [534, 90] width 47 height 29
click at [755, 94] on icon at bounding box center [757, 90] width 7 height 11
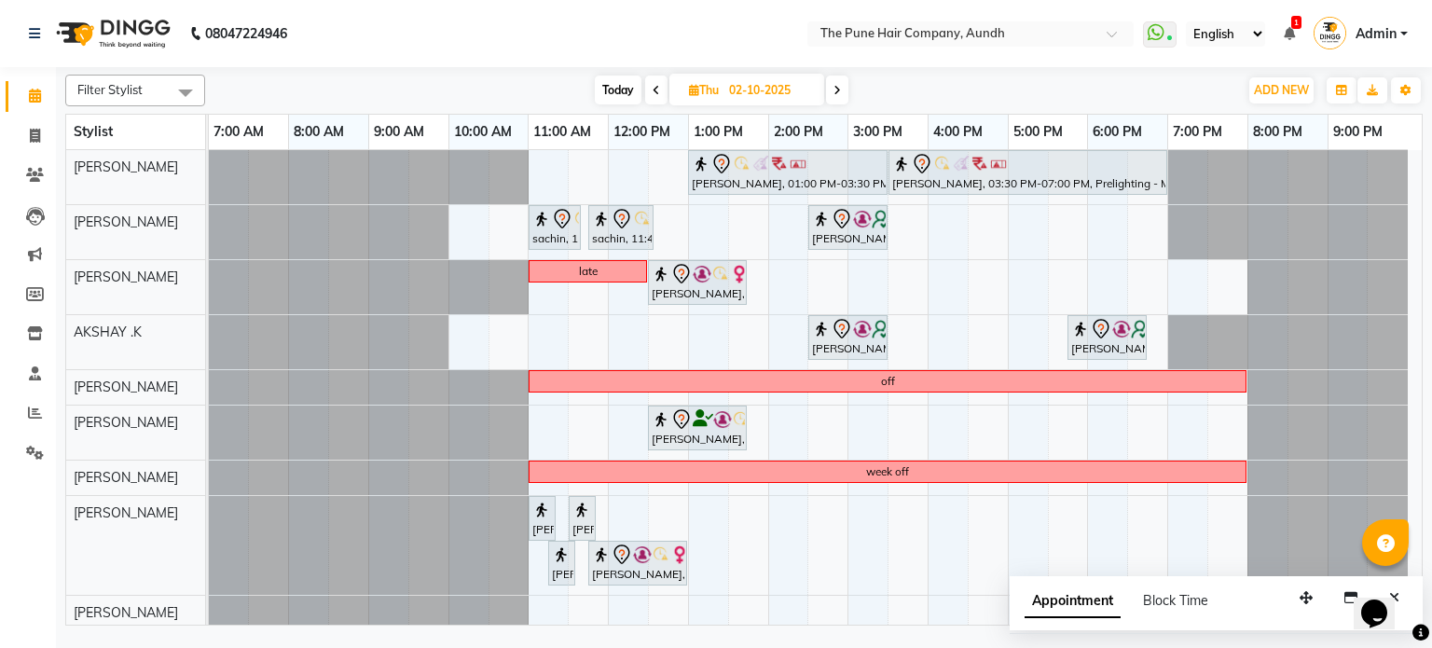
click at [832, 77] on span at bounding box center [837, 90] width 22 height 29
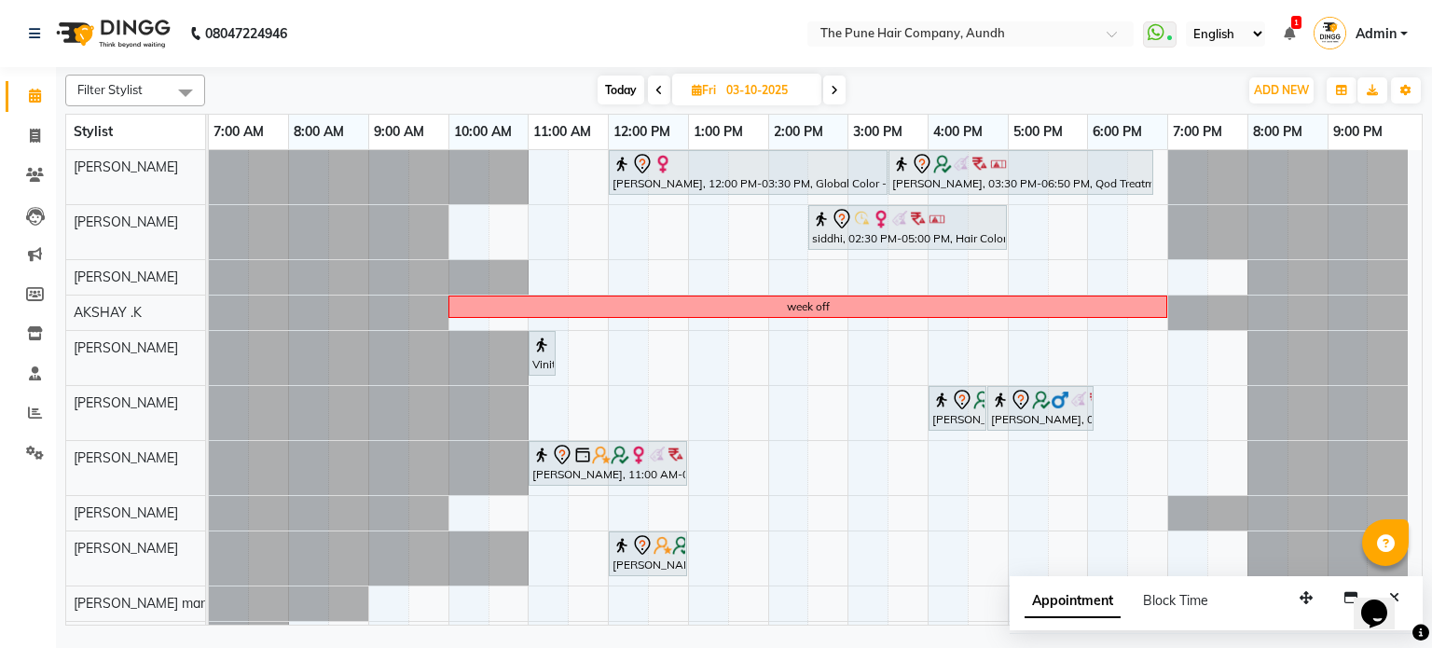
click at [609, 92] on span "Today" at bounding box center [621, 90] width 47 height 29
type input "01-10-2025"
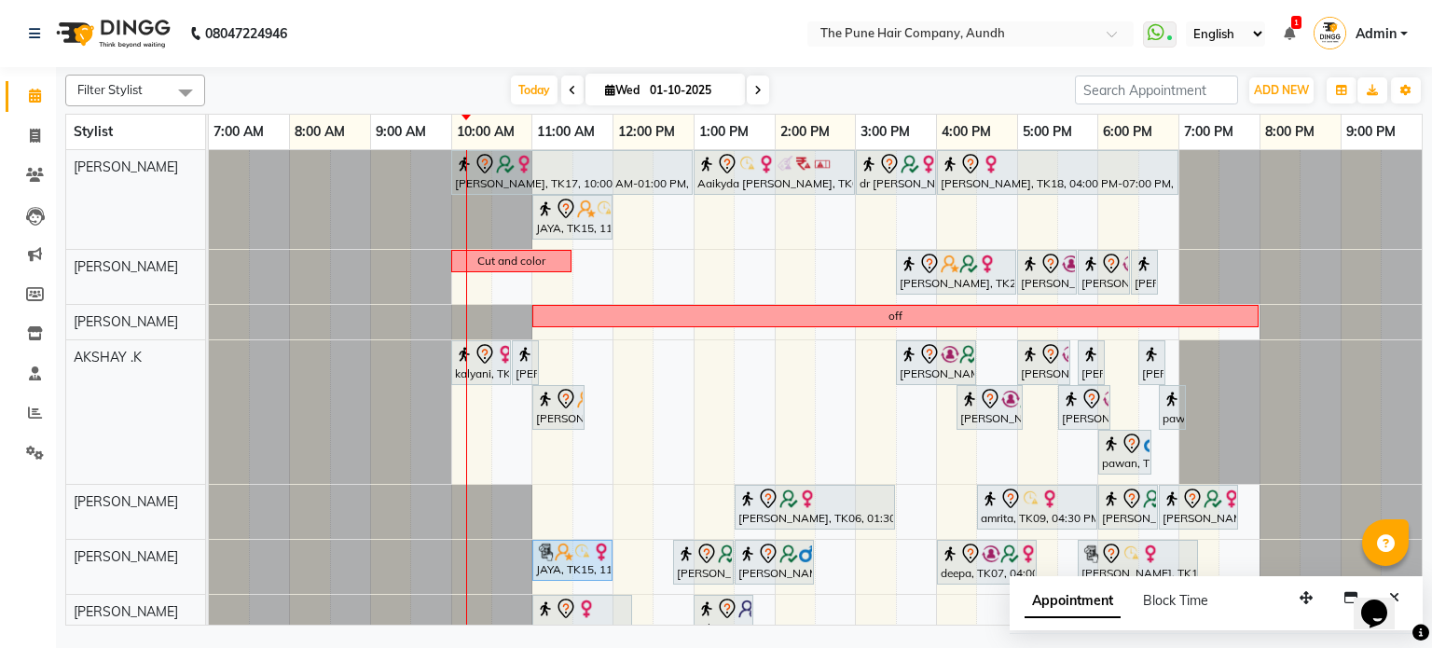
click at [1068, 595] on span "Appointment" at bounding box center [1073, 602] width 96 height 34
select select "tentative"
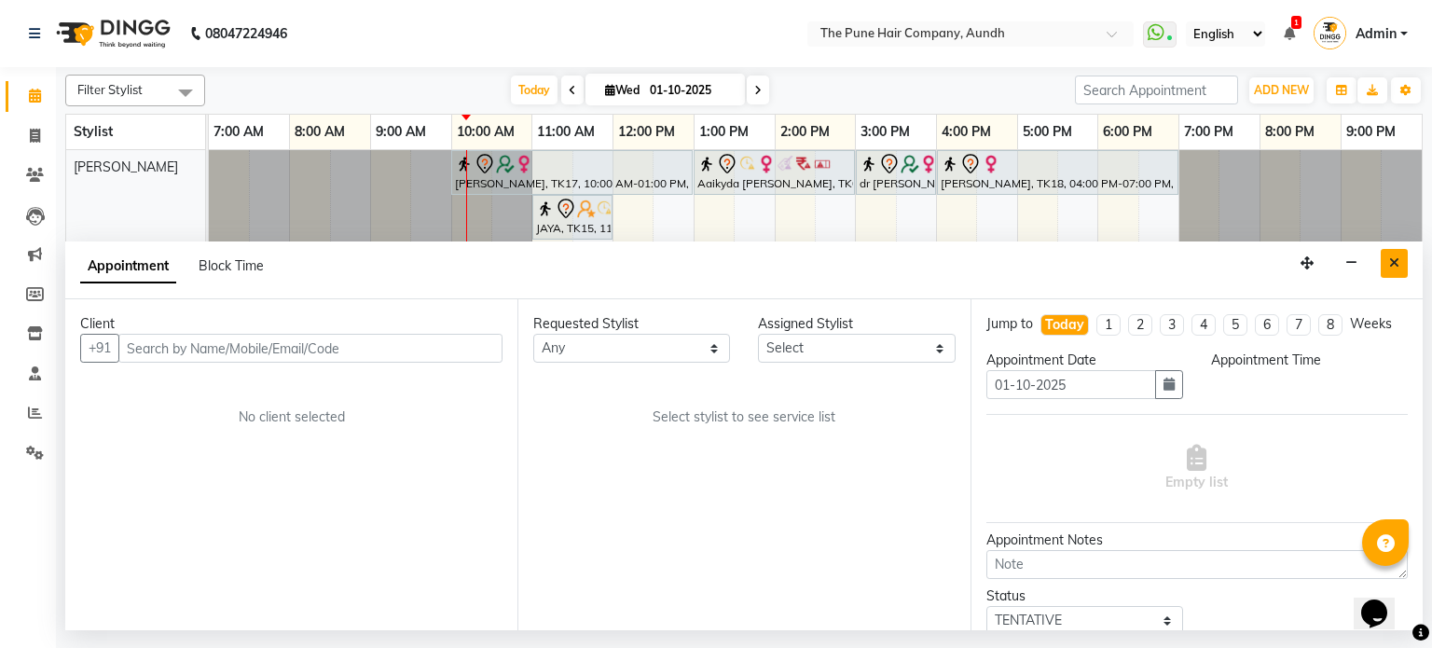
drag, startPoint x: 1405, startPoint y: 263, endPoint x: 1355, endPoint y: 266, distance: 50.4
click at [1405, 263] on button "Close" at bounding box center [1394, 263] width 27 height 29
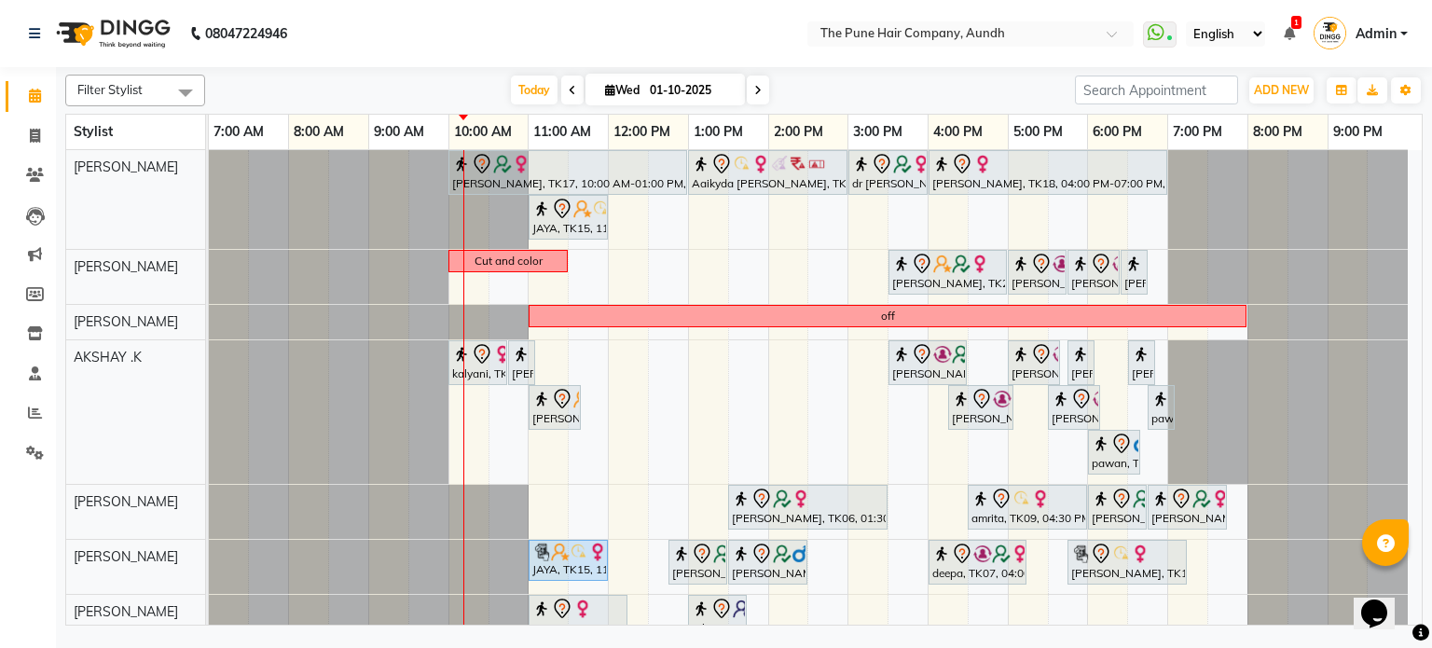
click at [758, 88] on icon at bounding box center [757, 90] width 7 height 11
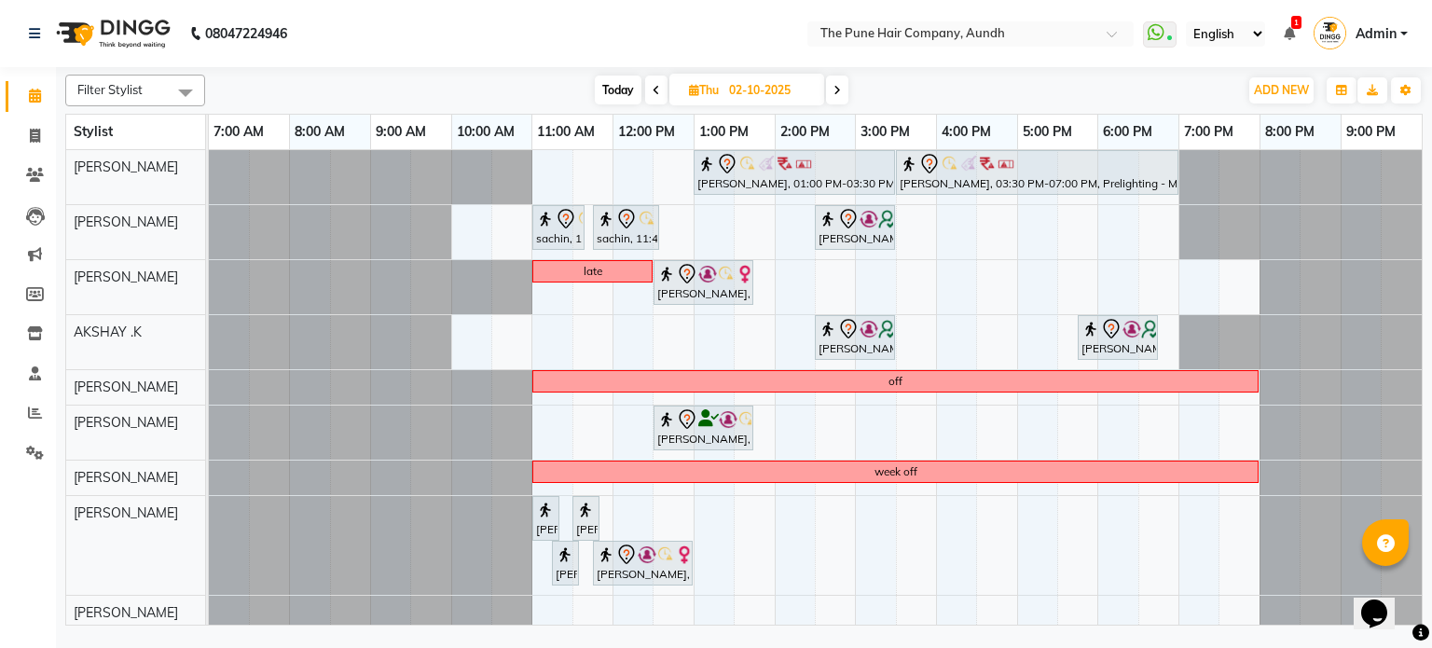
click at [830, 90] on span at bounding box center [837, 90] width 22 height 29
type input "03-10-2025"
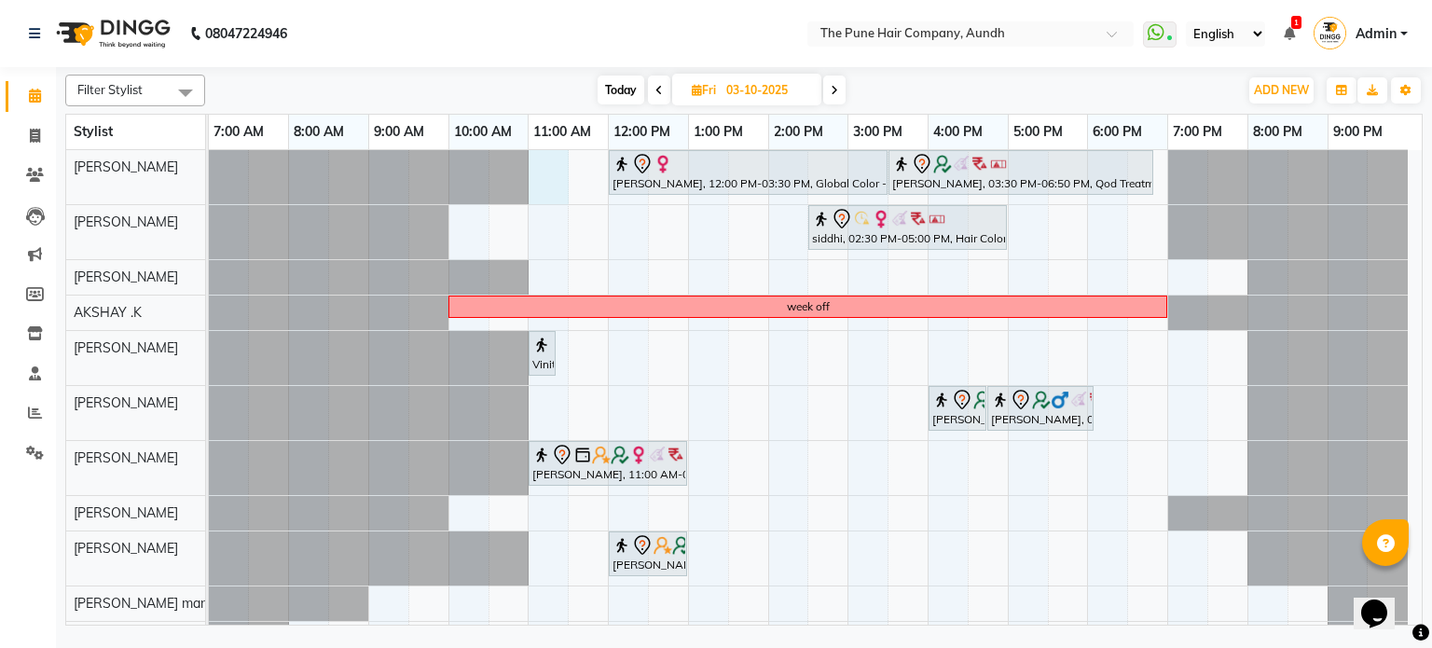
click at [543, 168] on div "[PERSON_NAME], 12:00 PM-03:30 PM, Global Color - Inoa Global Medium [PERSON_NAM…" at bounding box center [815, 403] width 1213 height 506
select select "3338"
select select "660"
select select "tentative"
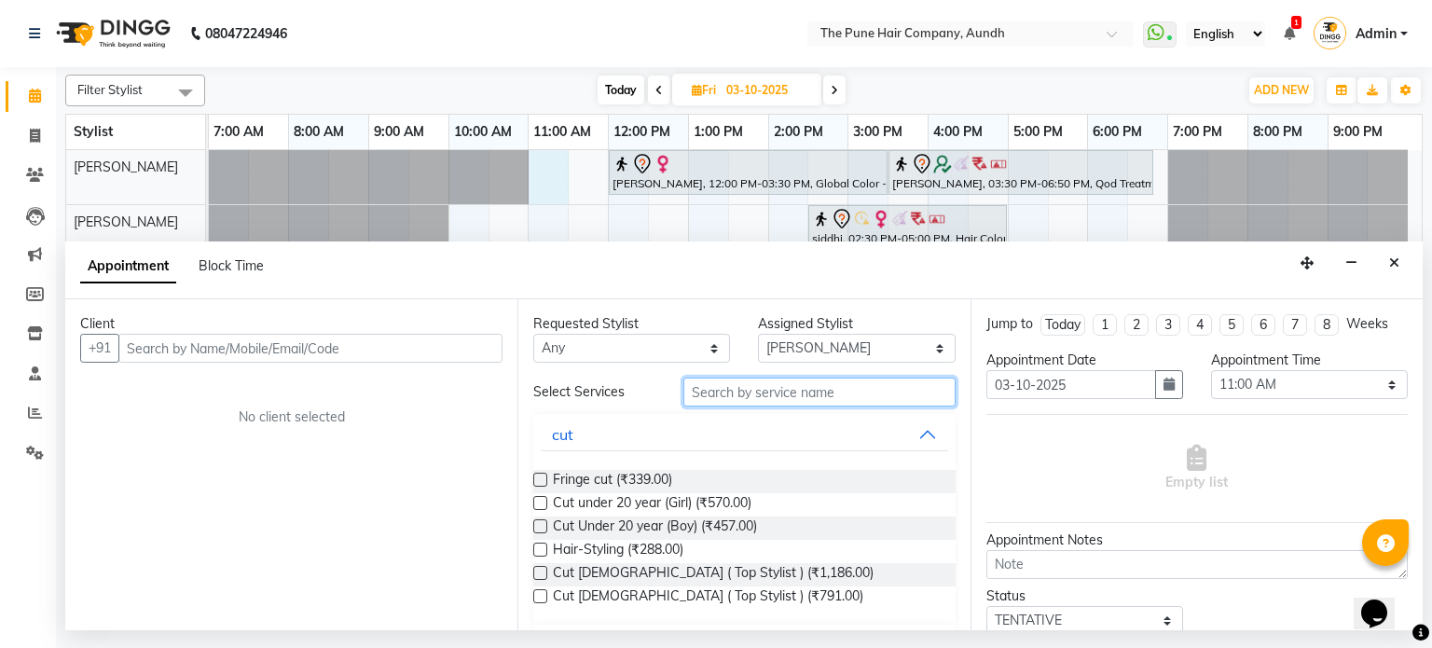
click at [869, 398] on input "text" at bounding box center [820, 392] width 272 height 29
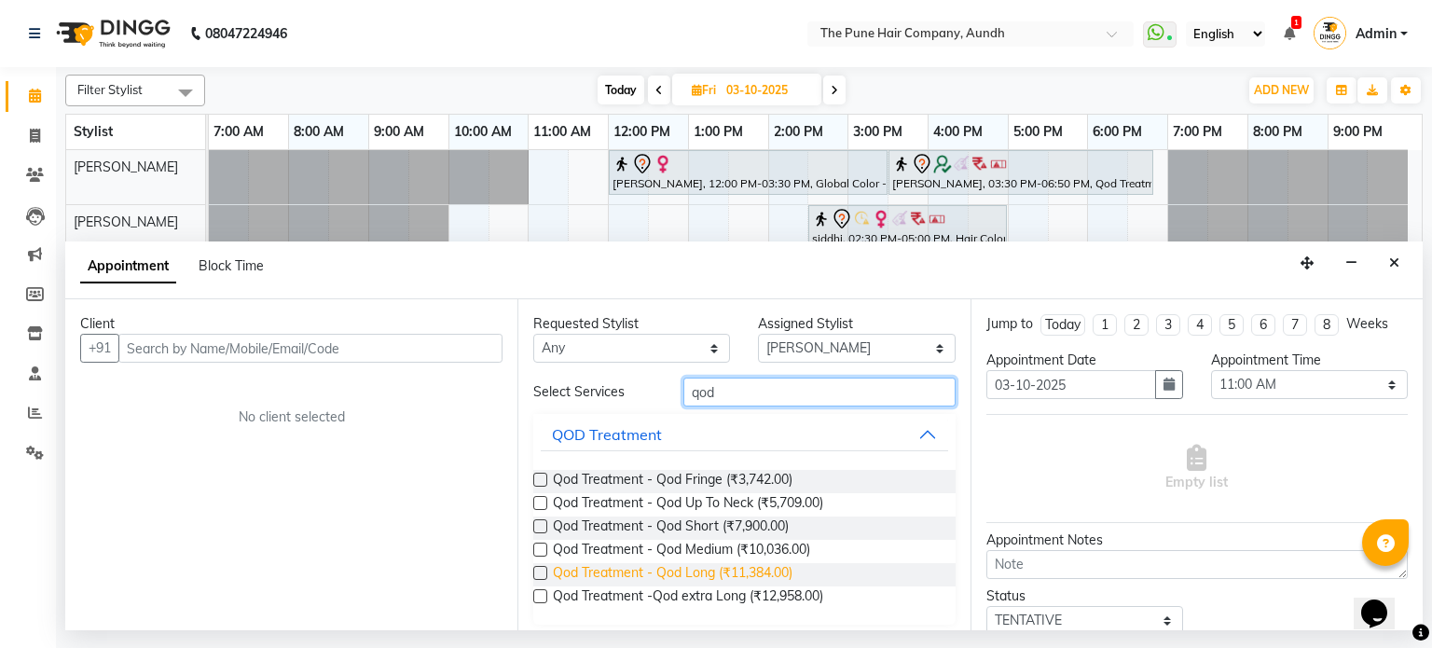
type input "qod"
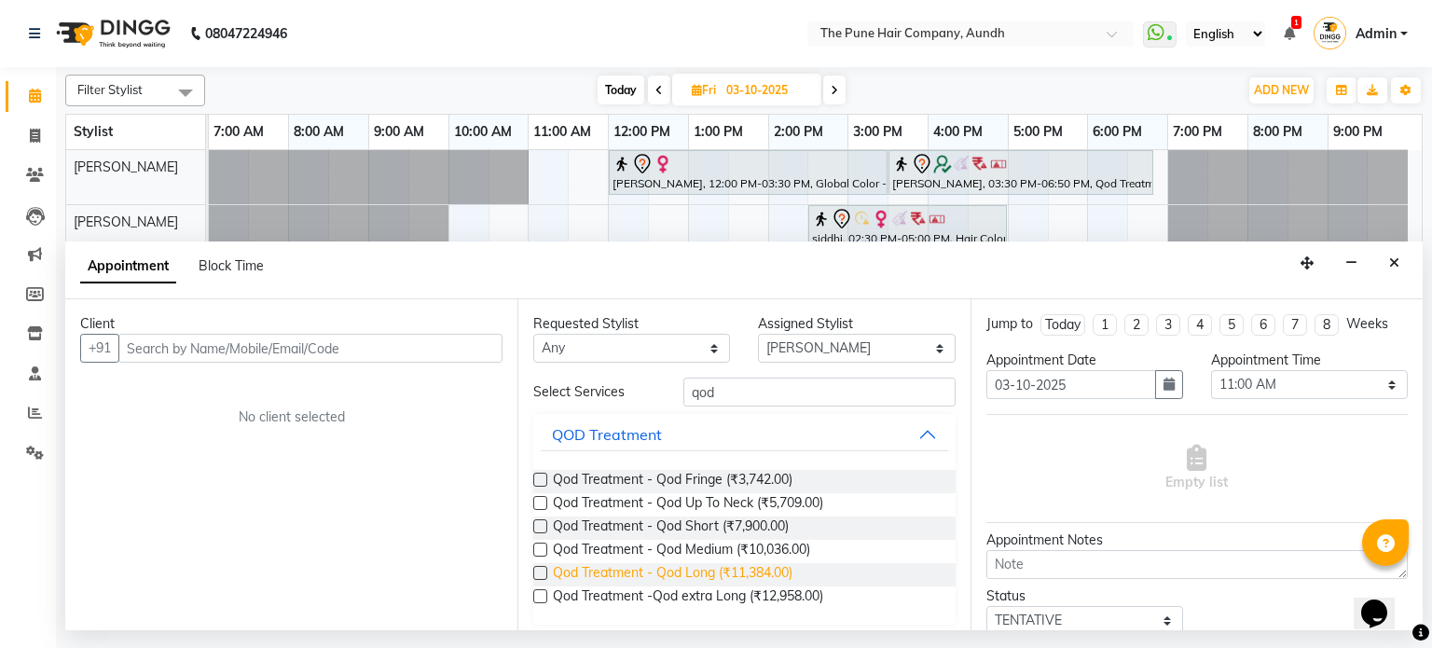
click at [677, 568] on span "Qod Treatment - Qod Long (₹11,384.00)" at bounding box center [673, 574] width 240 height 23
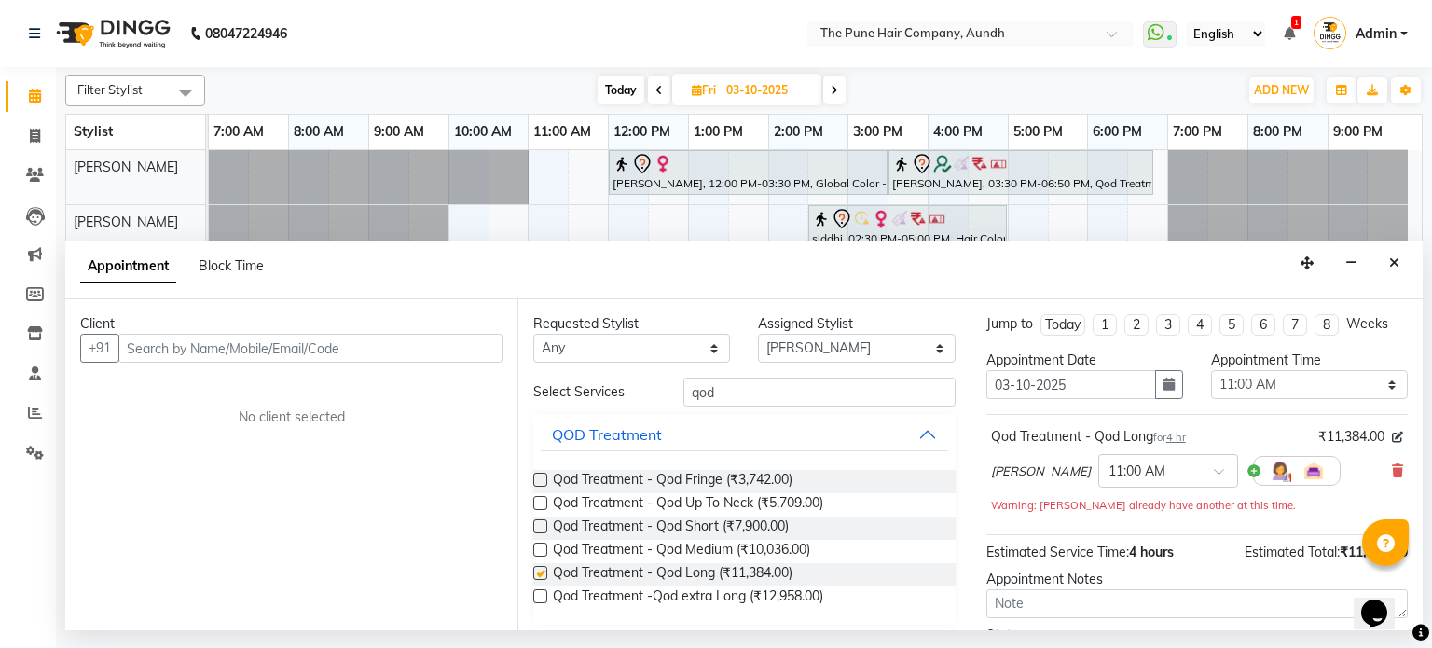
checkbox input "false"
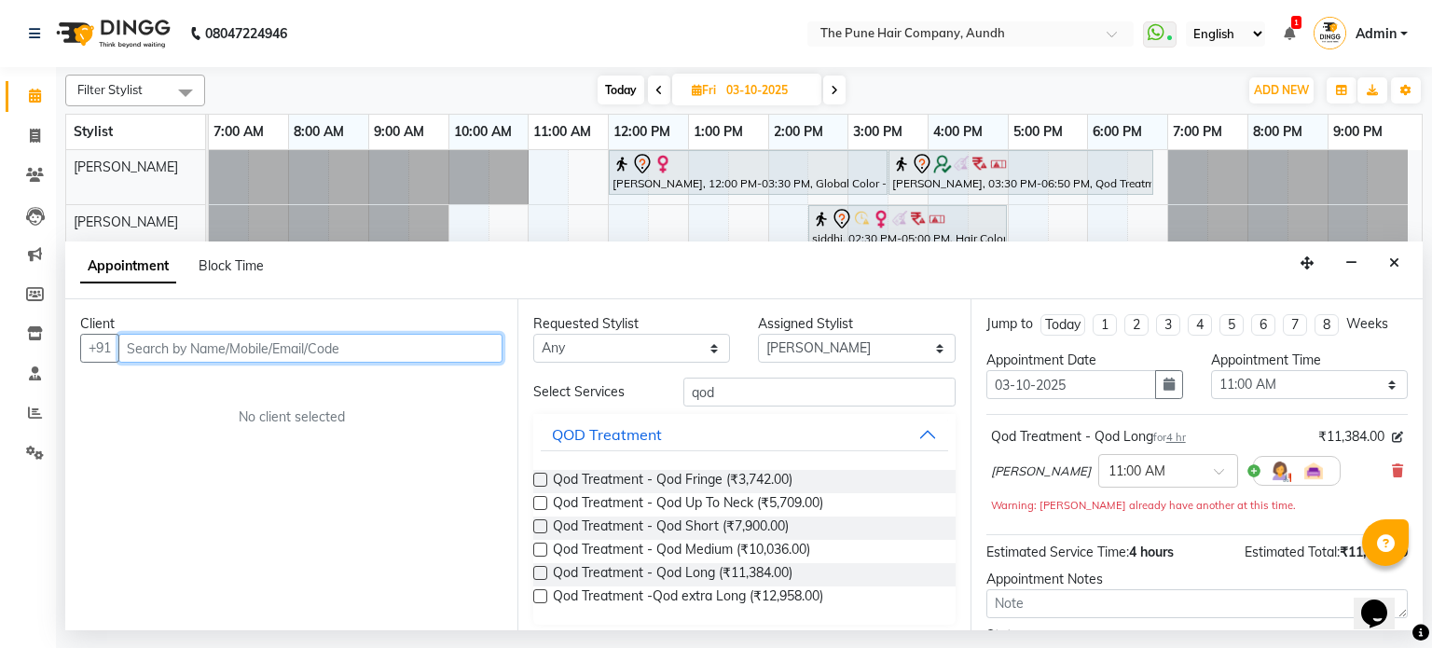
click at [434, 350] on input "text" at bounding box center [310, 348] width 384 height 29
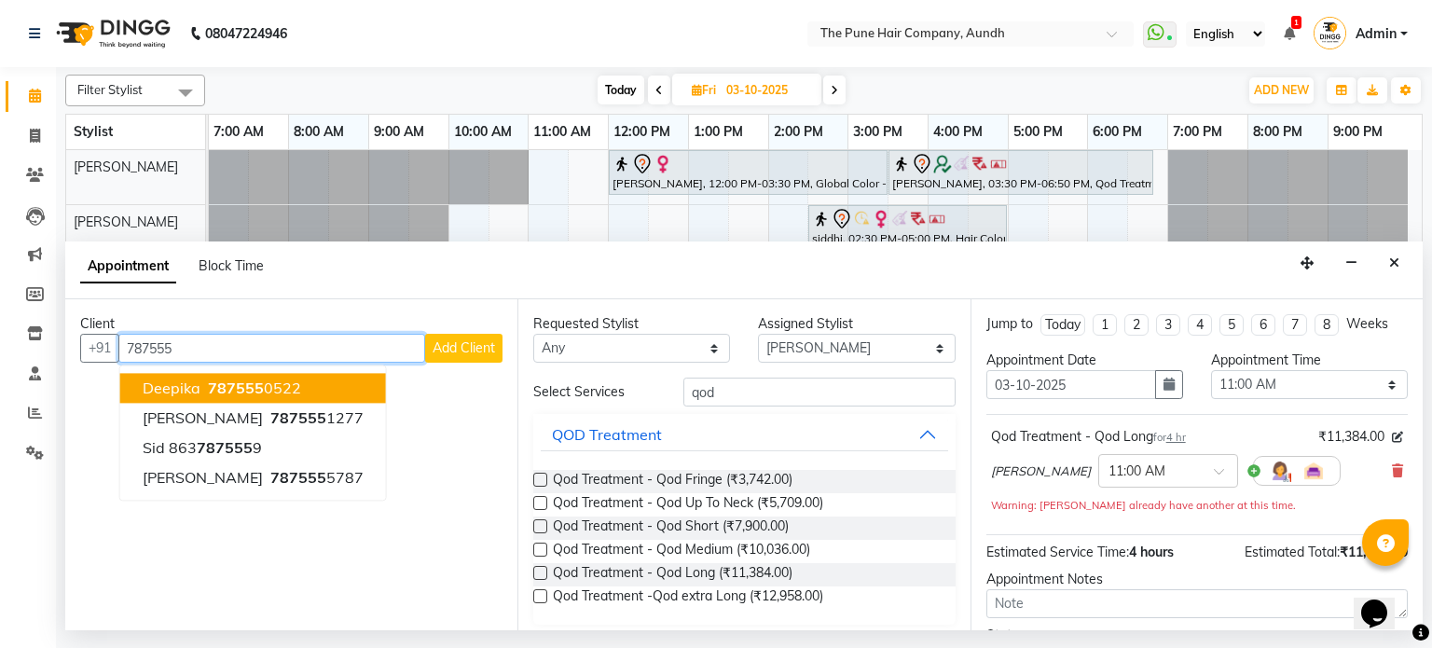
click at [320, 380] on button "Deepika 787555 0522" at bounding box center [253, 389] width 266 height 30
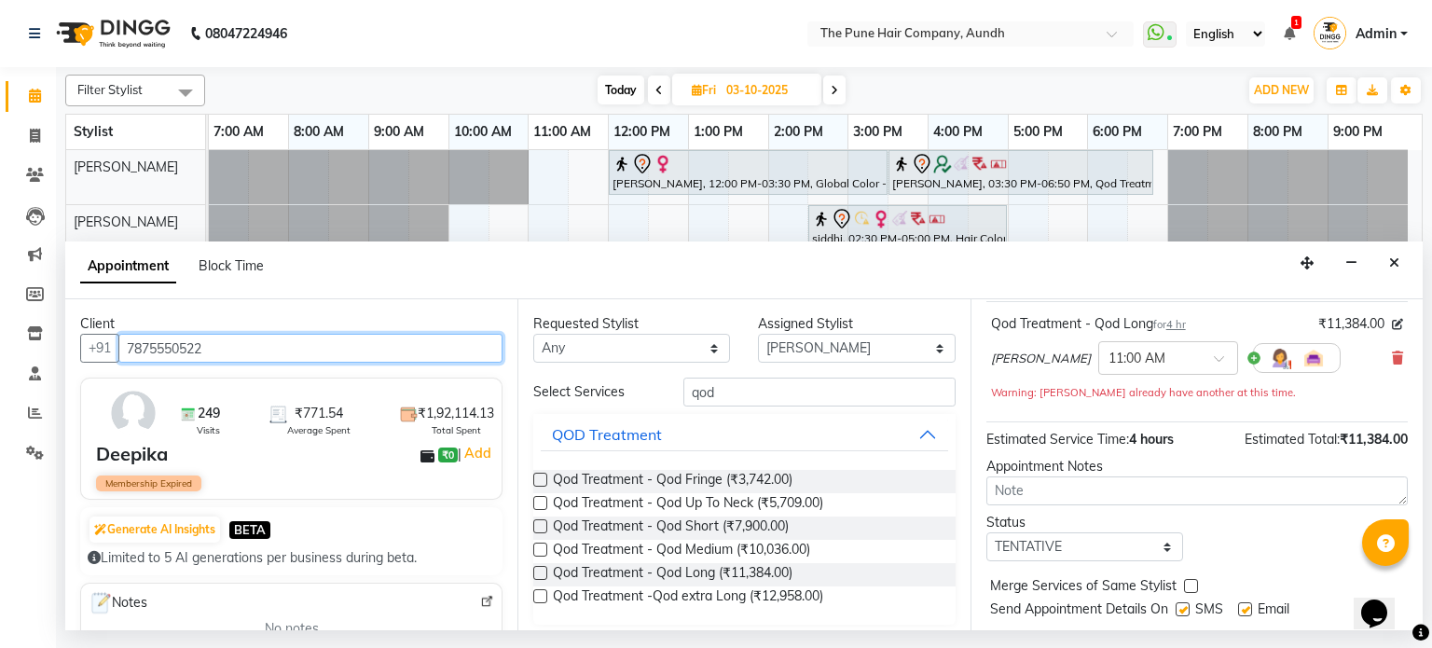
scroll to position [160, 0]
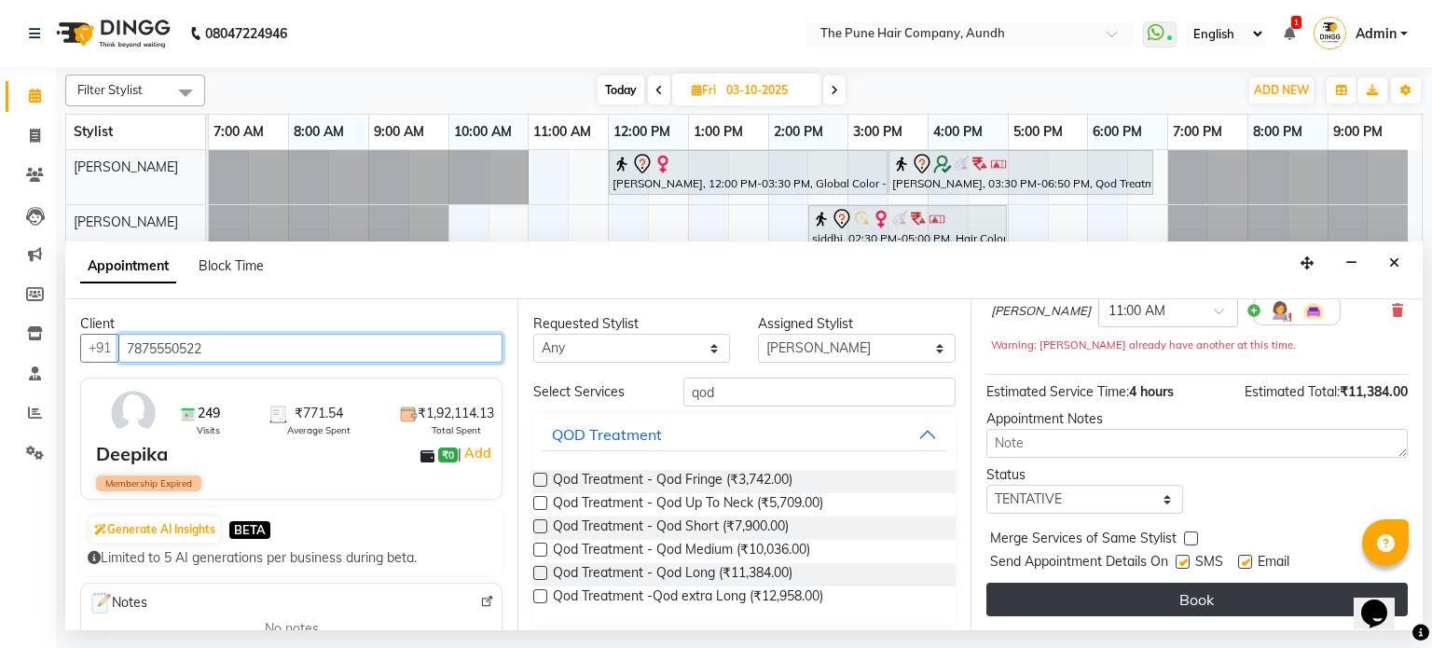
type input "7875550522"
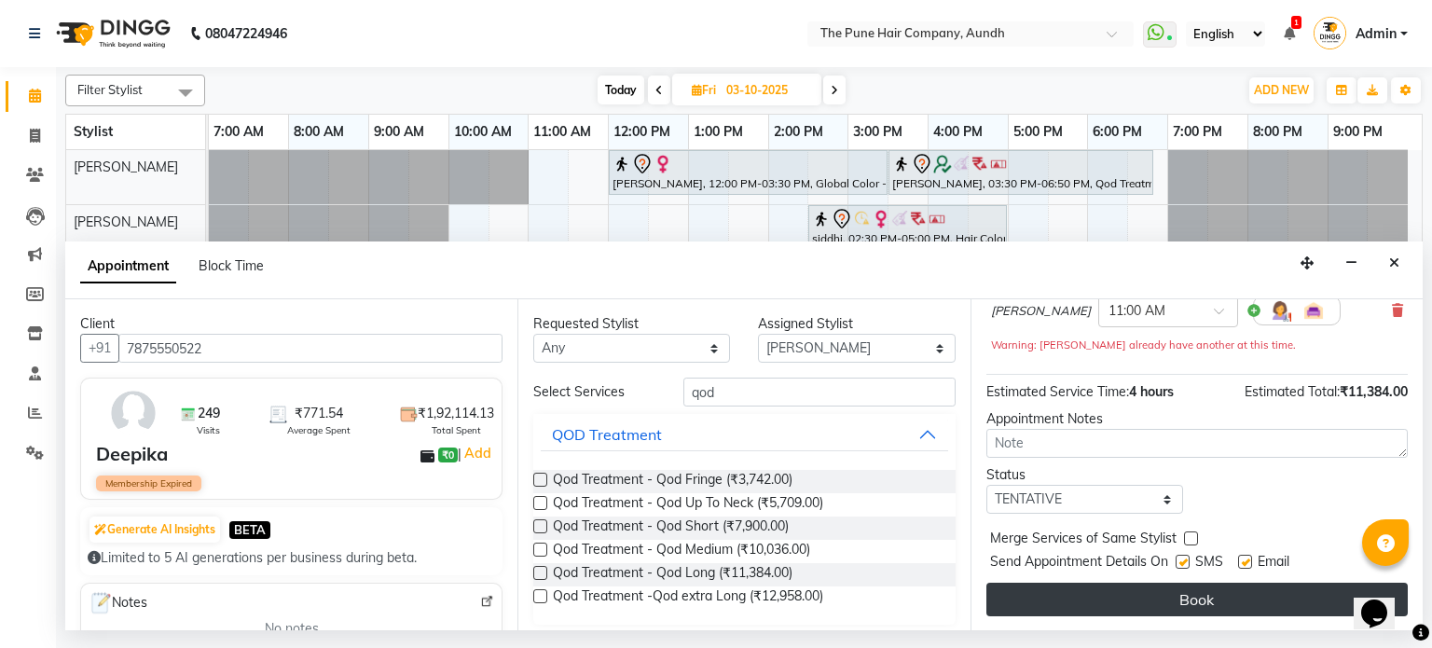
click at [1144, 600] on button "Book" at bounding box center [1197, 600] width 421 height 34
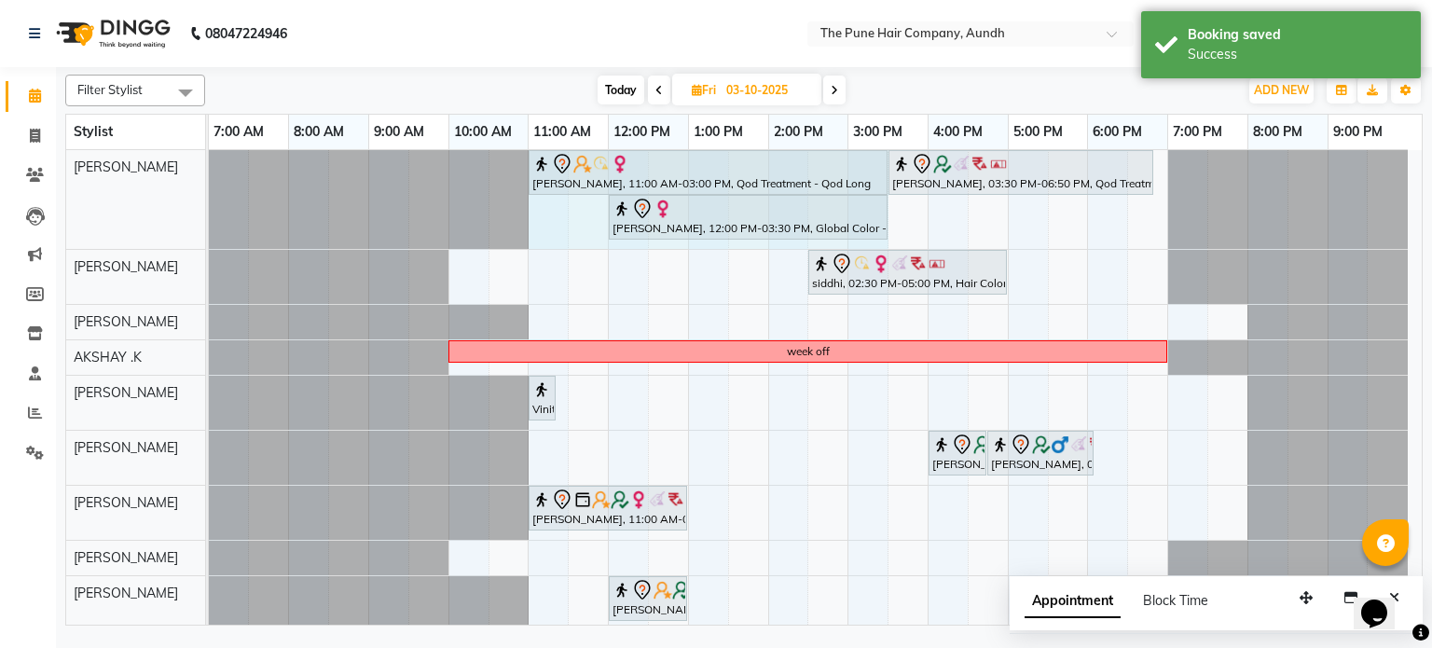
drag, startPoint x: 847, startPoint y: 159, endPoint x: 865, endPoint y: 159, distance: 18.6
click at [209, 159] on div "[PERSON_NAME], 11:00 AM-03:00 PM, Qod Treatment - Qod Long [PERSON_NAME], 03:30…" at bounding box center [209, 199] width 0 height 99
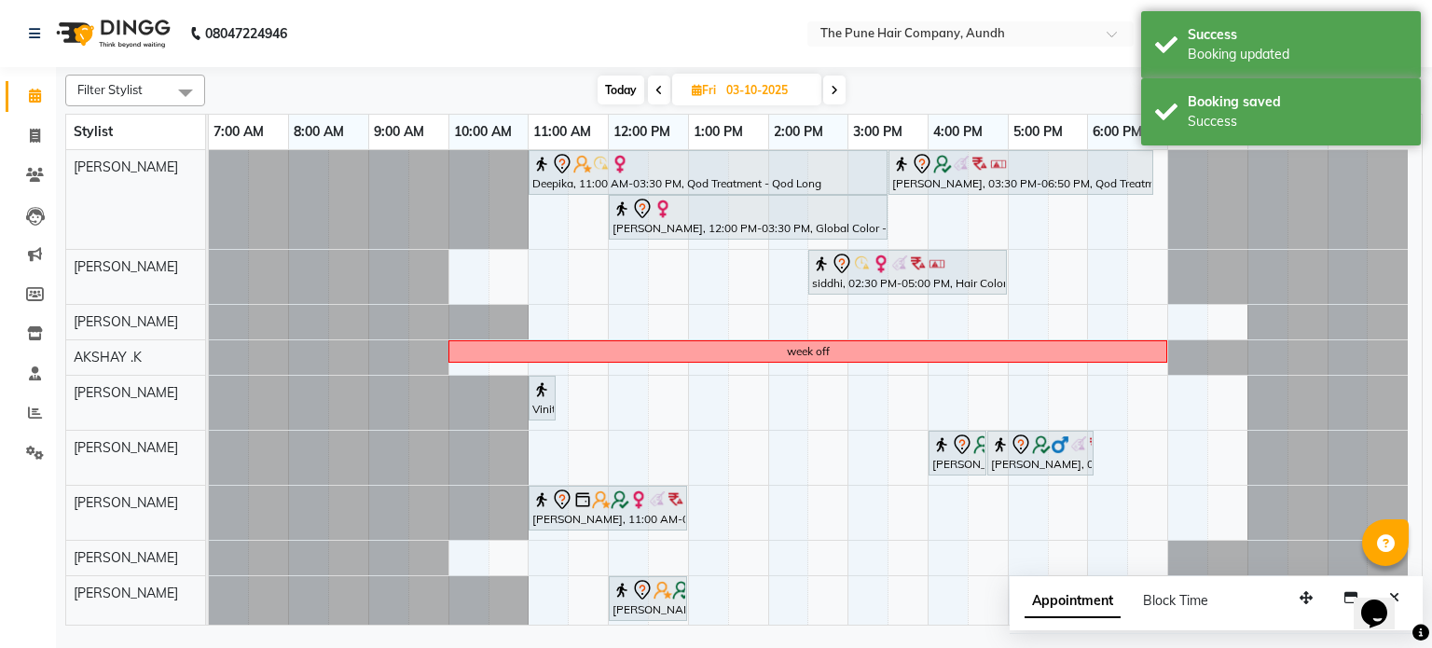
click at [612, 92] on span "Today" at bounding box center [621, 90] width 47 height 29
type input "01-10-2025"
